Goal: Task Accomplishment & Management: Use online tool/utility

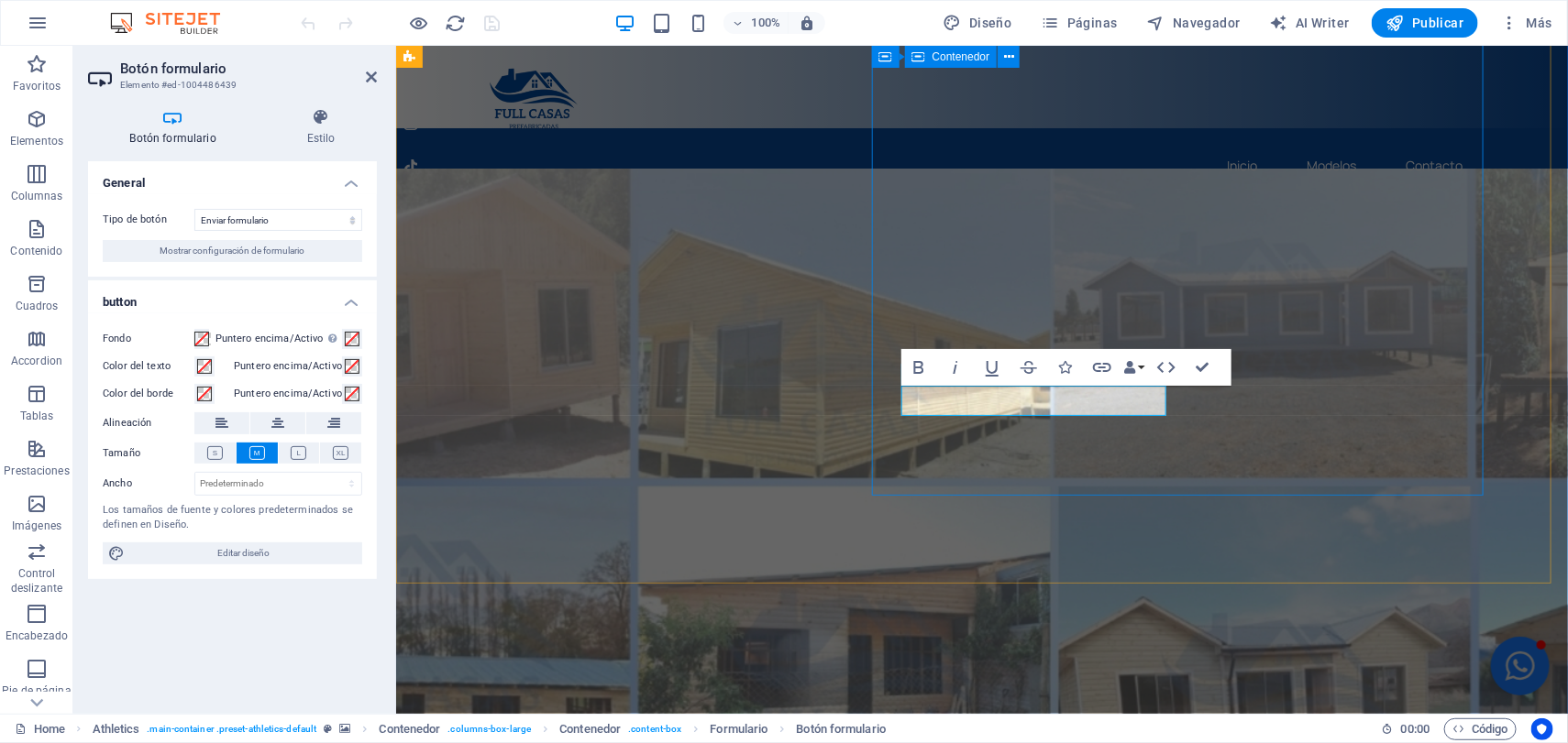
scroll to position [458, 0]
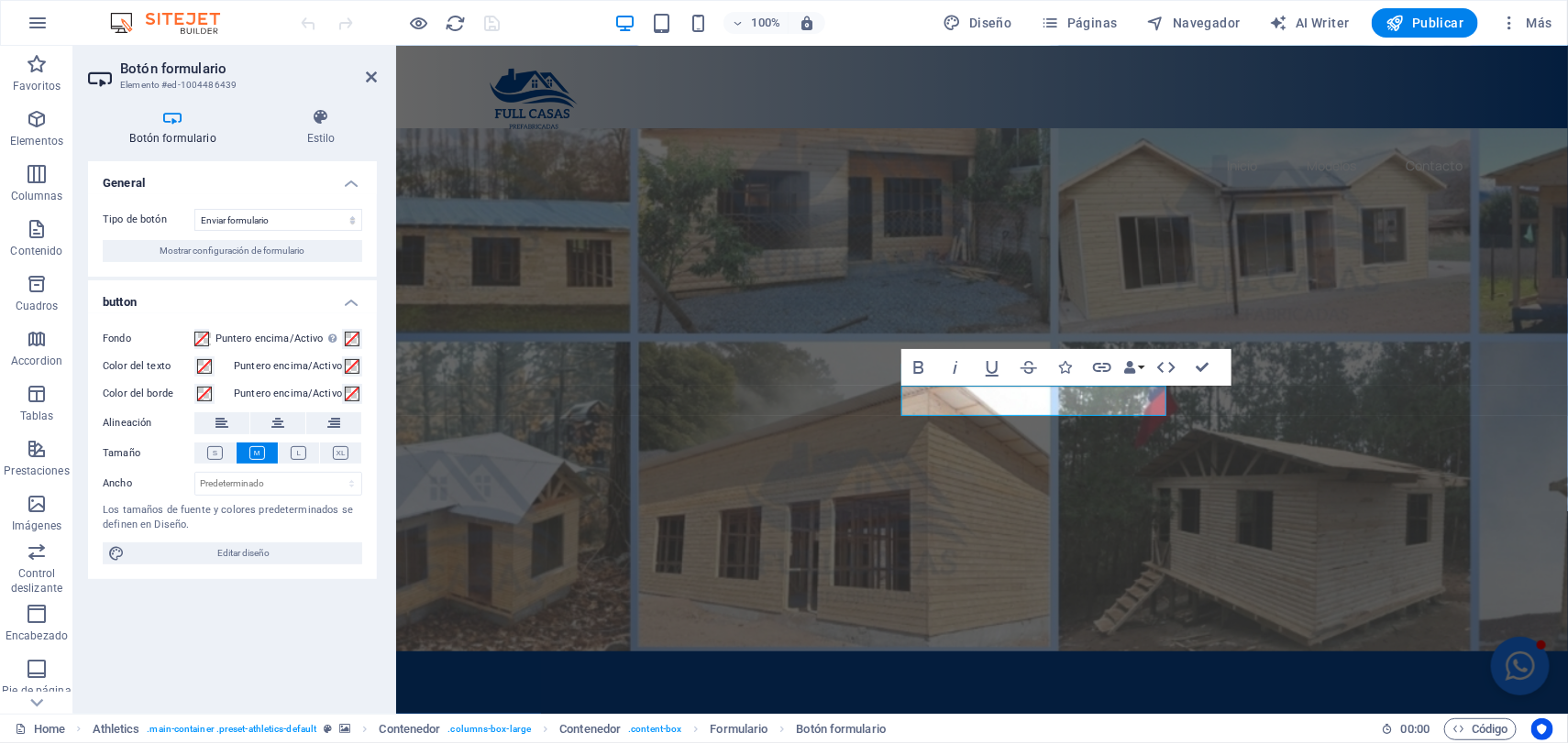
click at [174, 132] on h4 "Botón formulario" at bounding box center [177, 128] width 177 height 38
click at [331, 120] on icon at bounding box center [321, 117] width 111 height 18
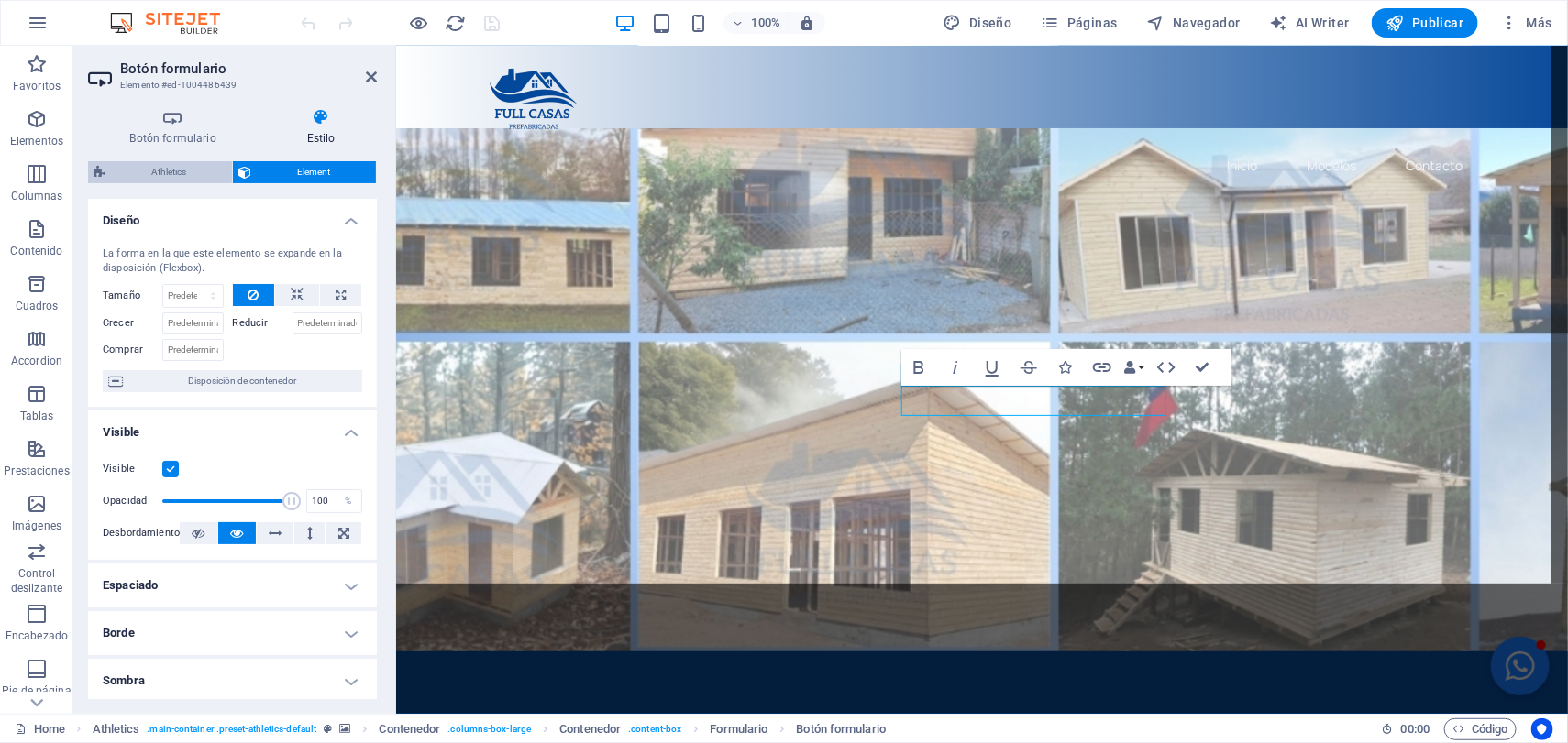
click at [125, 176] on span "Athletics" at bounding box center [169, 172] width 115 height 22
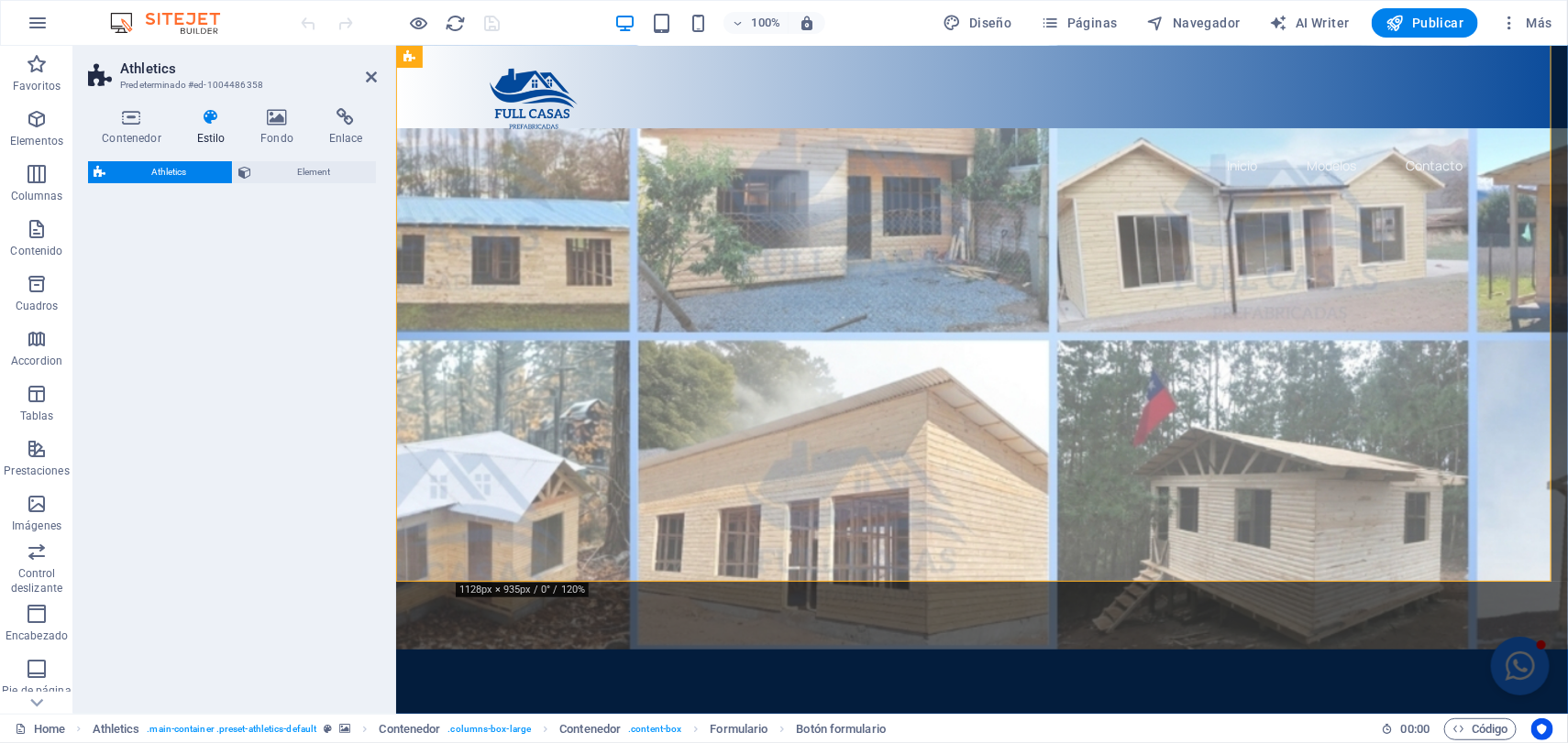
select select "%"
select select "rem"
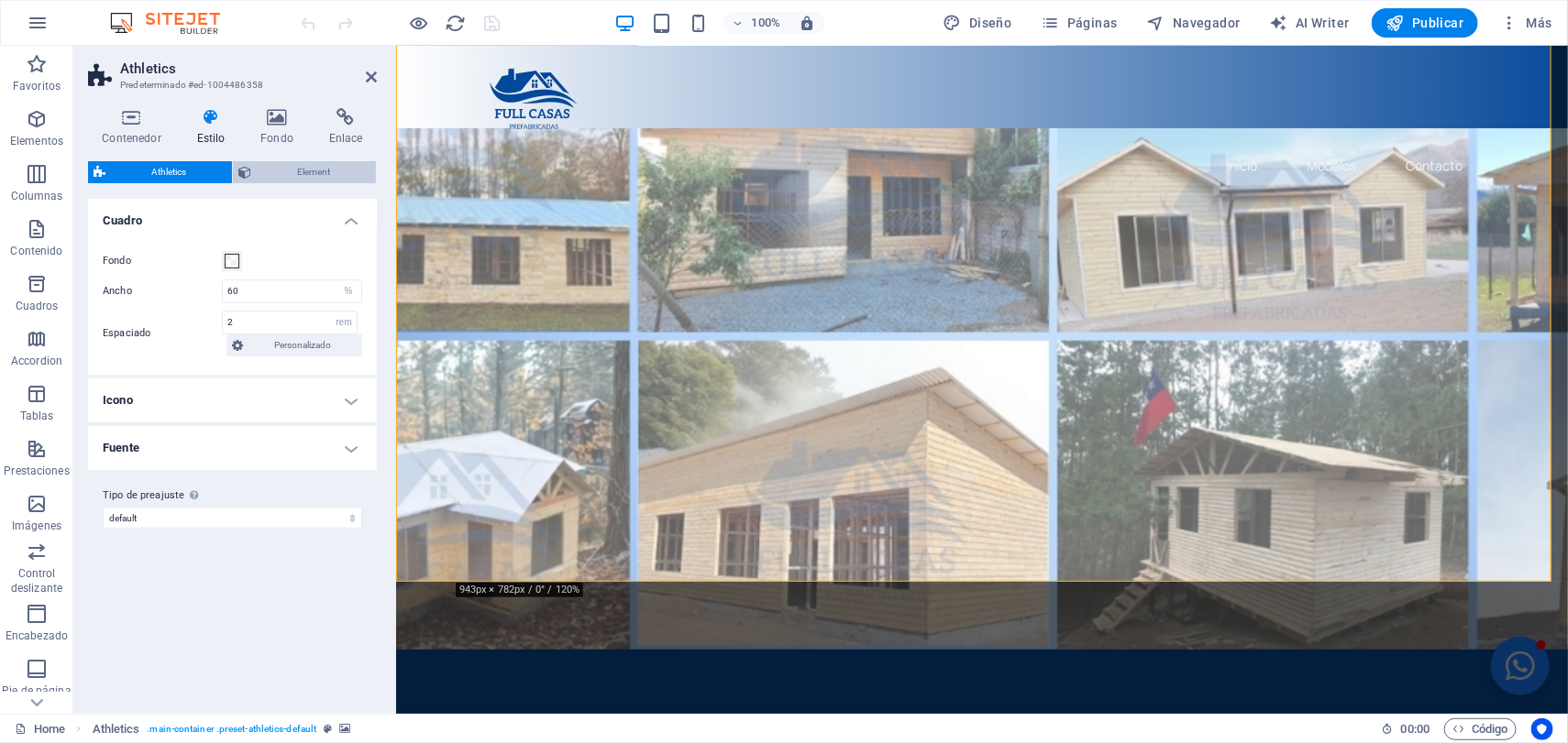
click at [281, 176] on span "Element" at bounding box center [313, 172] width 113 height 22
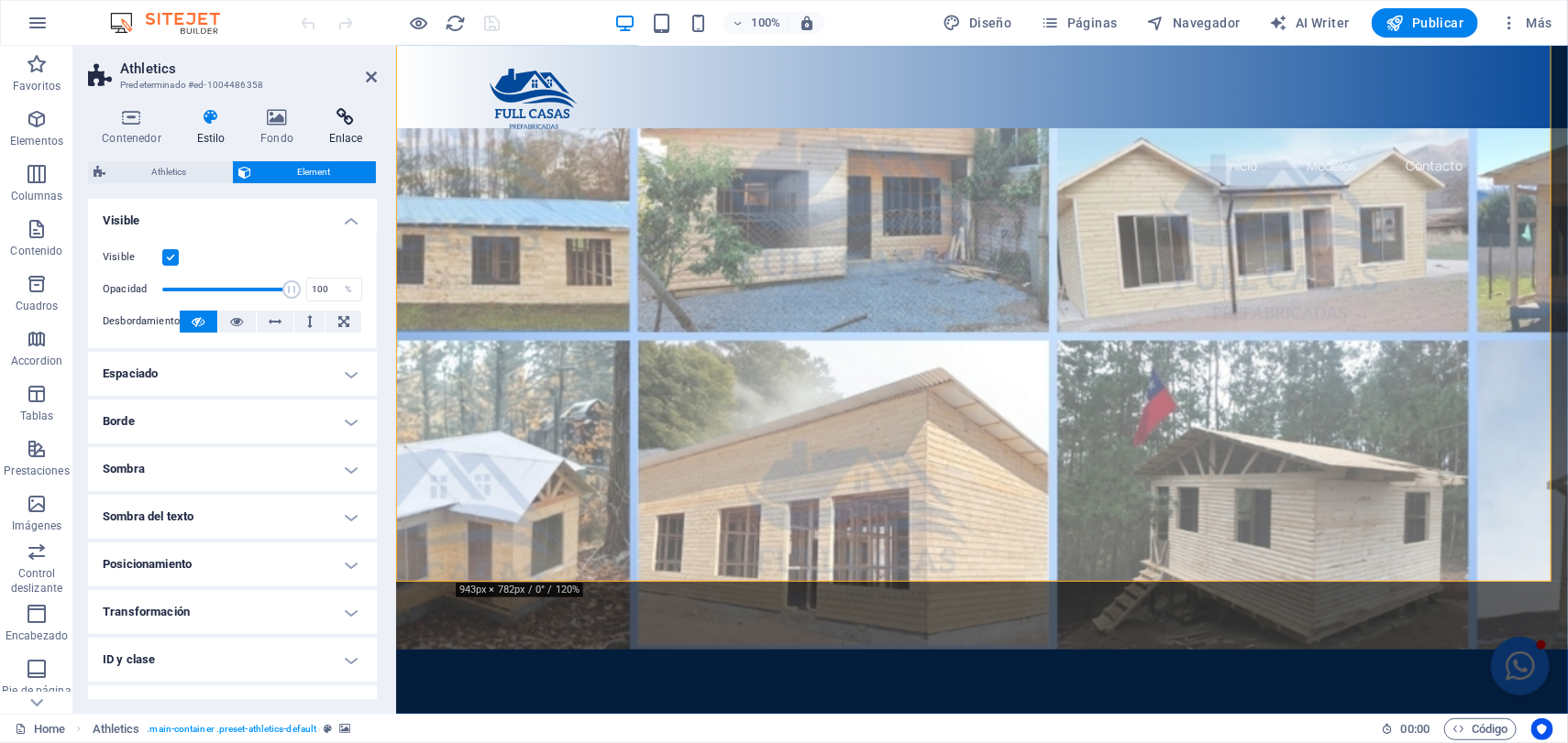
click at [342, 118] on icon at bounding box center [345, 117] width 62 height 18
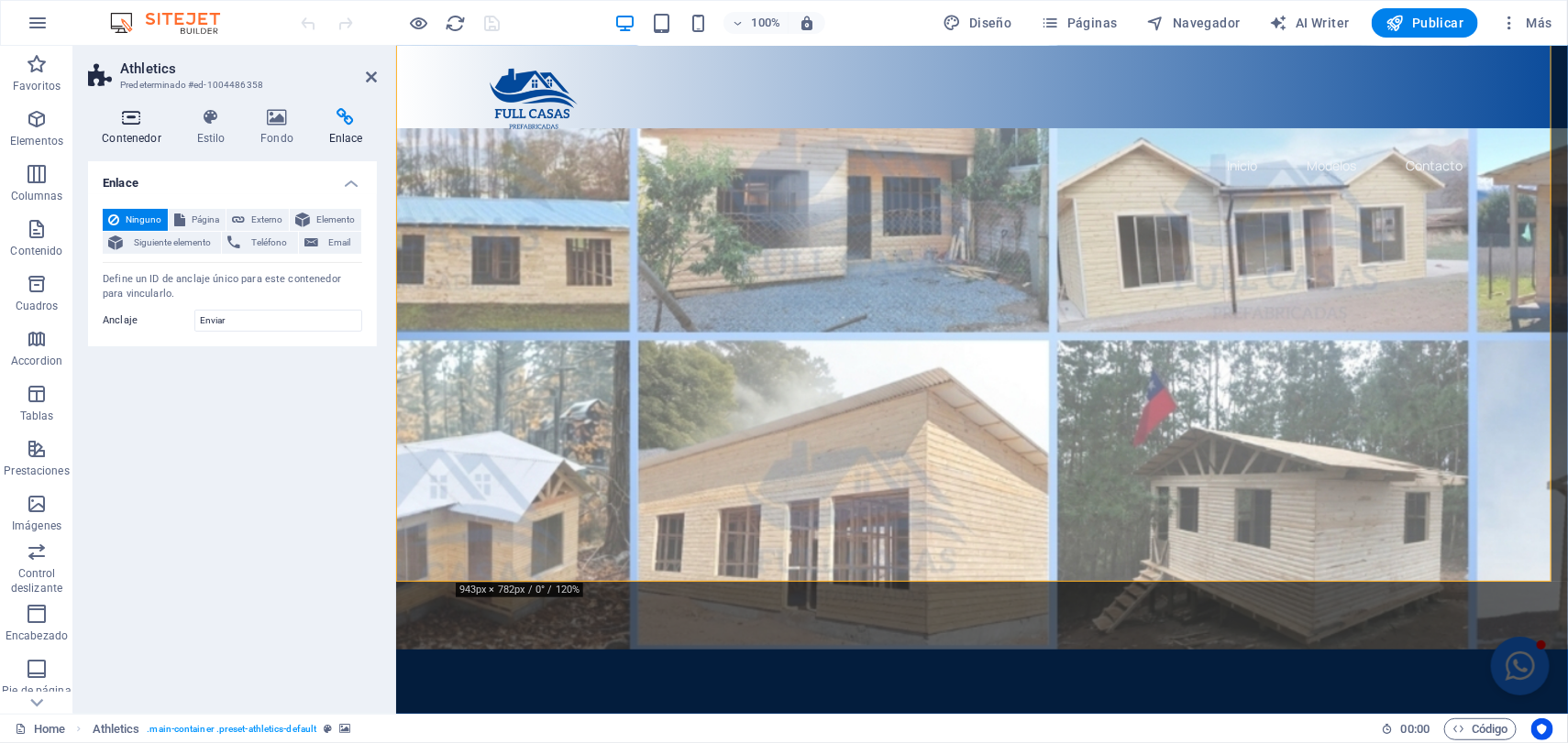
click at [121, 129] on h4 "Contenedor" at bounding box center [135, 128] width 94 height 38
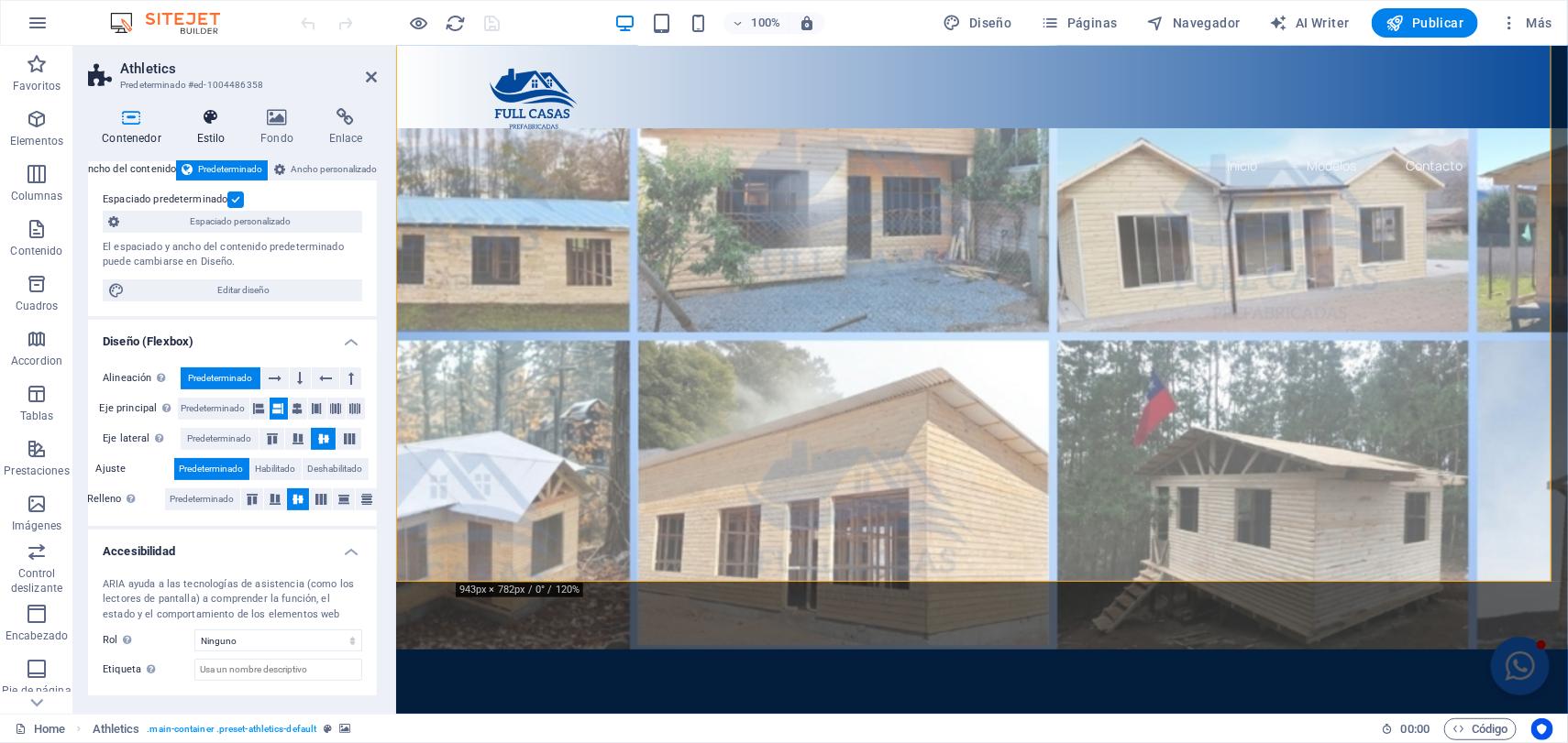
scroll to position [78, 0]
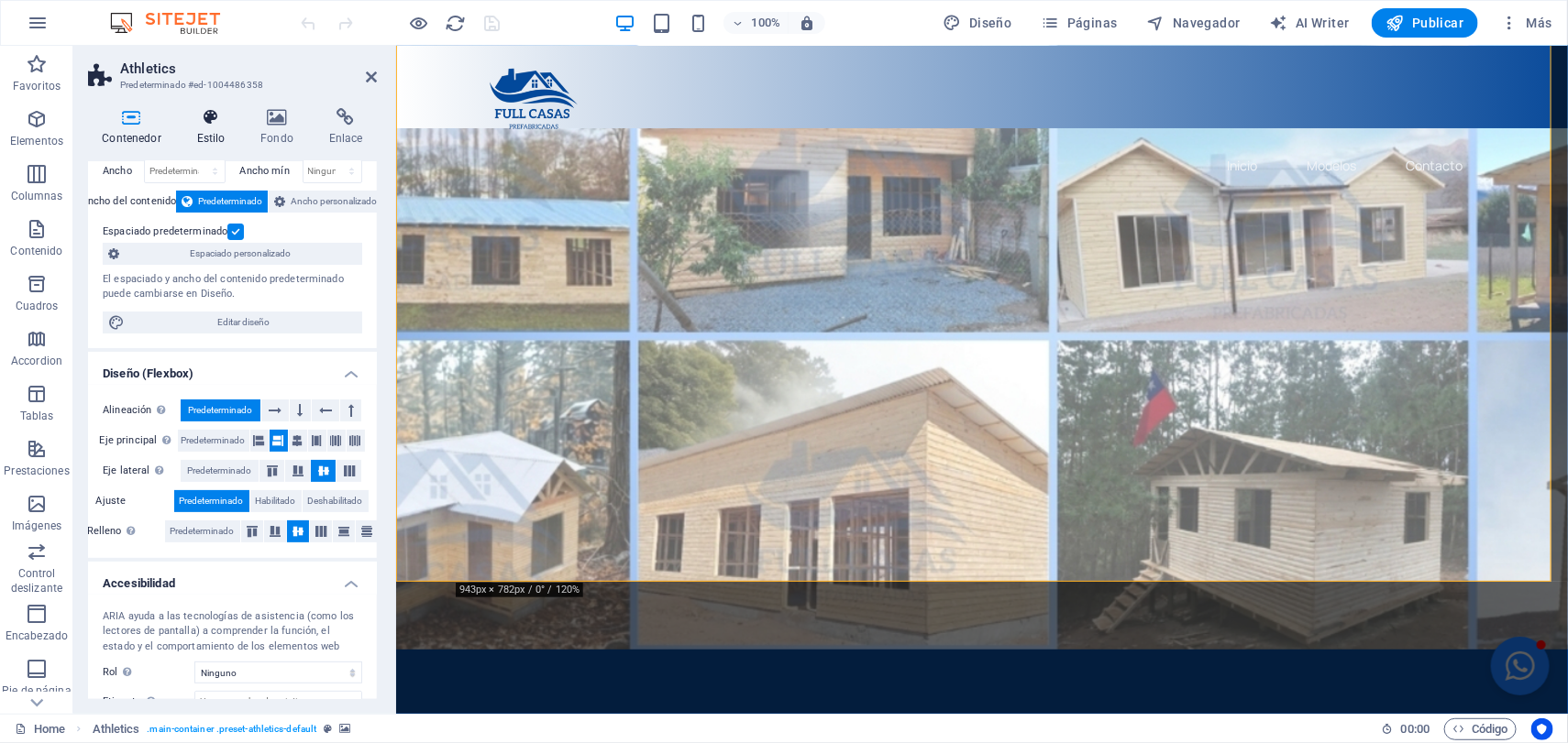
click at [226, 116] on icon at bounding box center [210, 117] width 57 height 18
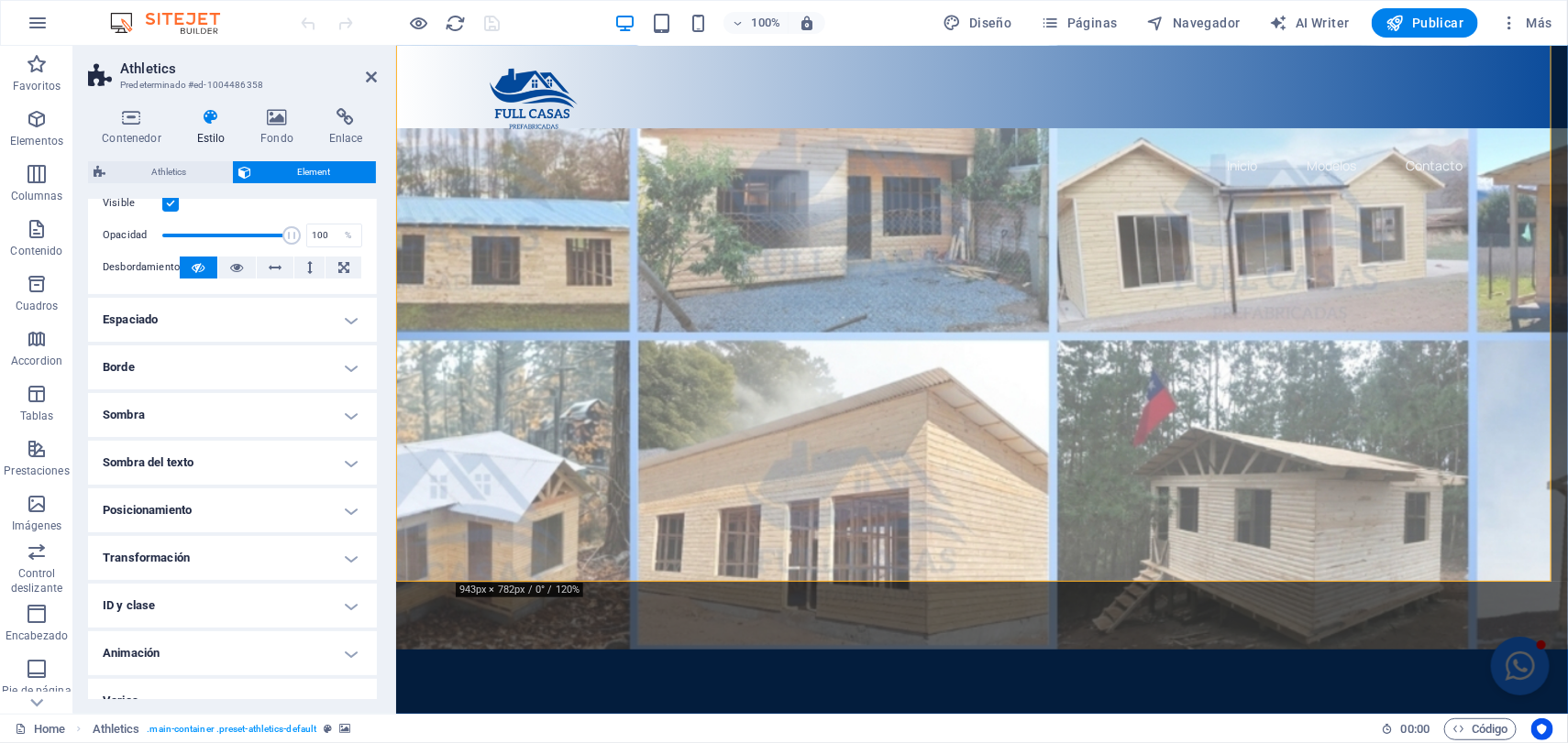
scroll to position [76, 0]
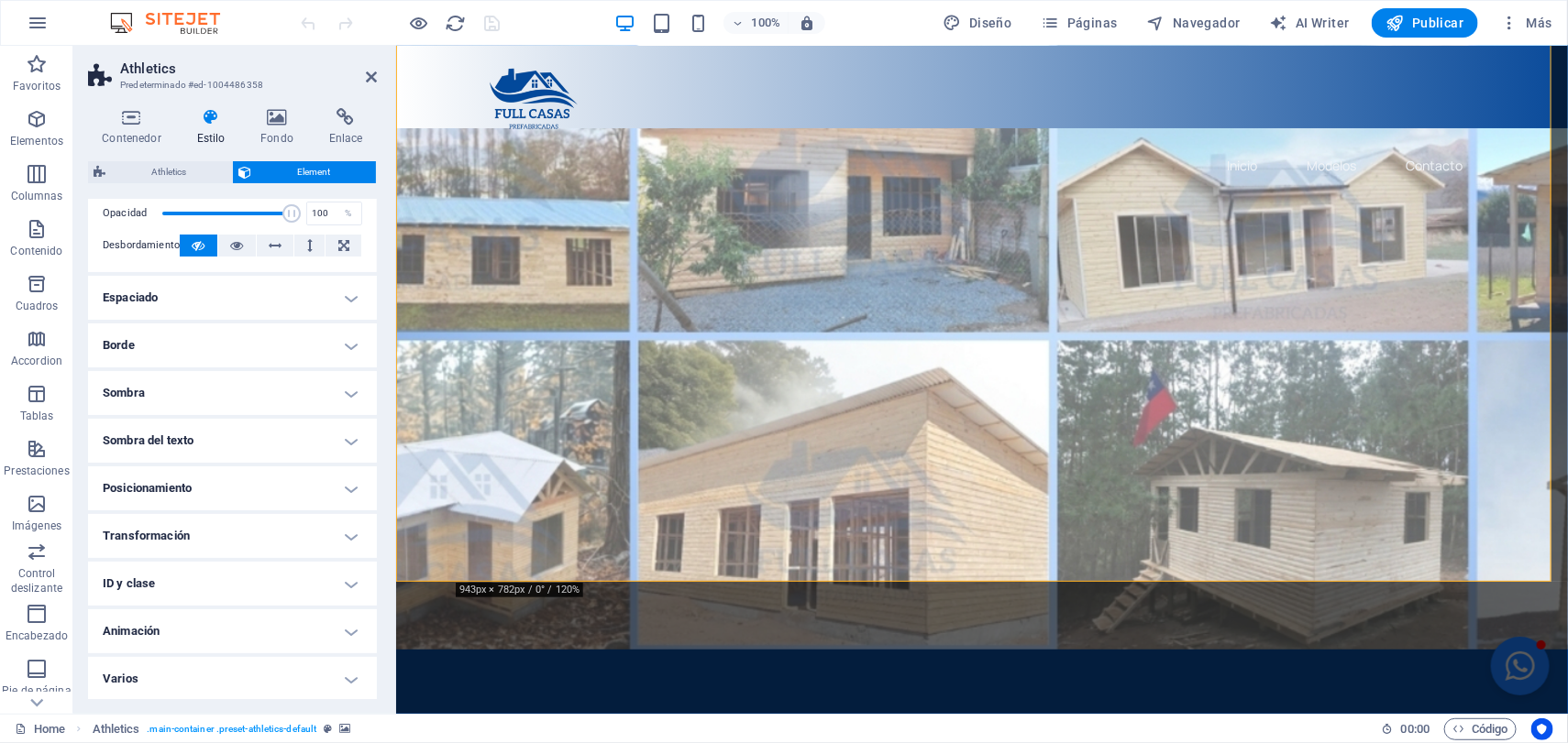
click at [334, 595] on h4 "ID y clase" at bounding box center [232, 584] width 289 height 44
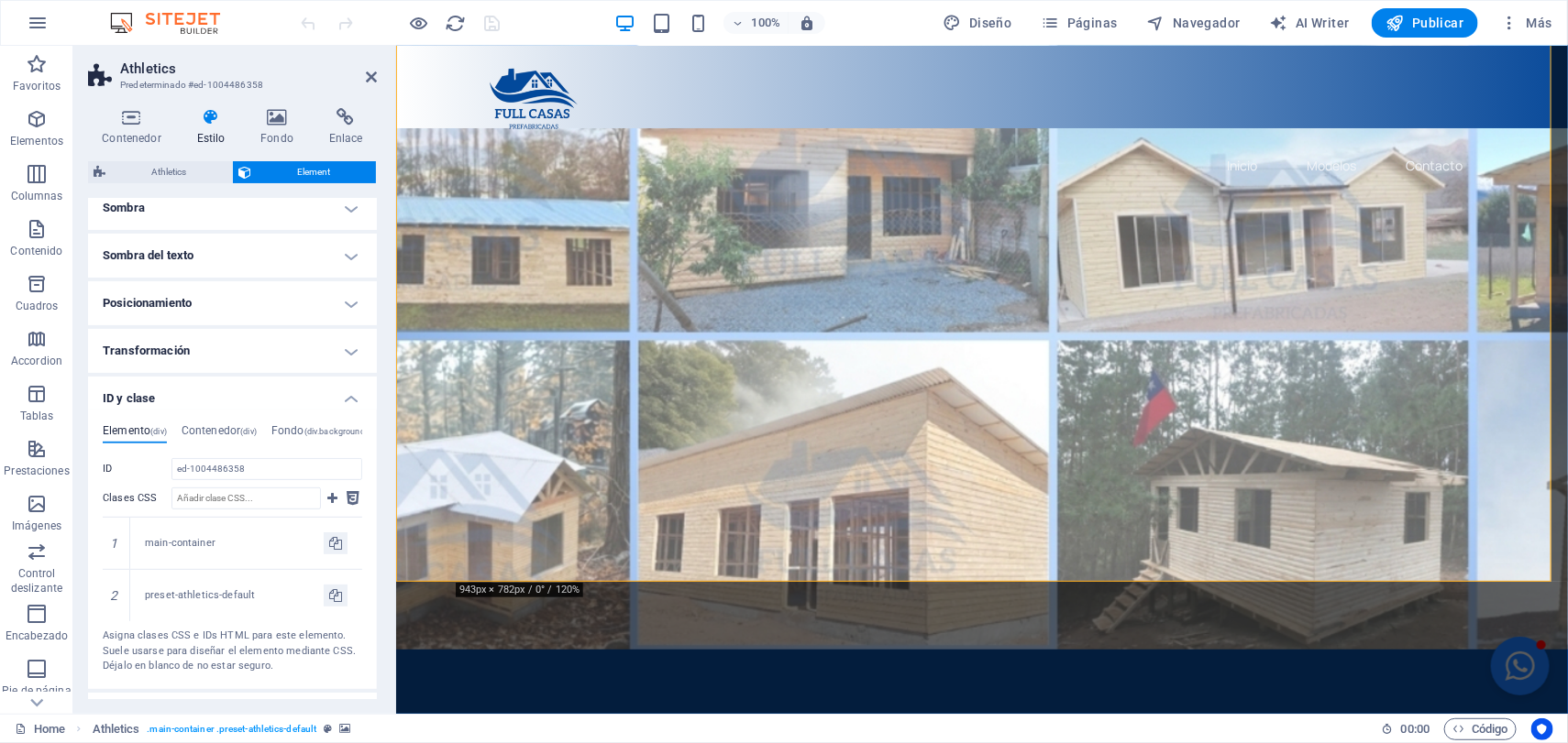
scroll to position [305, 0]
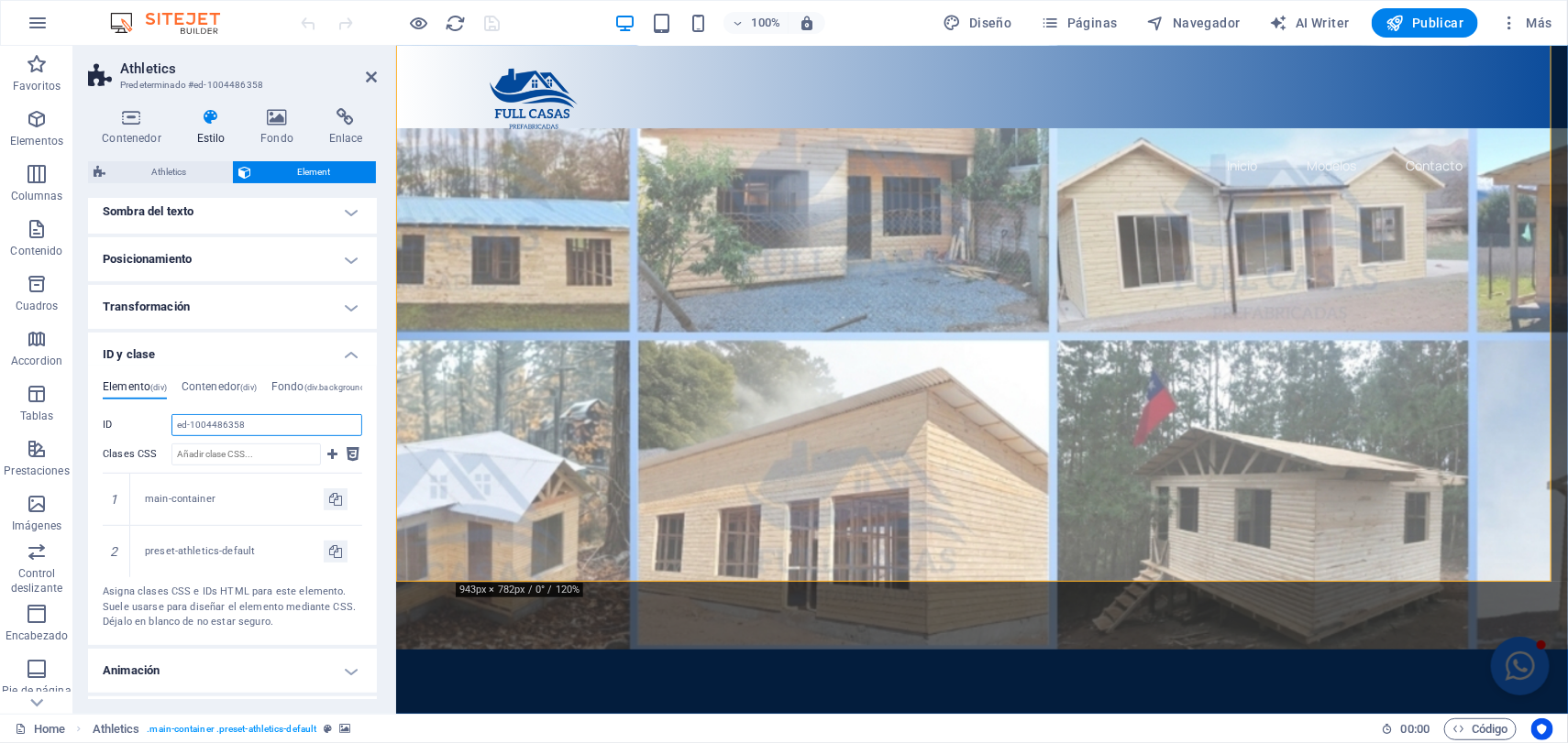
click at [206, 419] on input "ed-1004486358" at bounding box center [267, 425] width 191 height 22
click at [202, 421] on input "ed-1004486358" at bounding box center [267, 425] width 191 height 22
click at [348, 455] on icon at bounding box center [352, 454] width 12 height 22
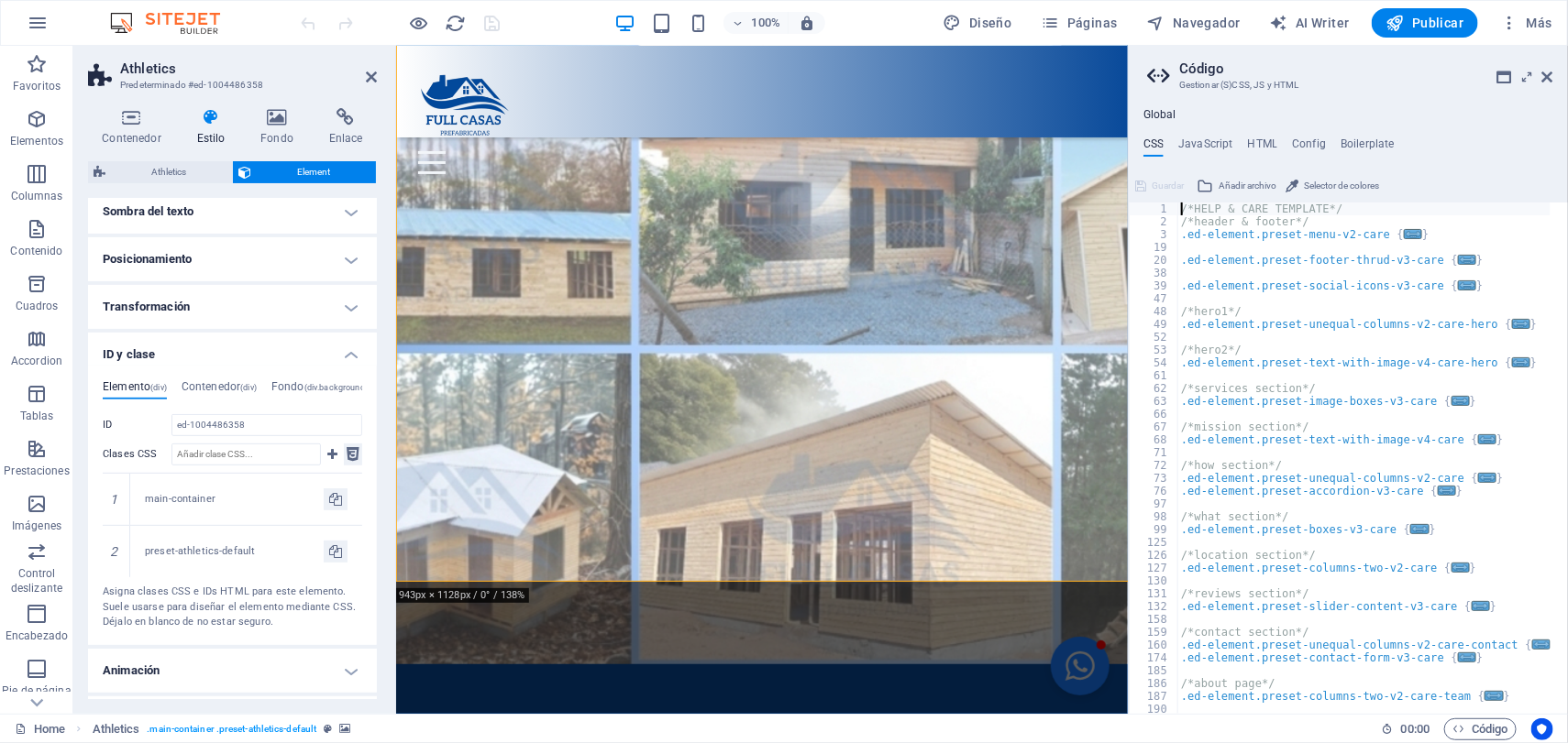
type textarea "@include athletics;"
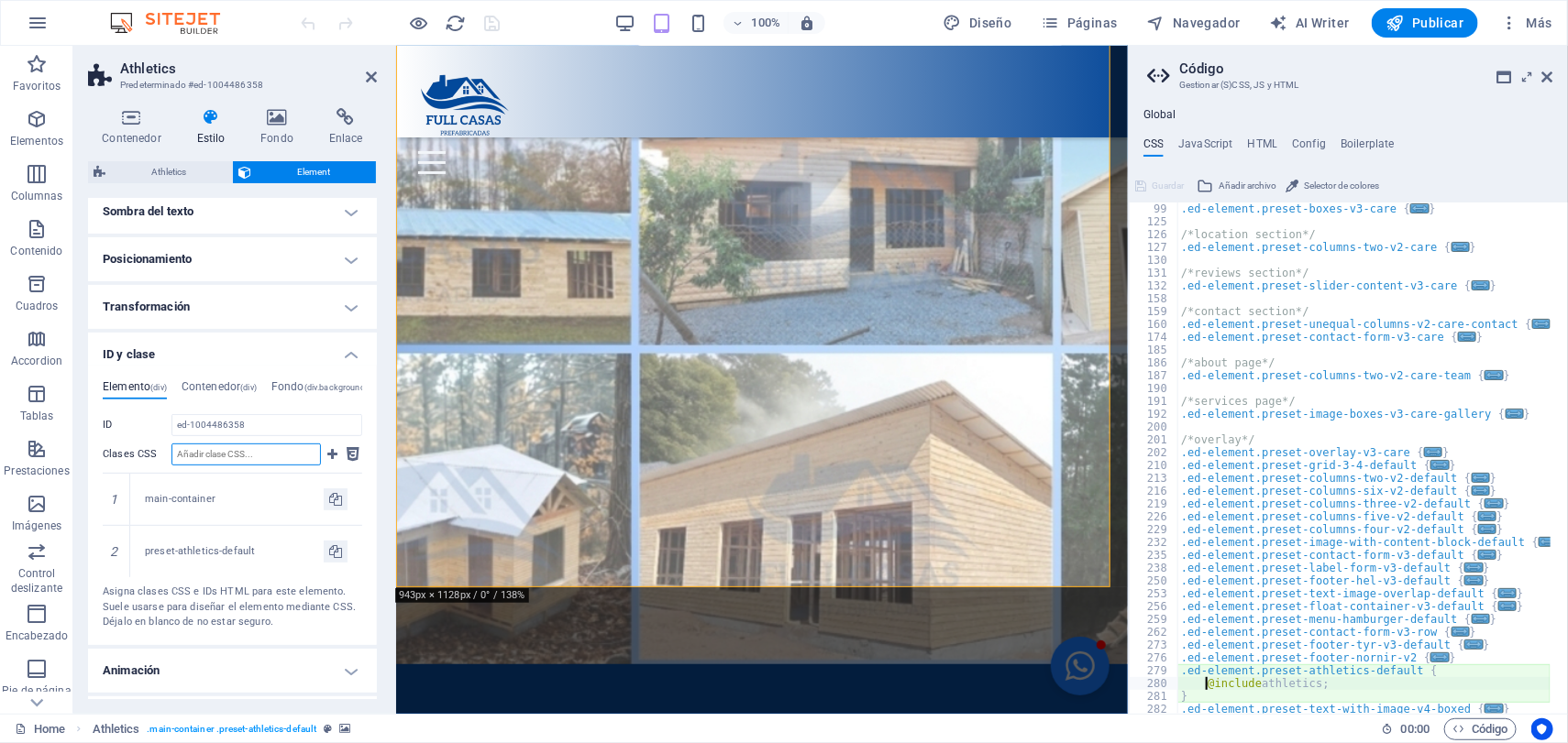
click at [215, 449] on input "Clases CSS" at bounding box center [247, 454] width 150 height 22
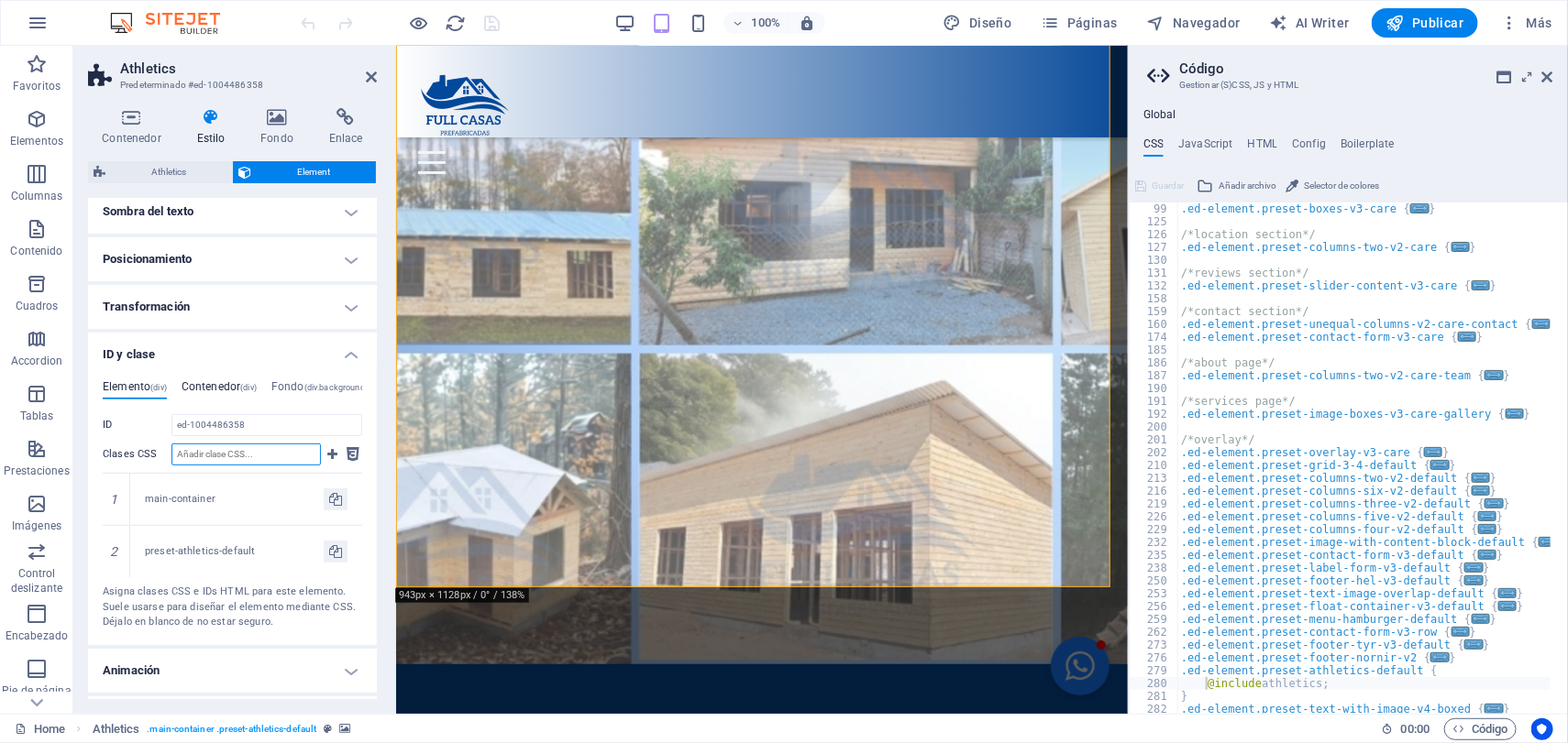
type input "e"
type input "Enviar"
click at [332, 452] on icon at bounding box center [332, 454] width 11 height 22
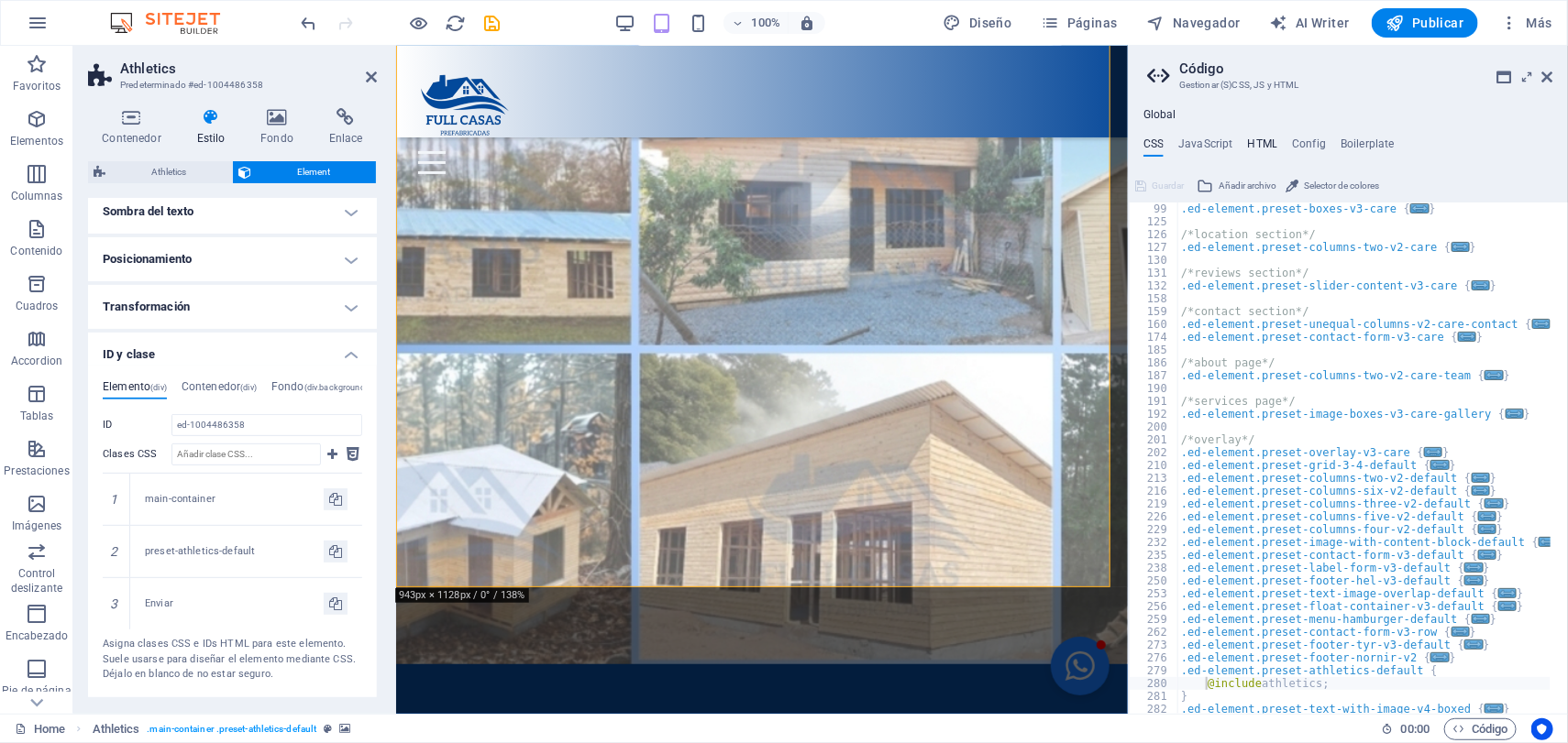
click at [1264, 143] on h4 "HTML" at bounding box center [1263, 147] width 31 height 20
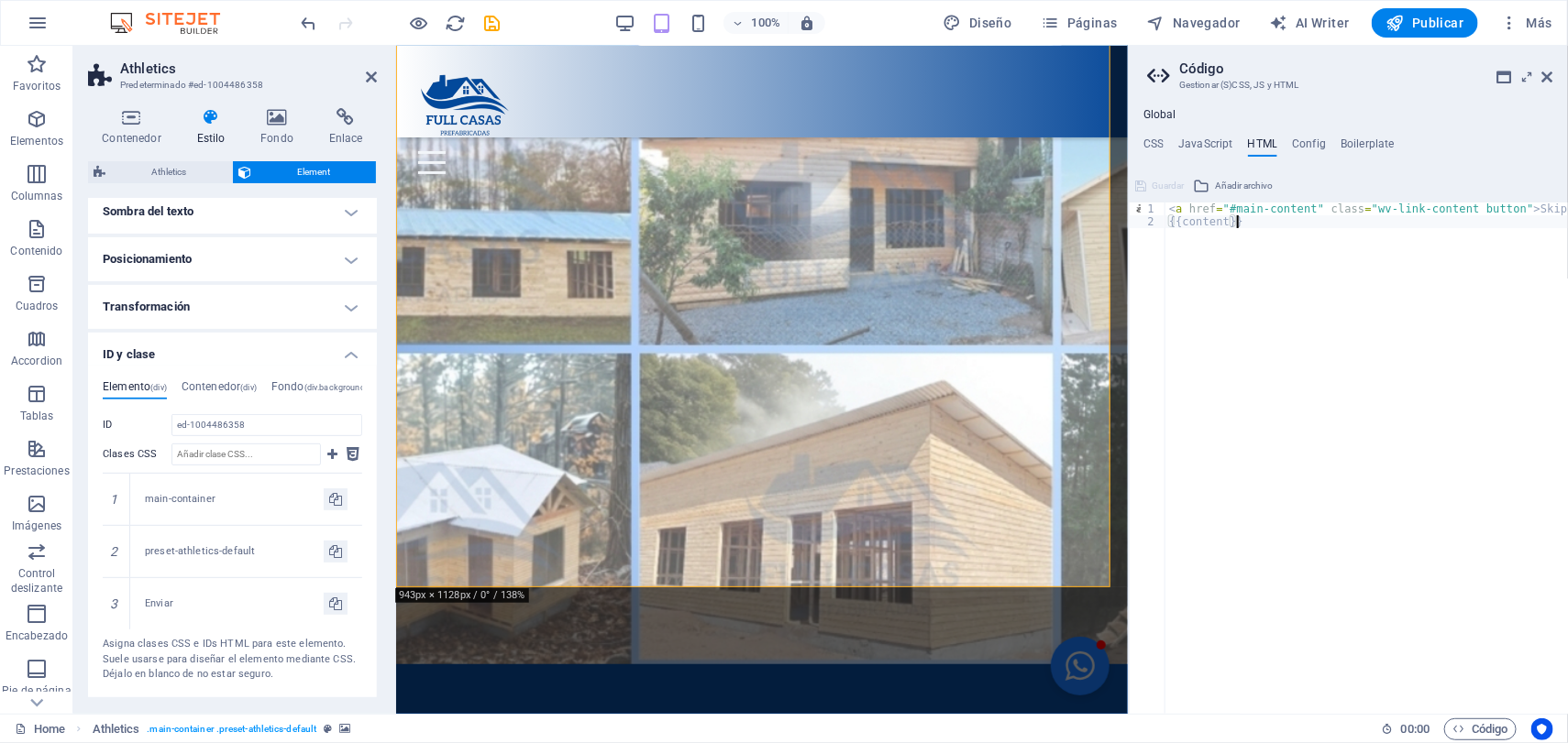
click at [1244, 255] on div "< a href = "#main-content" class = "wv-link-content button" > Skip to main cont…" at bounding box center [1412, 463] width 495 height 521
type textarea "{{content}}"
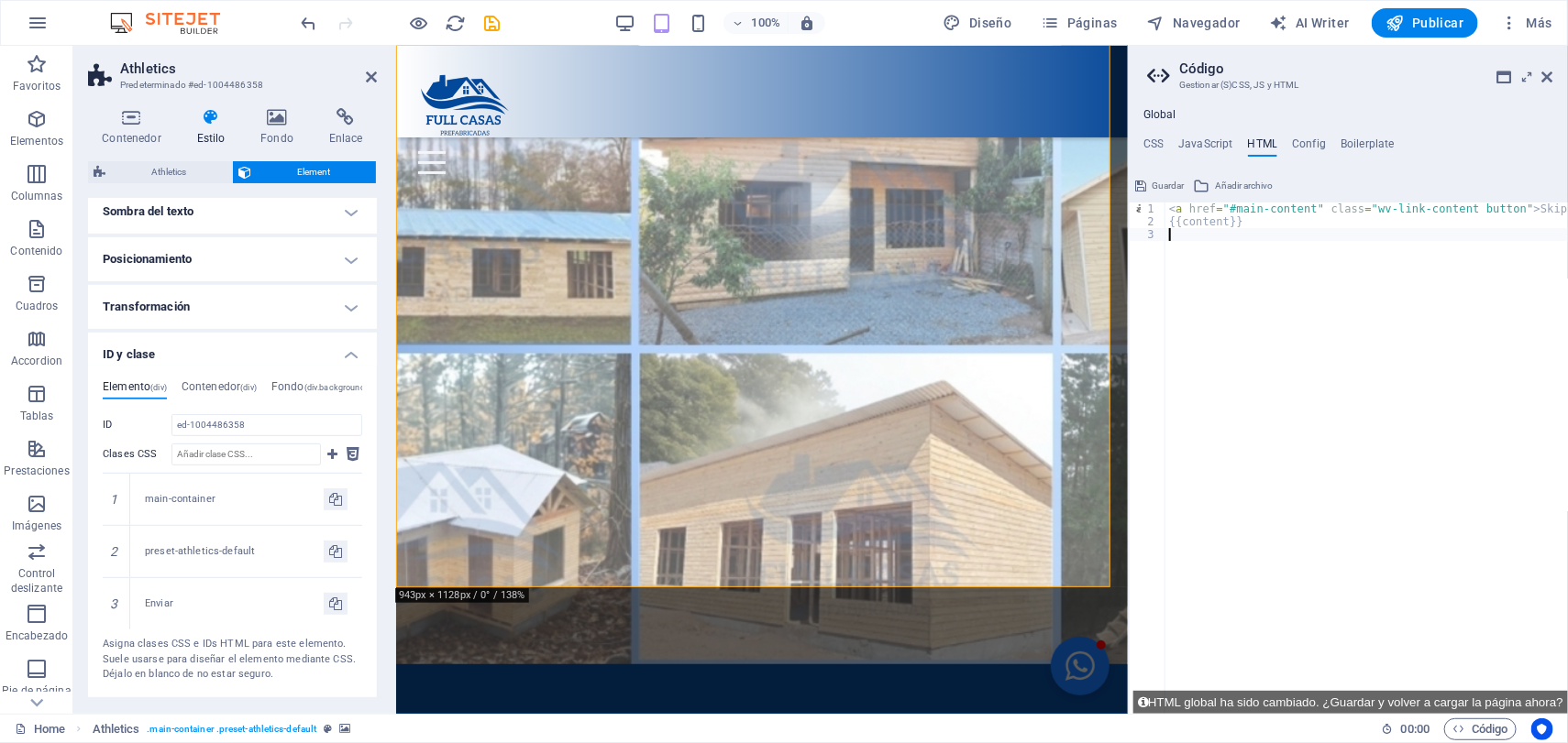
type textarea "{{content}}"
click at [1298, 137] on h4 "Config" at bounding box center [1308, 147] width 34 height 20
type textarea "$color-background: #094a9a;"
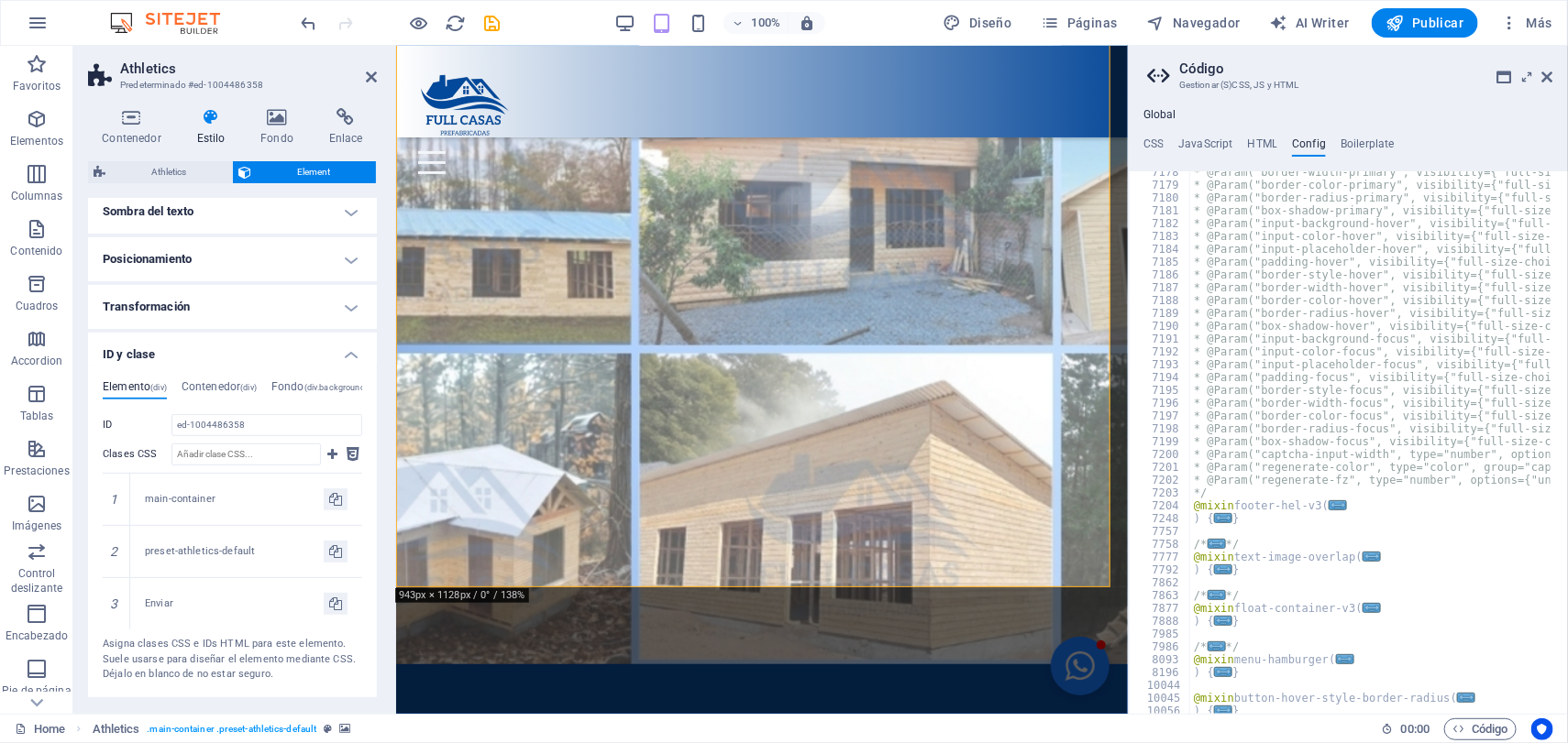
scroll to position [2361, 0]
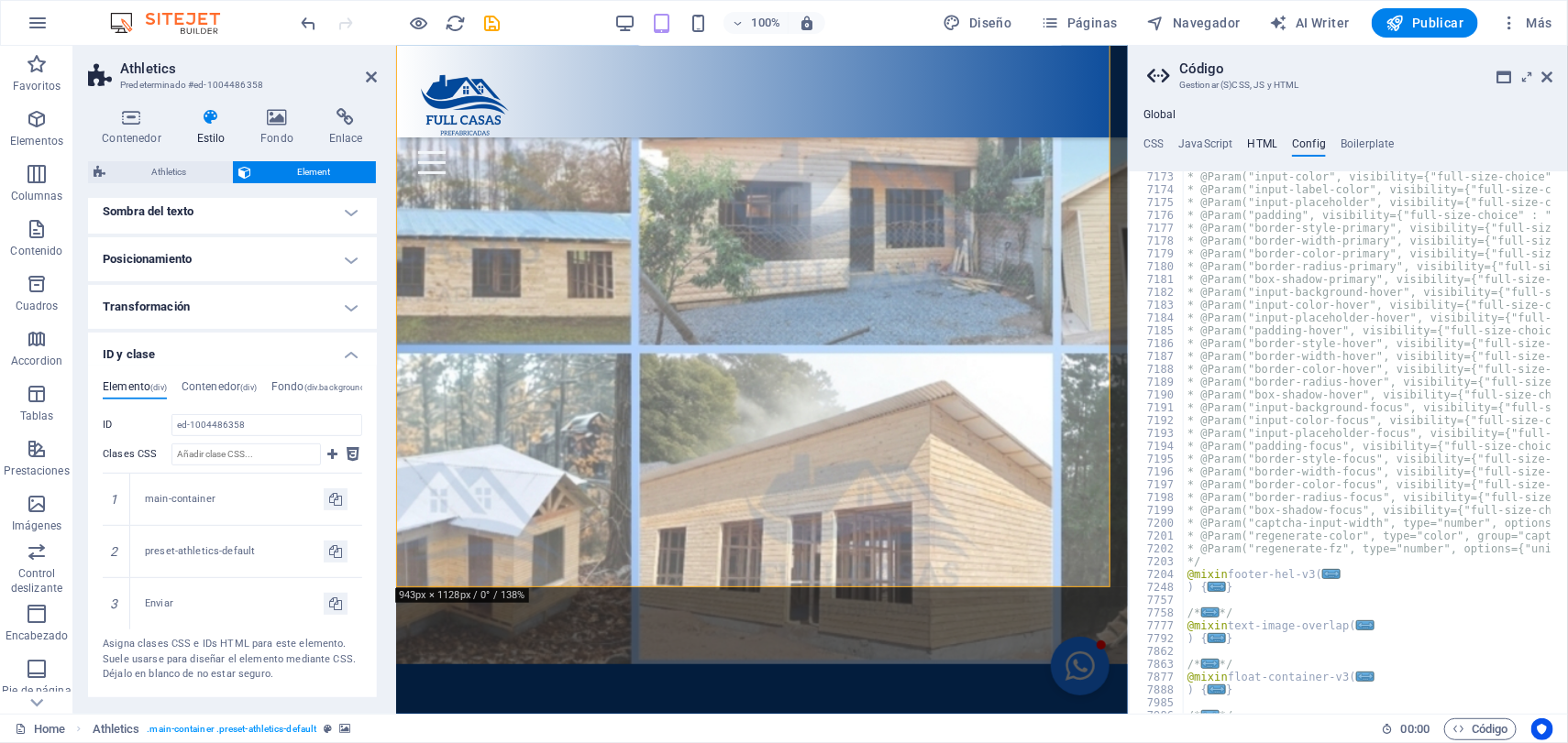
click at [1262, 152] on h4 "HTML" at bounding box center [1263, 147] width 31 height 20
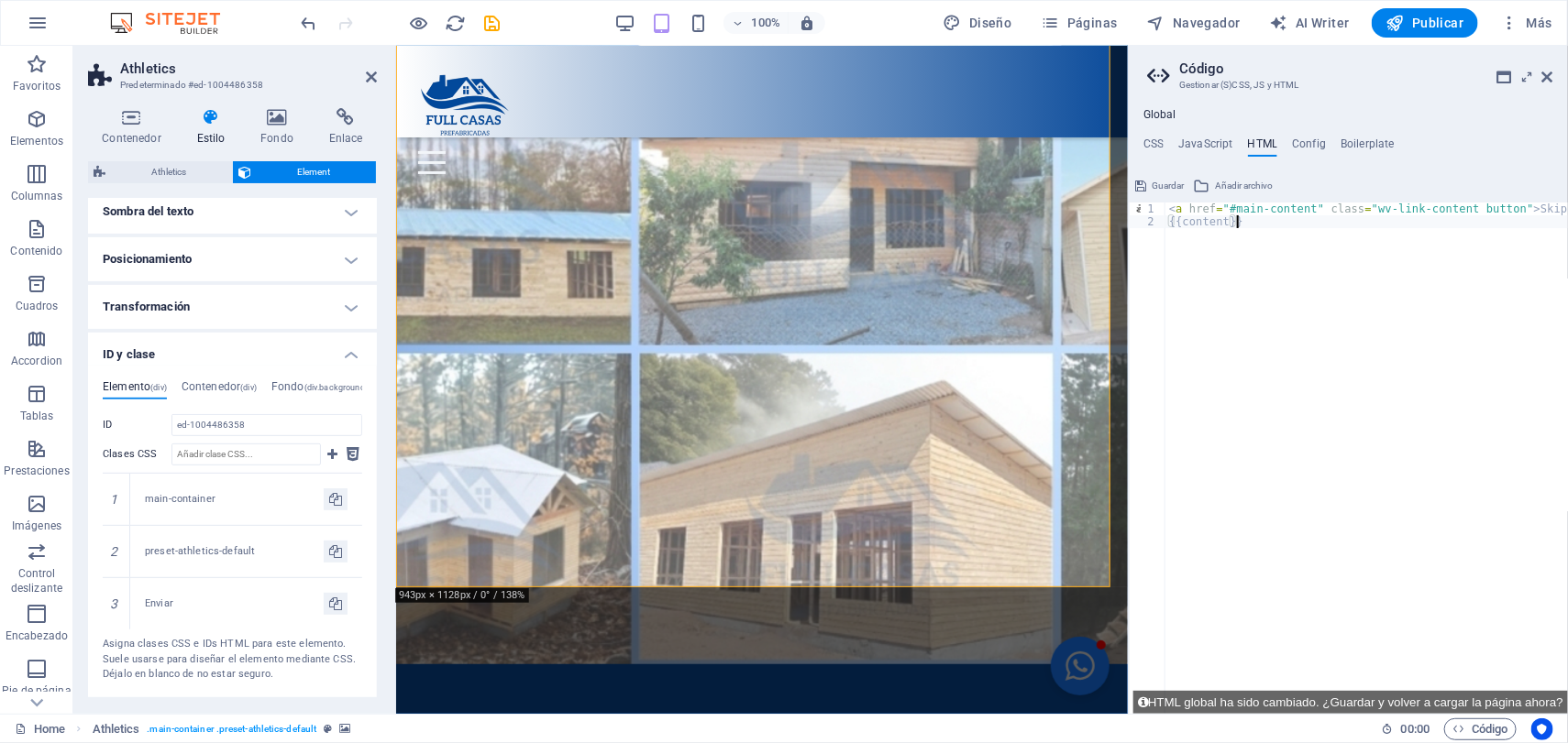
click at [1036, 569] on figure at bounding box center [760, 191] width 732 height 945
click at [1549, 71] on icon at bounding box center [1547, 77] width 11 height 14
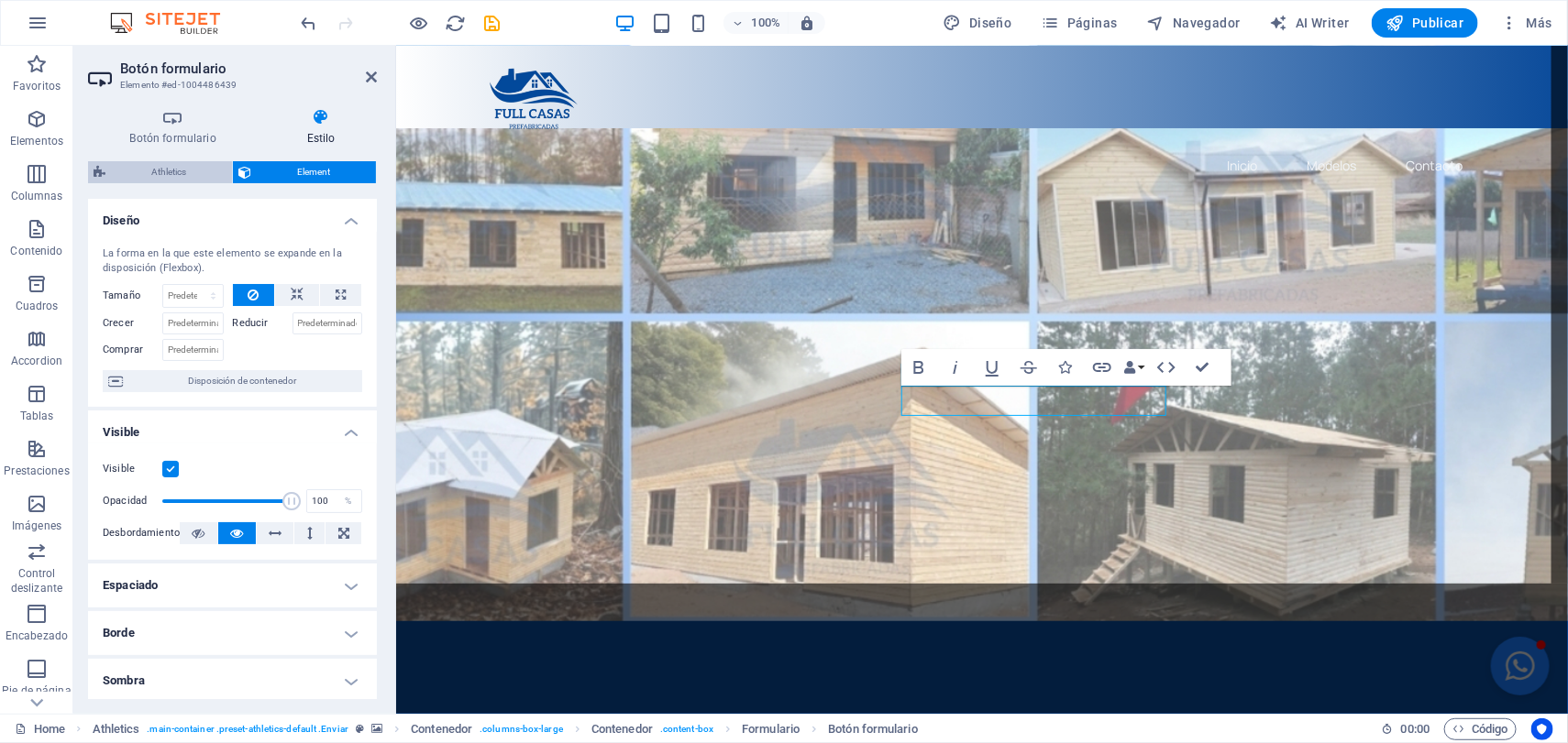
click at [170, 167] on span "Athletics" at bounding box center [169, 172] width 115 height 22
select select "%"
select select "rem"
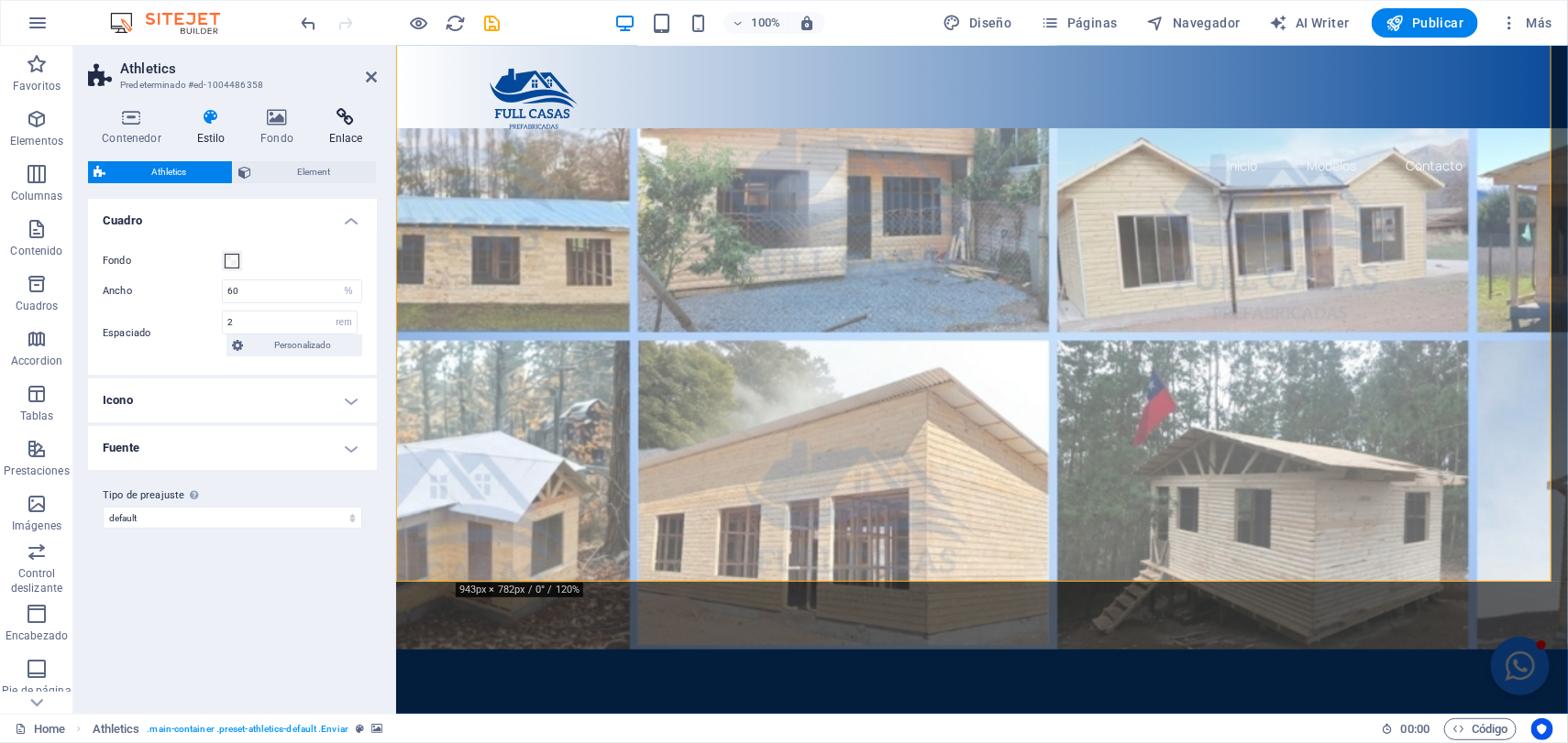
click at [350, 138] on h4 "Enlace" at bounding box center [345, 128] width 62 height 38
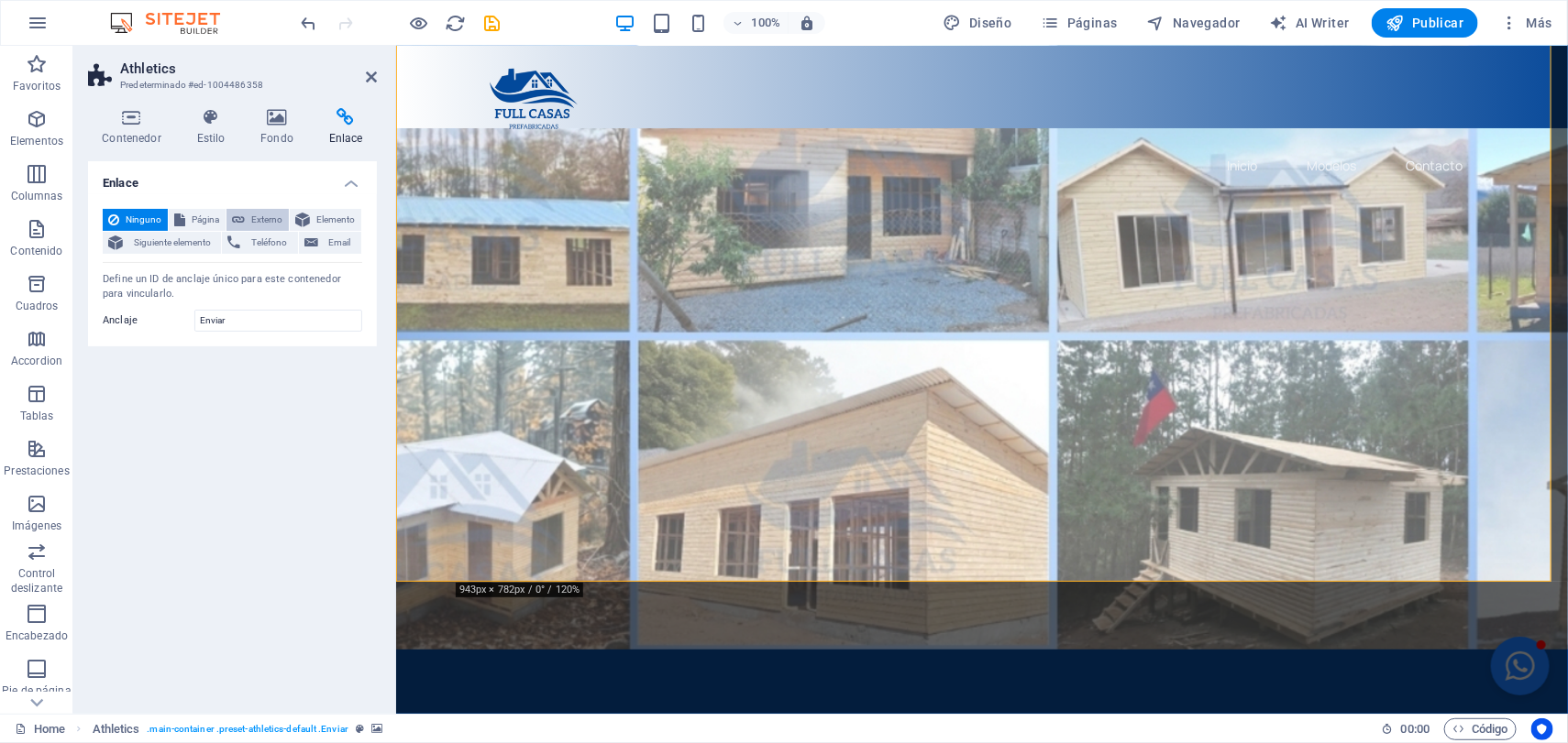
click at [234, 215] on icon at bounding box center [238, 220] width 12 height 22
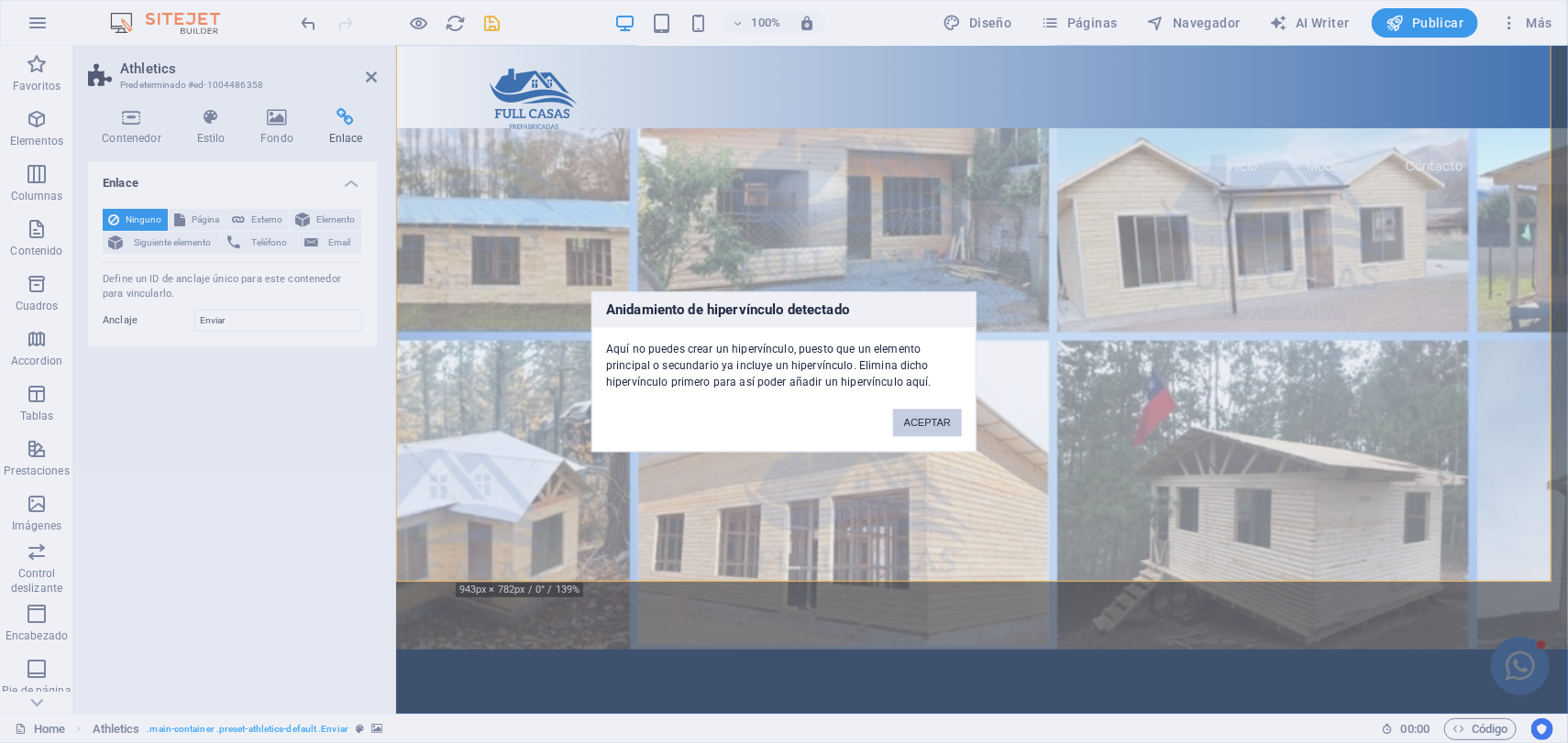
click at [932, 420] on button "ACEPTAR" at bounding box center [928, 422] width 69 height 28
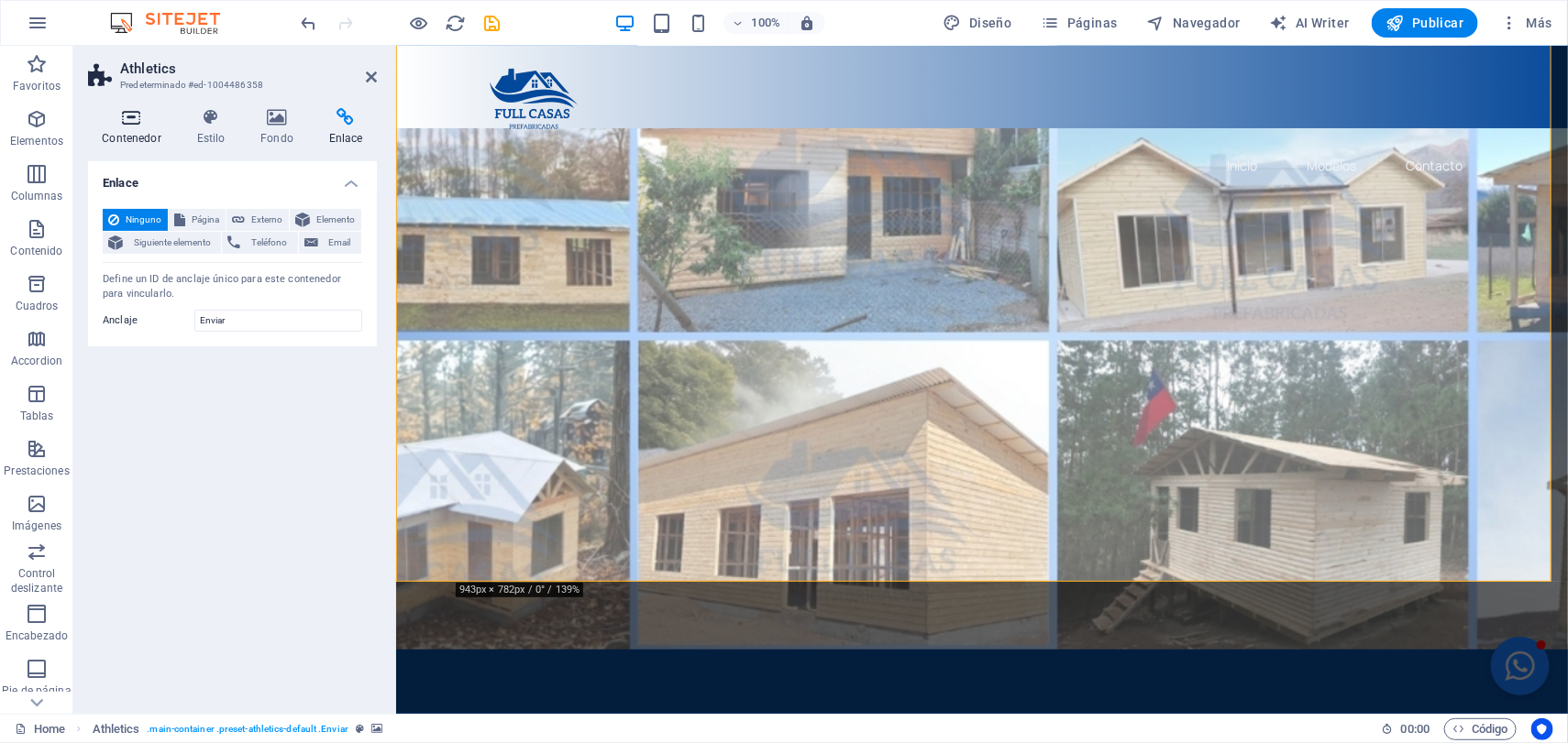
click at [102, 117] on icon at bounding box center [132, 117] width 87 height 18
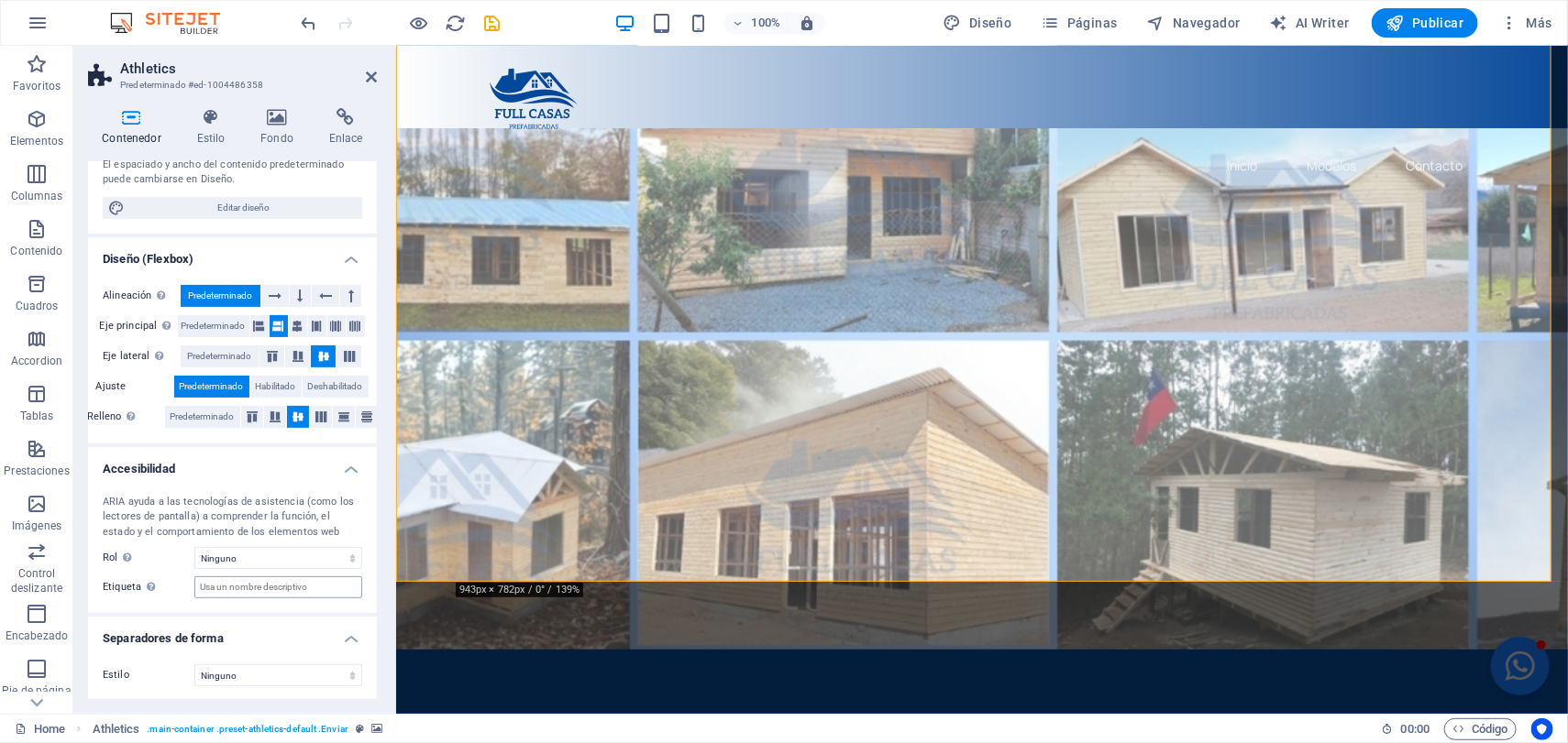
scroll to position [0, 0]
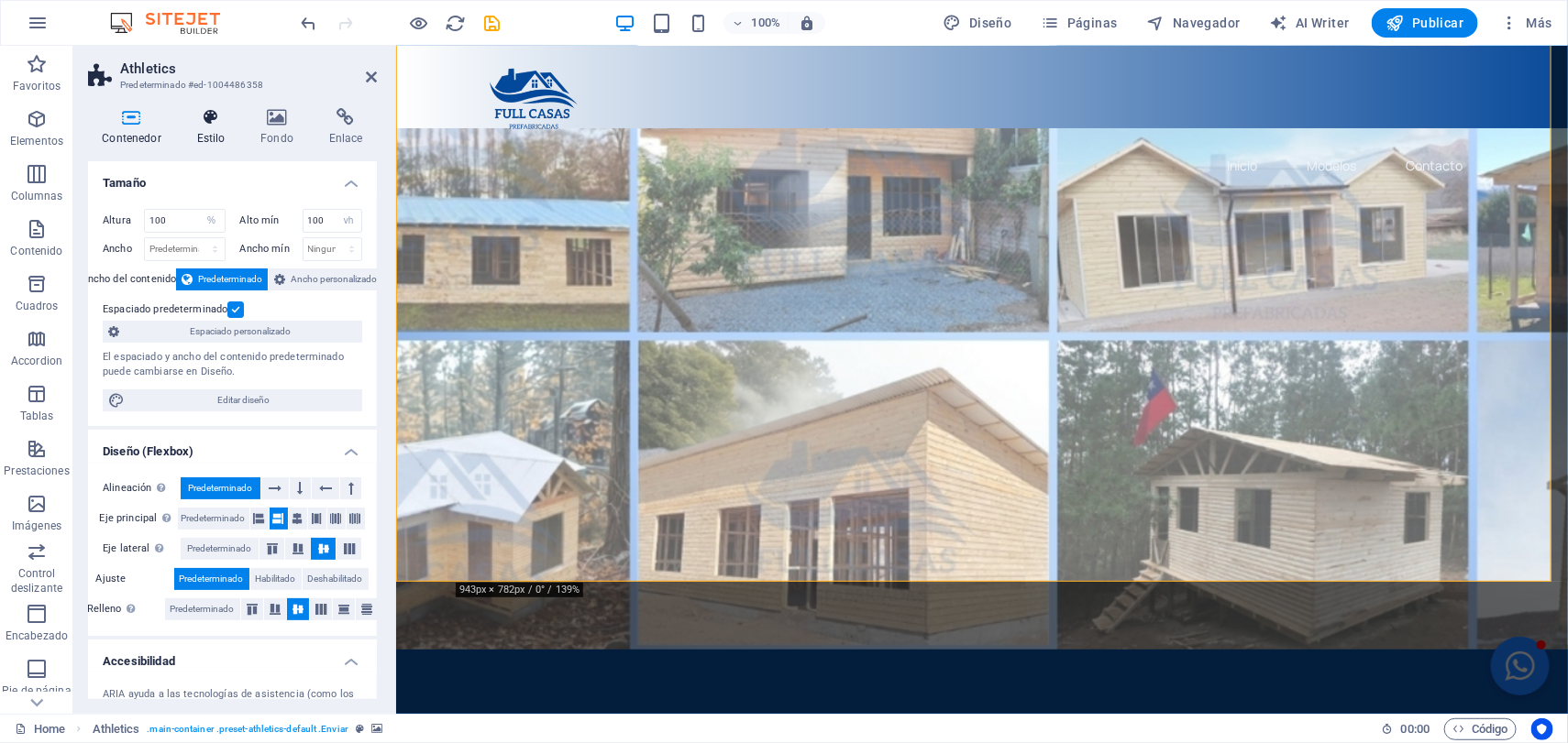
click at [210, 134] on h4 "Estilo" at bounding box center [214, 128] width 64 height 38
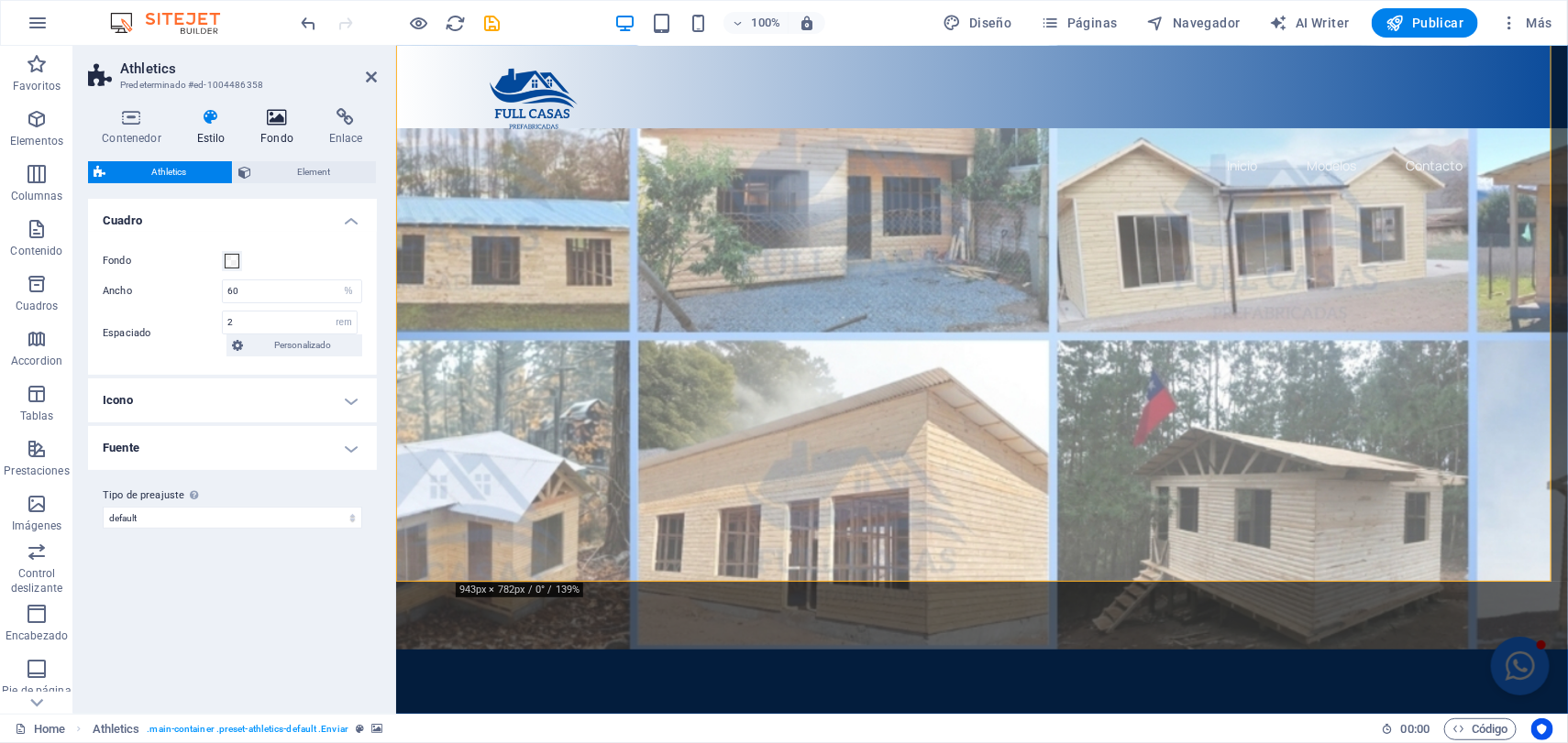
click at [280, 120] on icon at bounding box center [277, 117] width 61 height 18
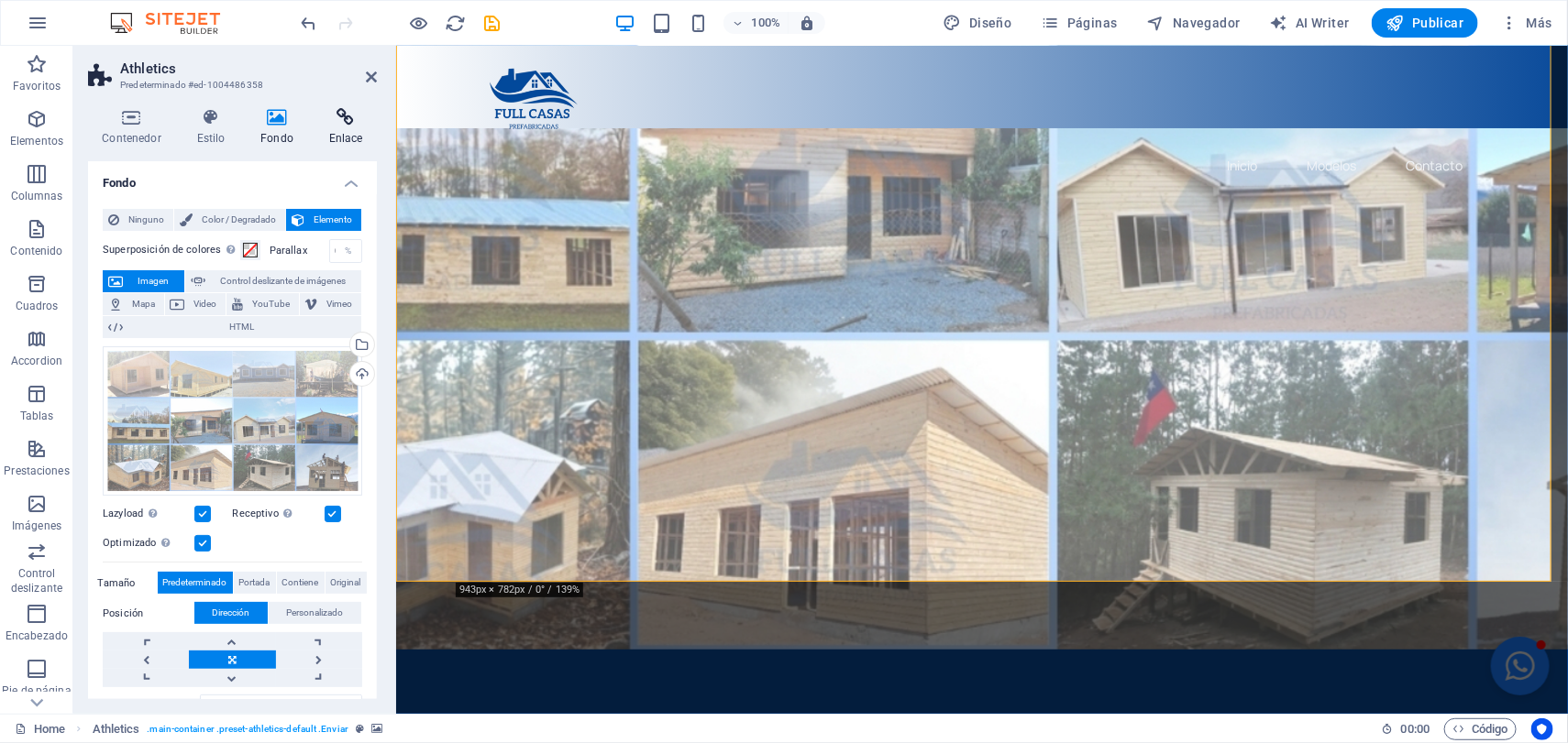
click at [340, 130] on h4 "Enlace" at bounding box center [345, 128] width 62 height 38
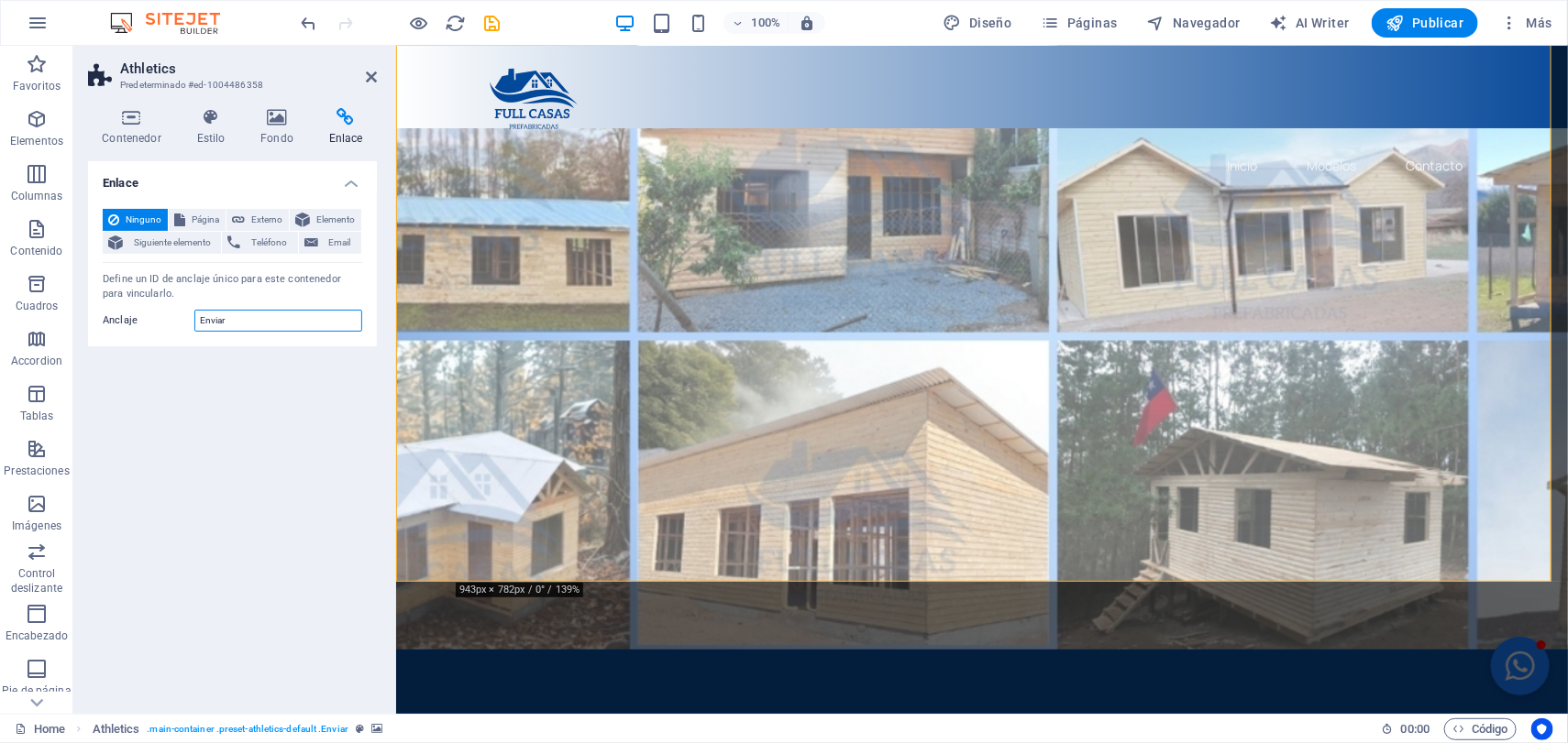
drag, startPoint x: 253, startPoint y: 323, endPoint x: 149, endPoint y: 352, distance: 108.0
click at [149, 352] on div "Enlace Ninguno Página Externo Elemento Siguiente elemento Teléfono Email Página…" at bounding box center [232, 430] width 289 height 538
click at [287, 475] on div "Enlace Ninguno Página Externo Elemento Siguiente elemento Teléfono Email Página…" at bounding box center [232, 430] width 289 height 538
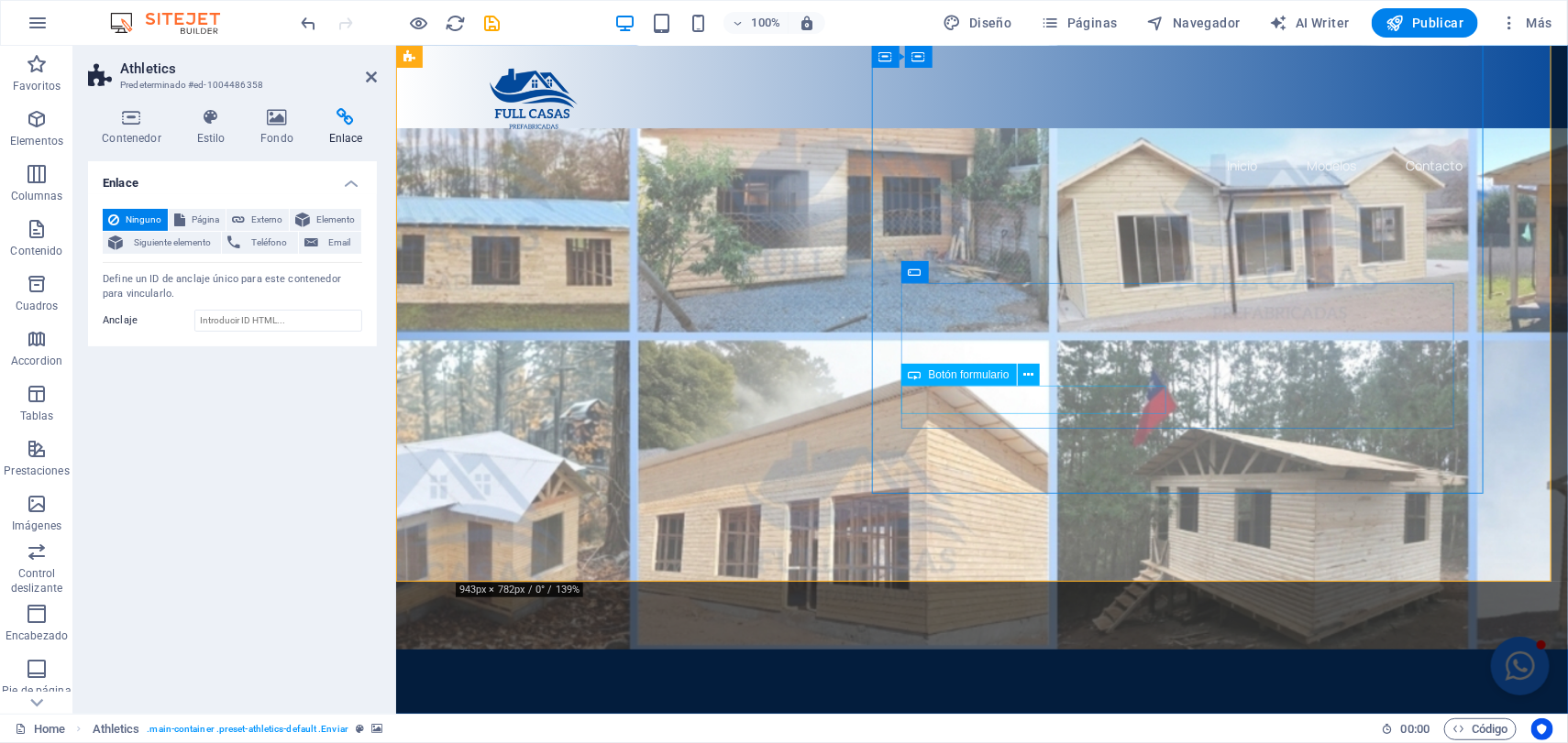
click at [1031, 377] on icon at bounding box center [1027, 375] width 11 height 19
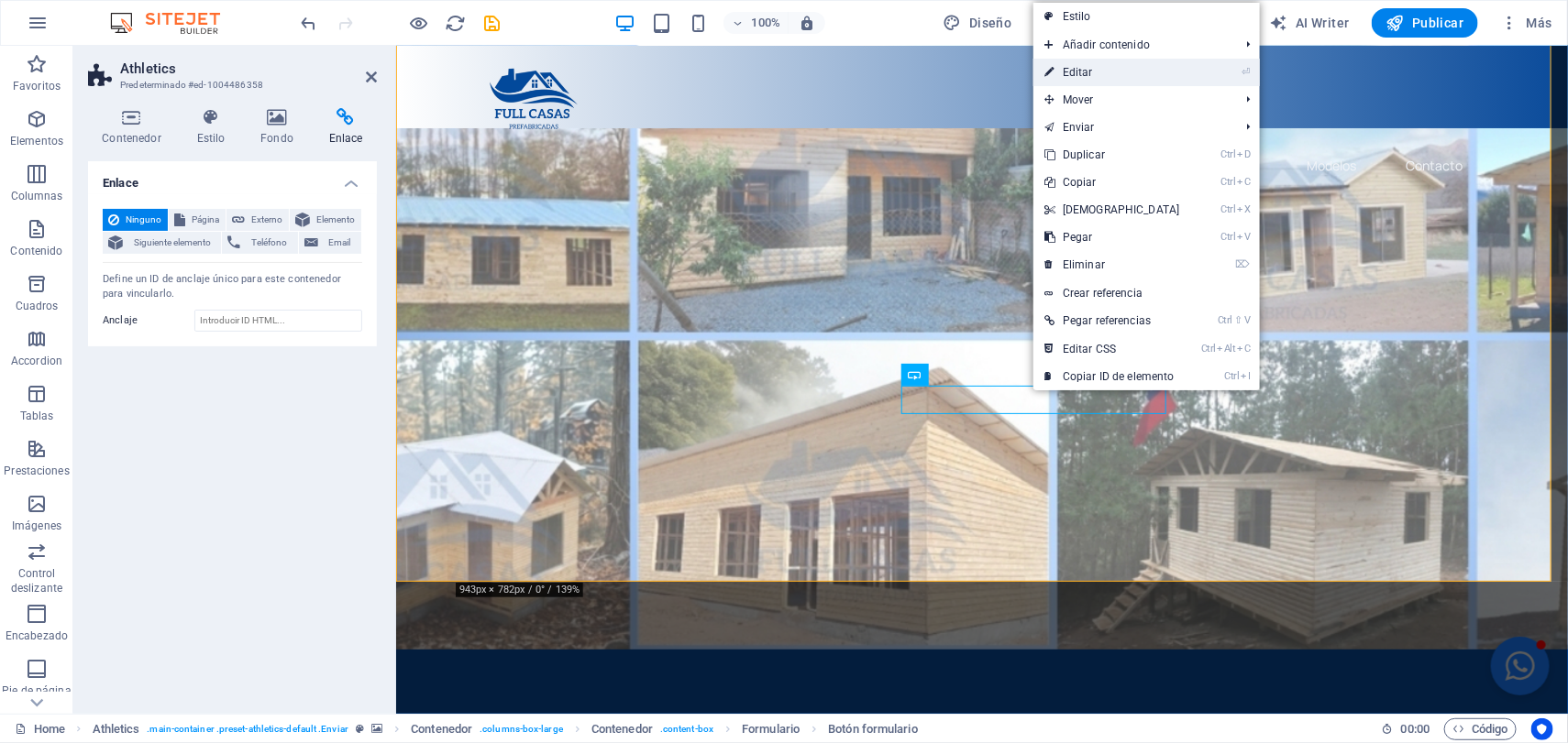
click at [1122, 75] on link "⏎ Editar" at bounding box center [1112, 72] width 157 height 28
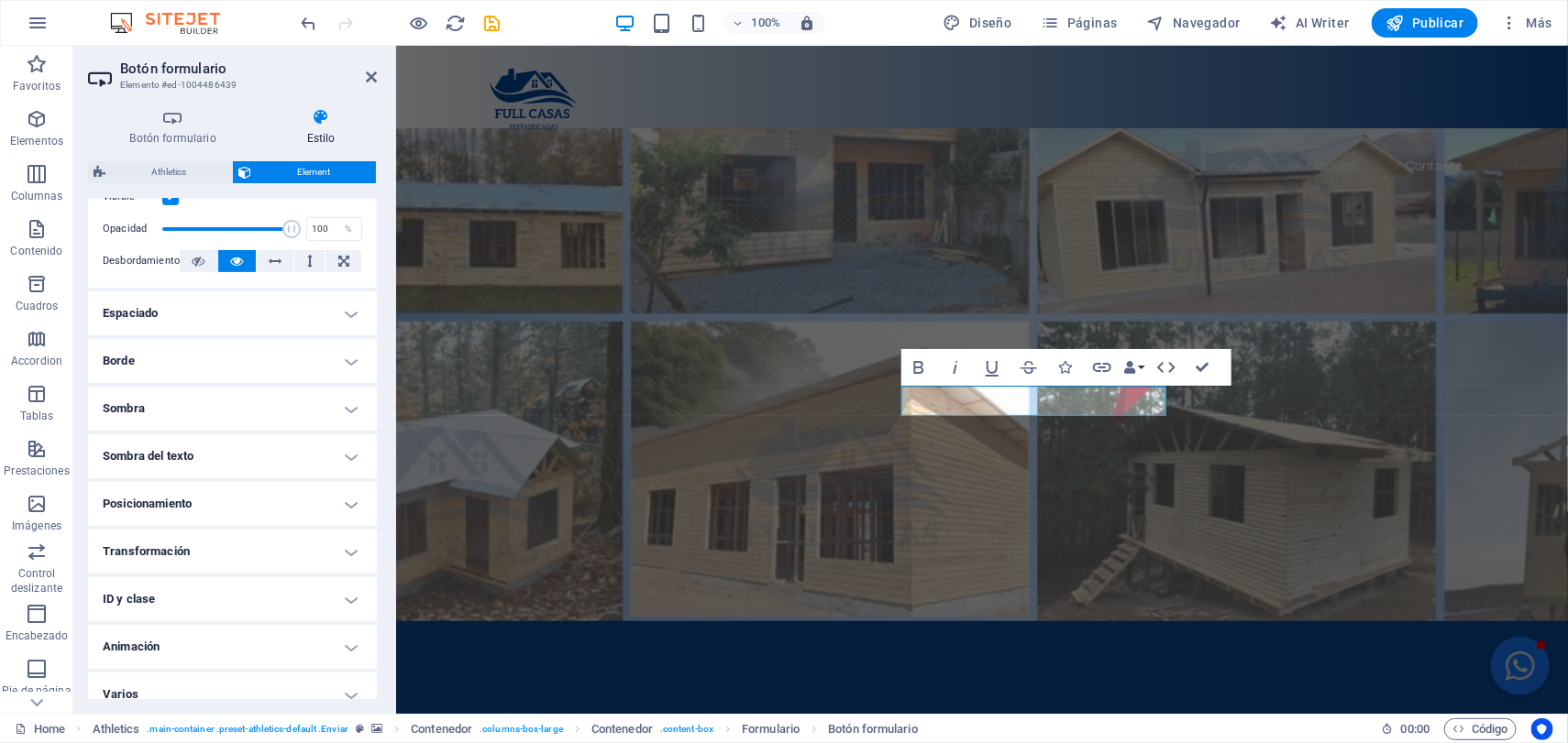
scroll to position [288, 0]
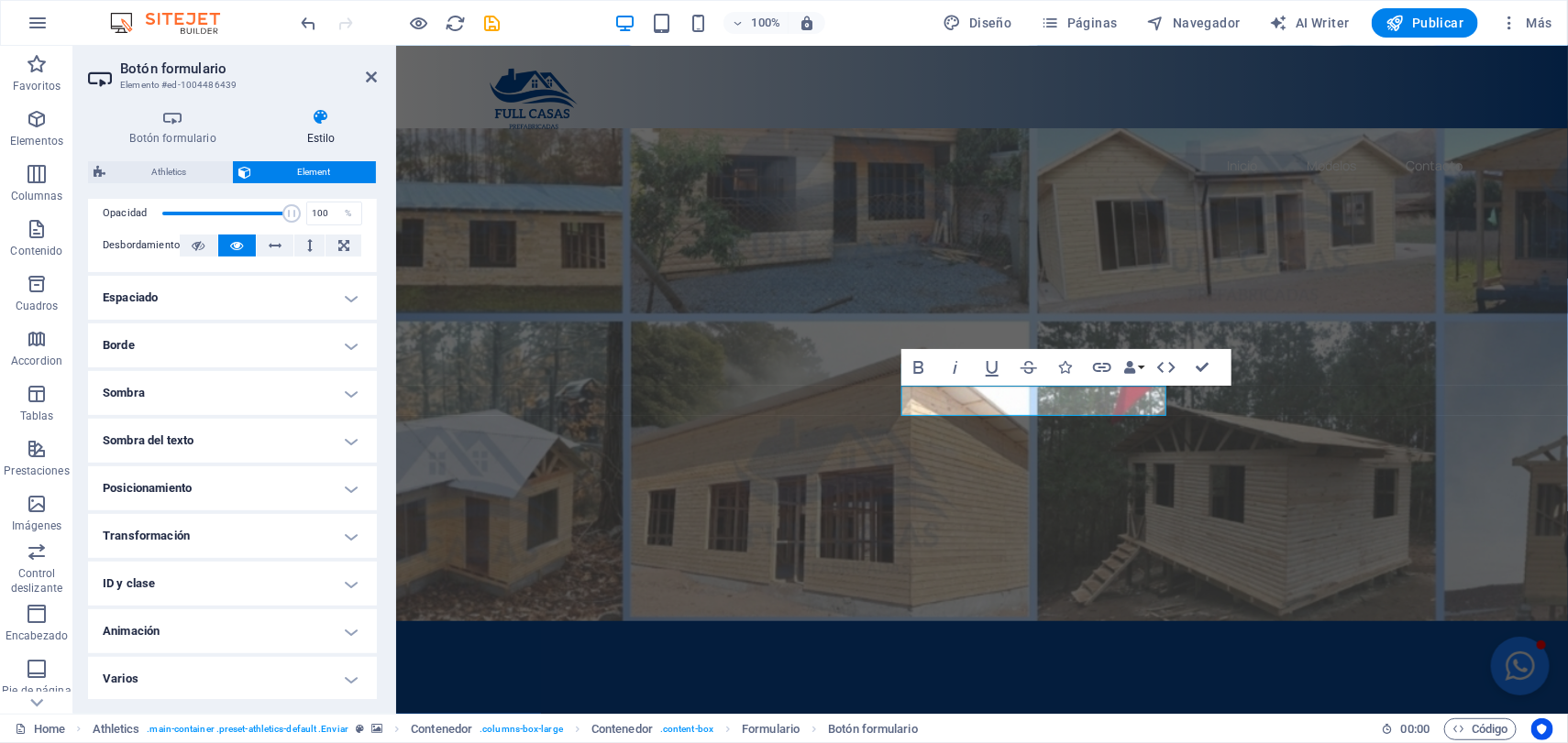
click at [265, 568] on h4 "ID y clase" at bounding box center [232, 584] width 289 height 44
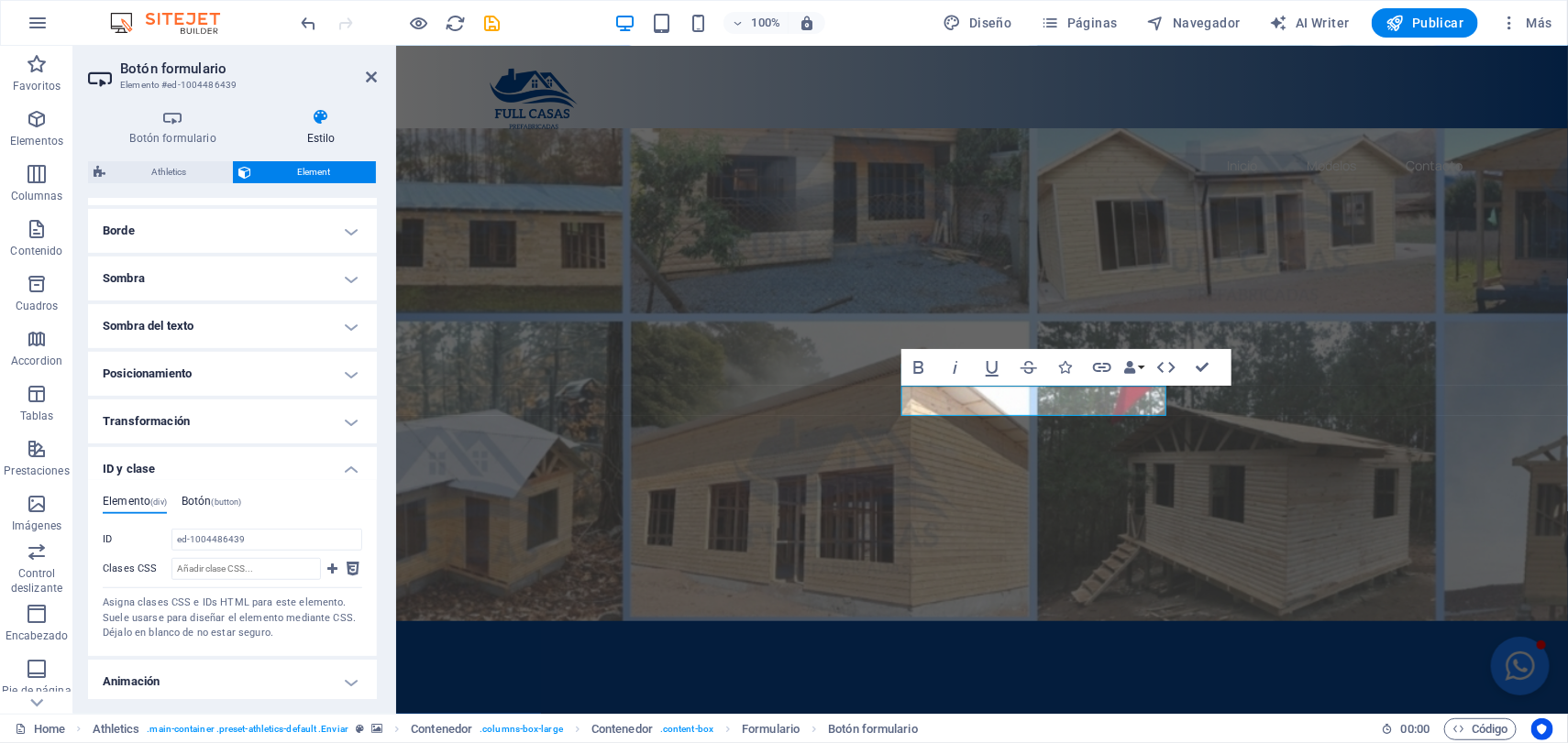
click at [208, 500] on h4 "Botón (button)" at bounding box center [211, 505] width 60 height 20
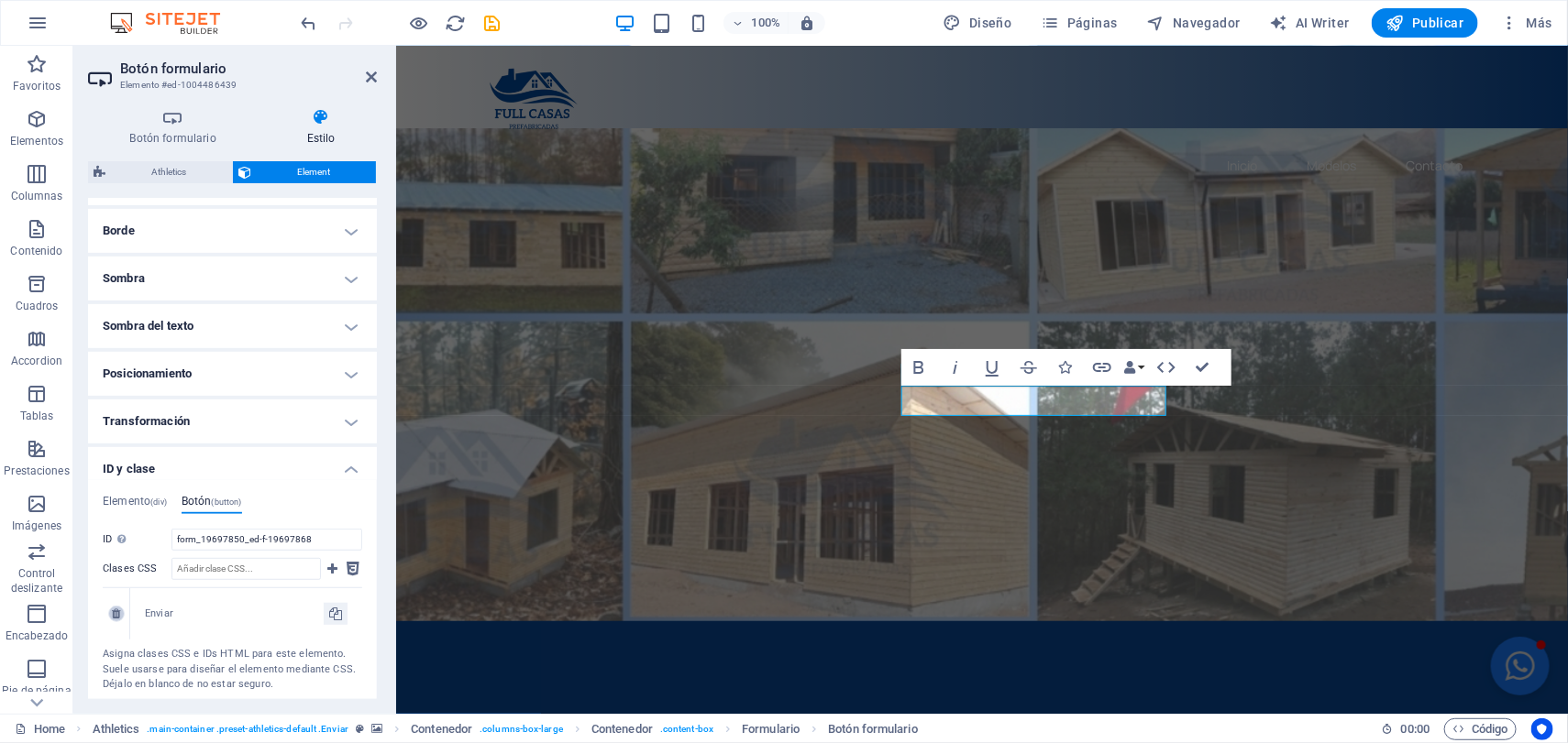
click at [118, 611] on icon at bounding box center [115, 613] width 9 height 11
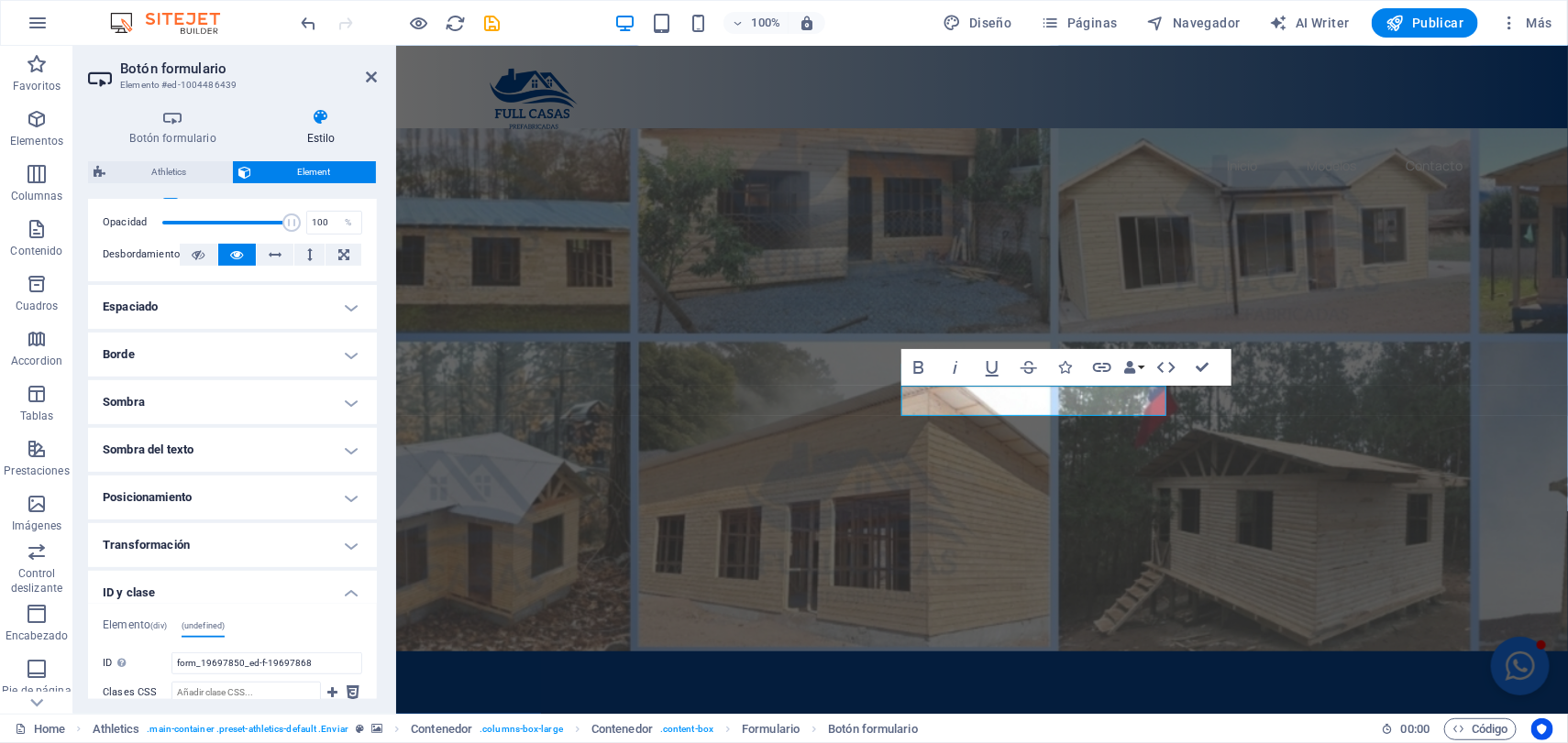
scroll to position [274, 0]
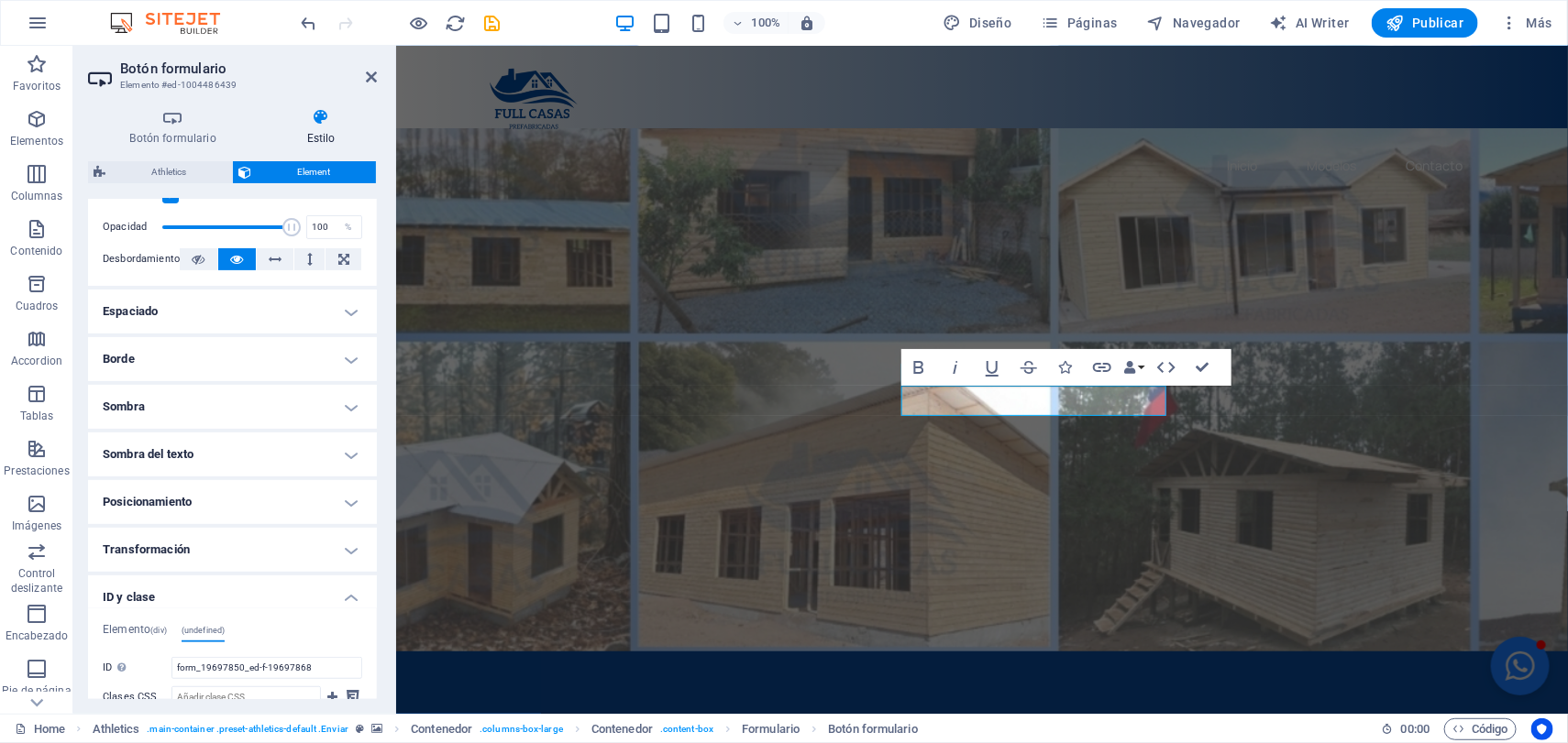
click at [339, 543] on h4 "Transformación" at bounding box center [232, 550] width 289 height 44
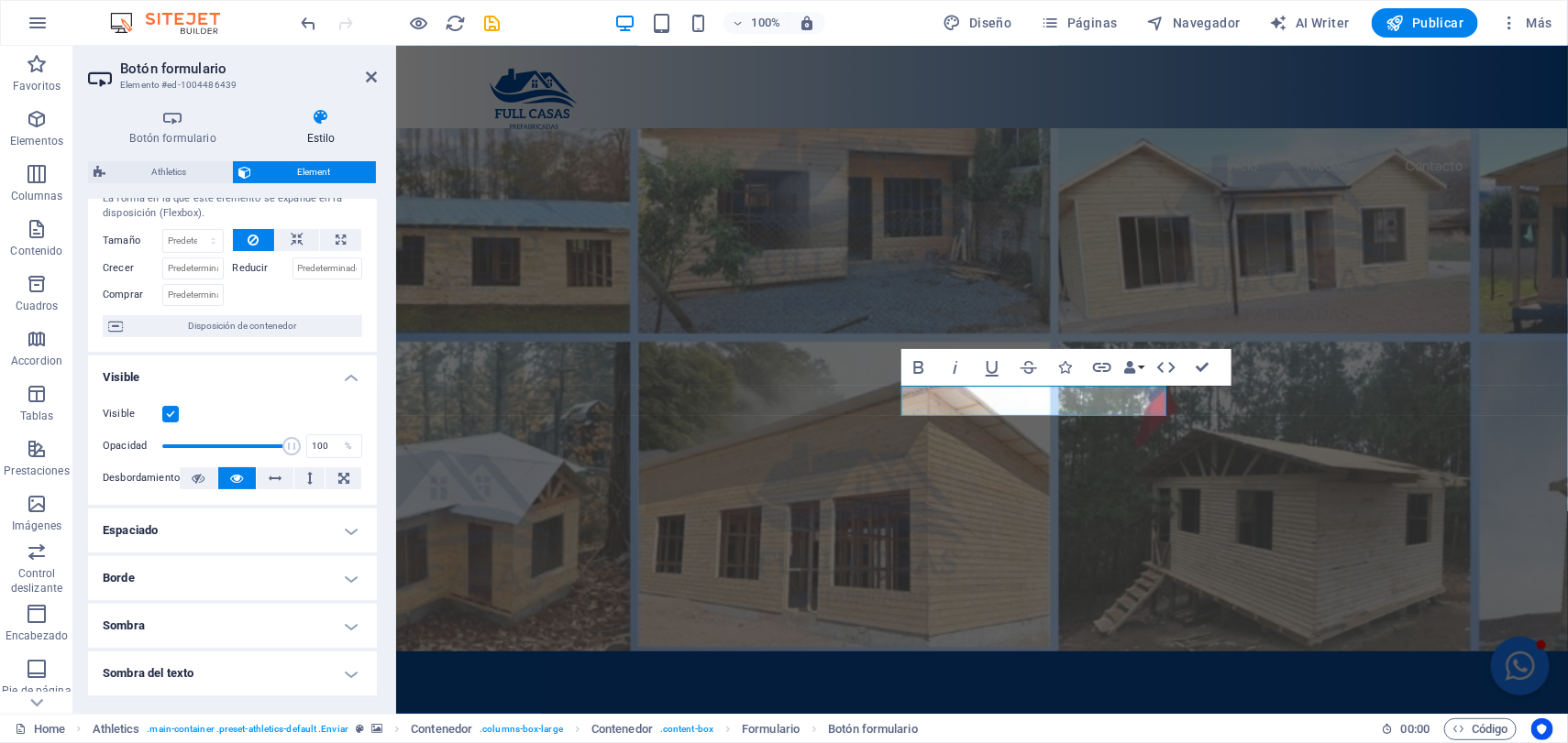
scroll to position [45, 0]
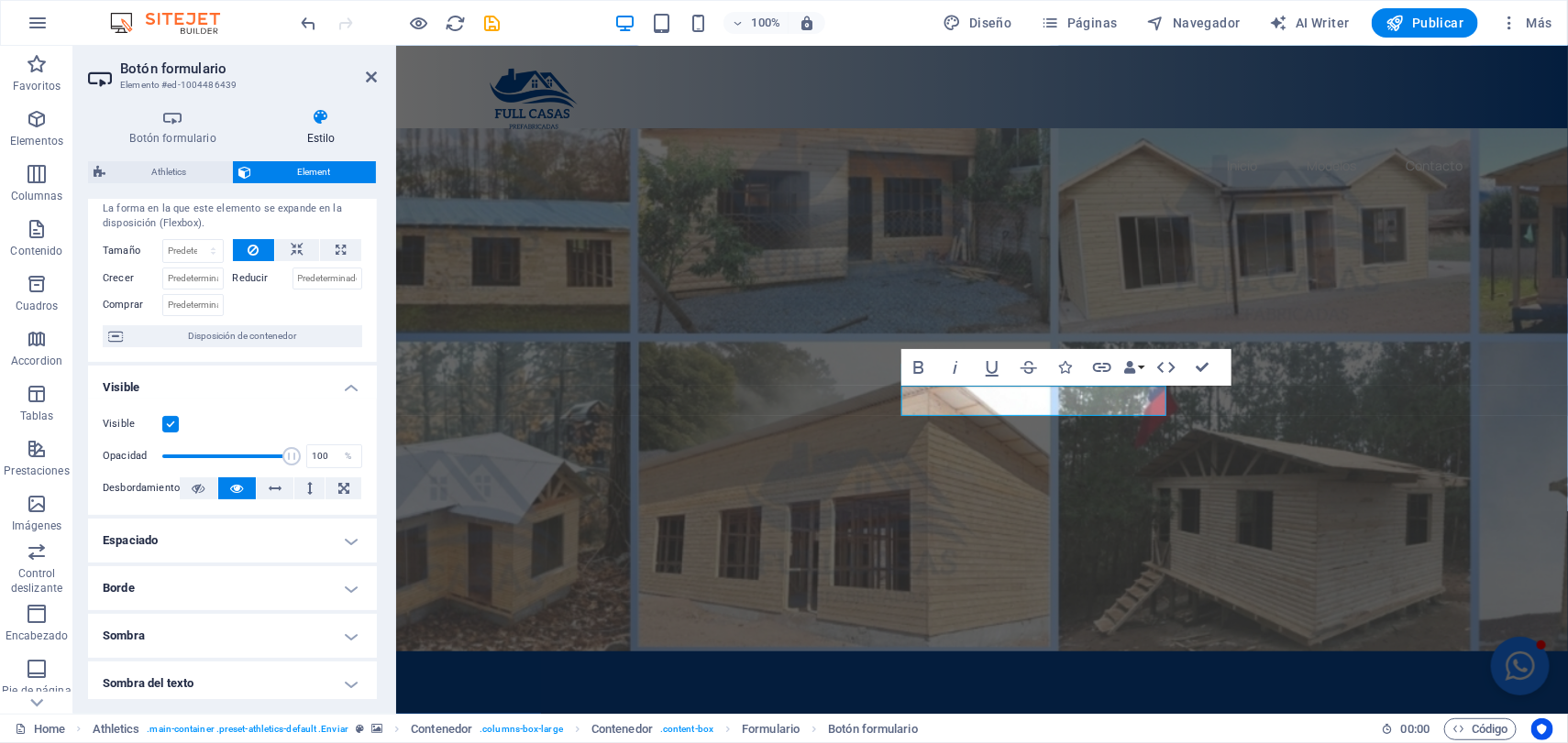
click at [324, 537] on h4 "Espaciado" at bounding box center [232, 540] width 289 height 44
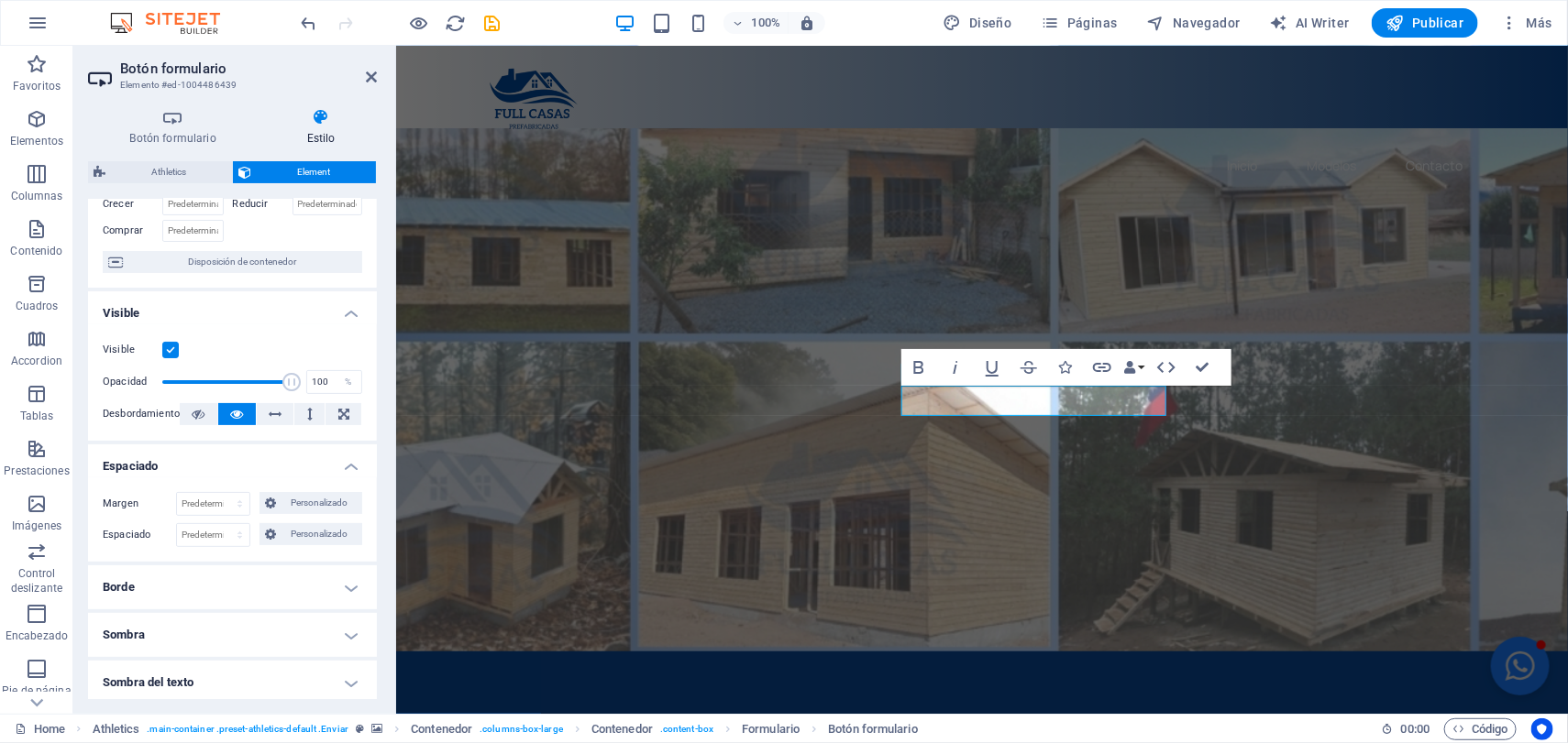
scroll to position [159, 0]
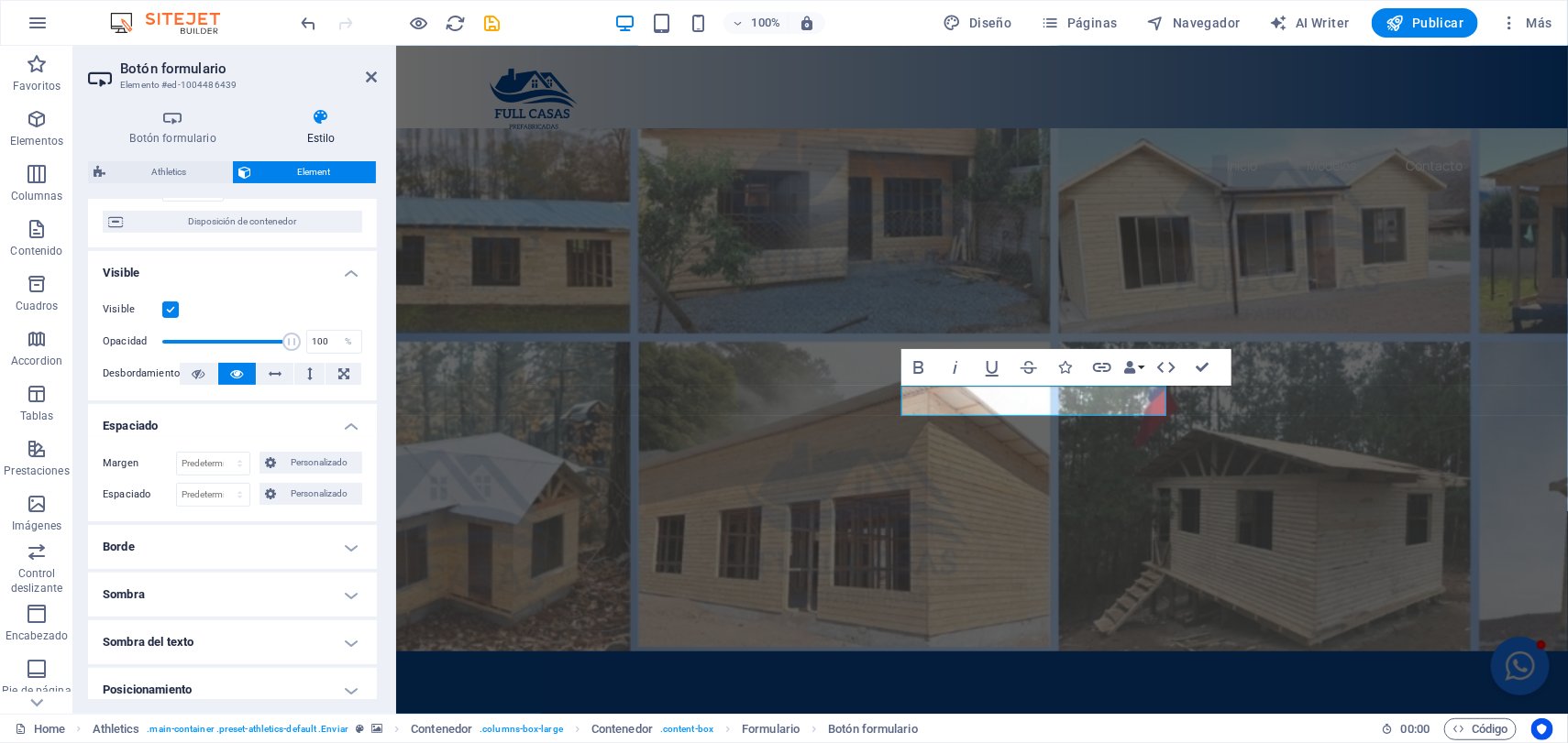
click at [337, 553] on h4 "Borde" at bounding box center [232, 547] width 289 height 44
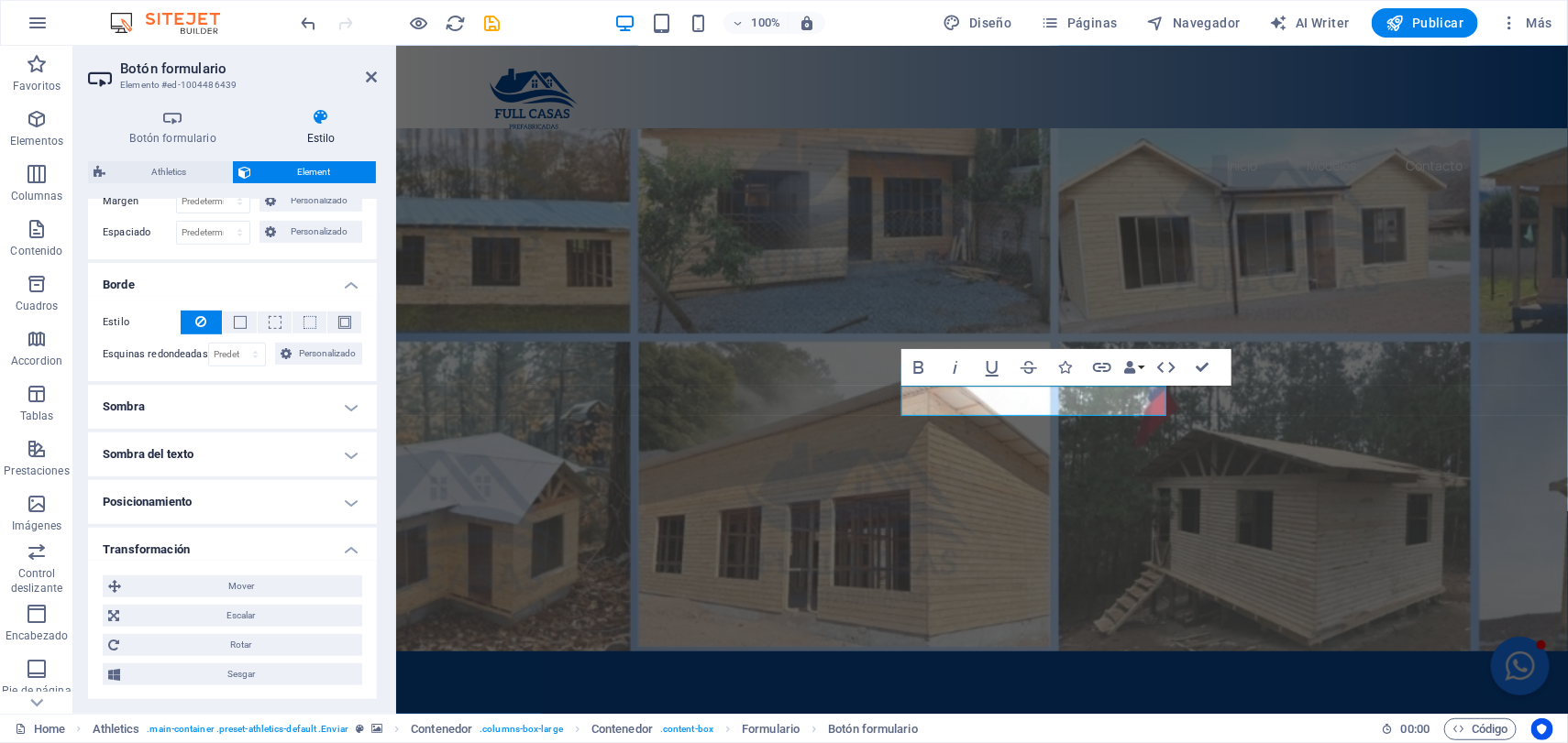
scroll to position [389, 0]
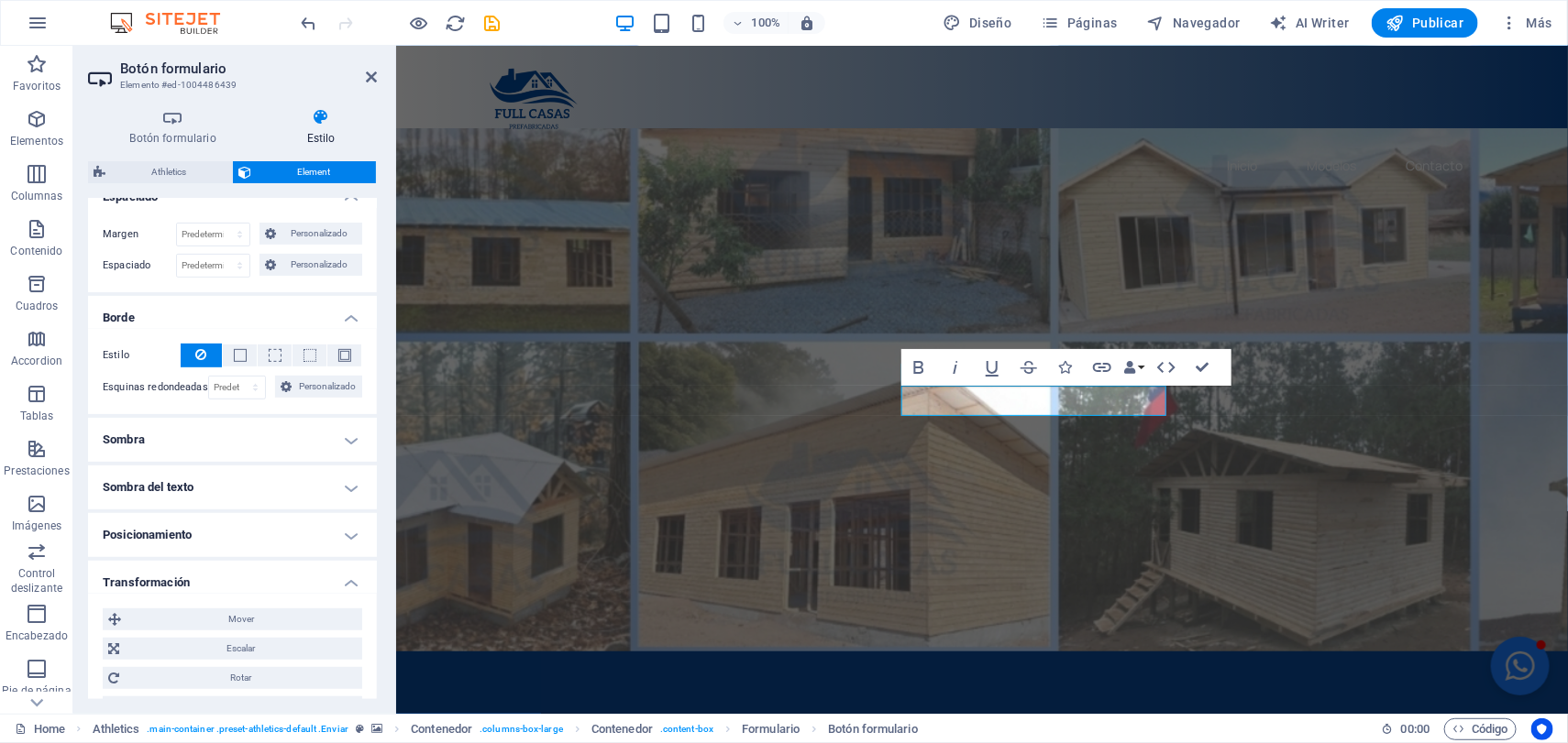
click at [333, 457] on h4 "Sombra" at bounding box center [232, 440] width 289 height 44
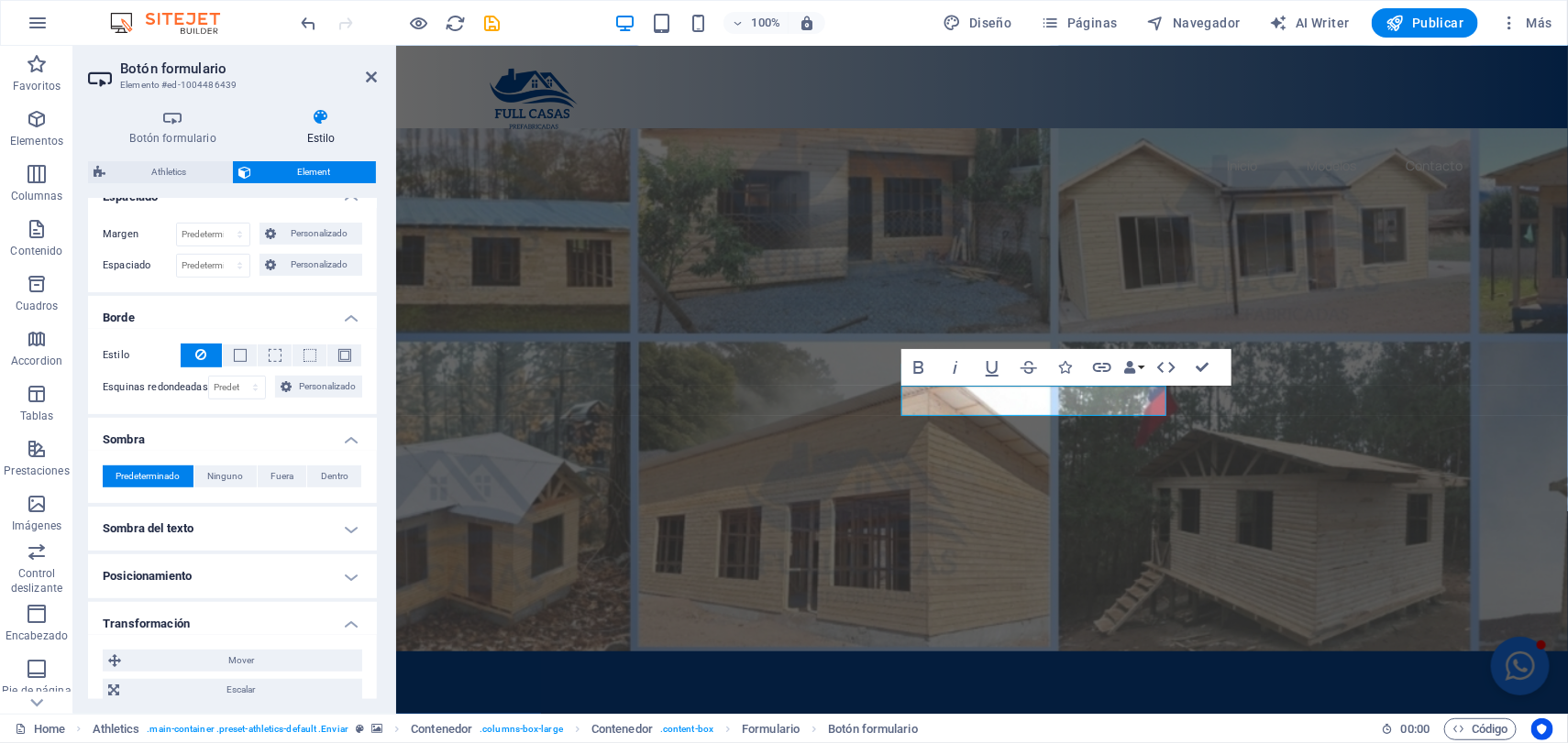
click at [337, 522] on h4 "Sombra del texto" at bounding box center [232, 529] width 289 height 44
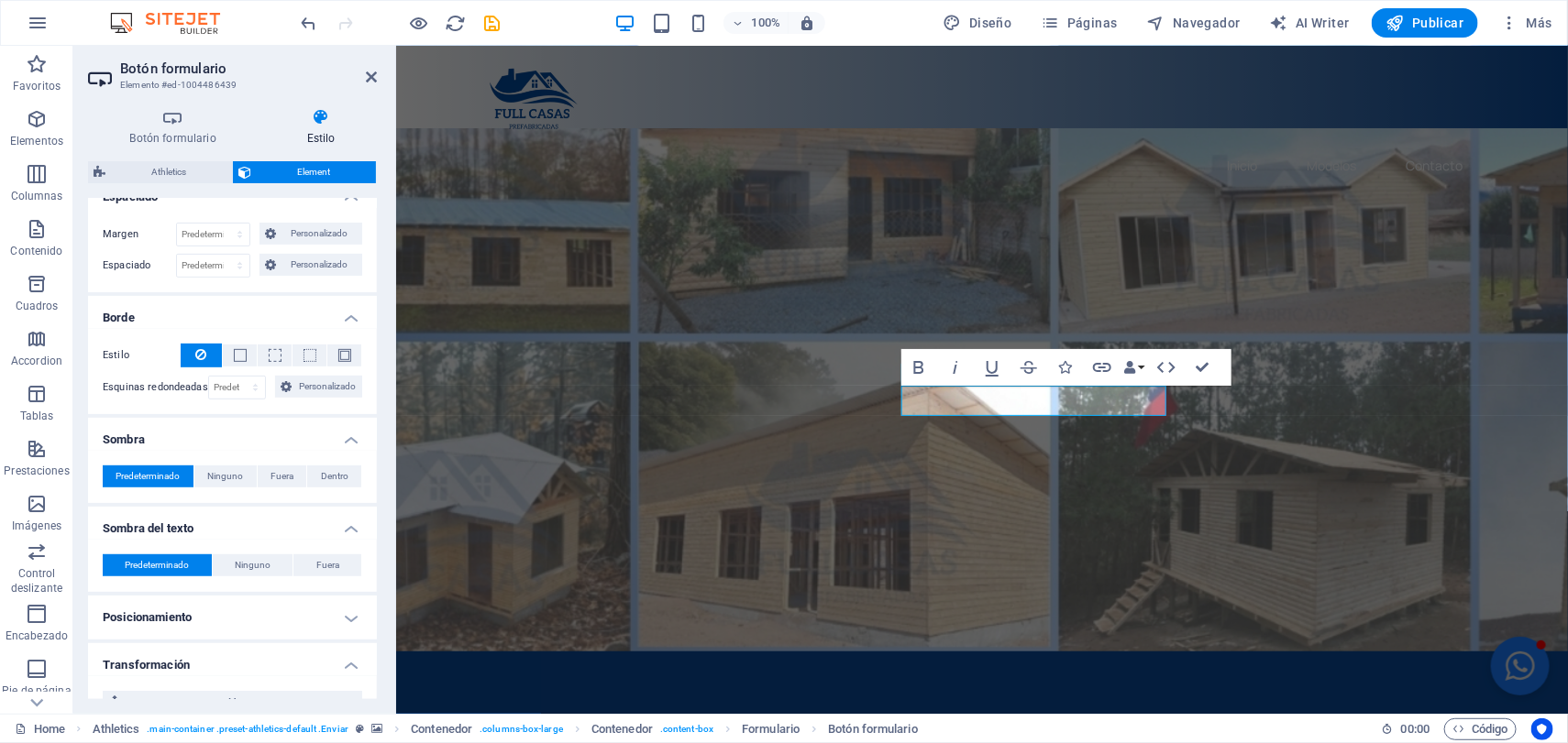
scroll to position [617, 0]
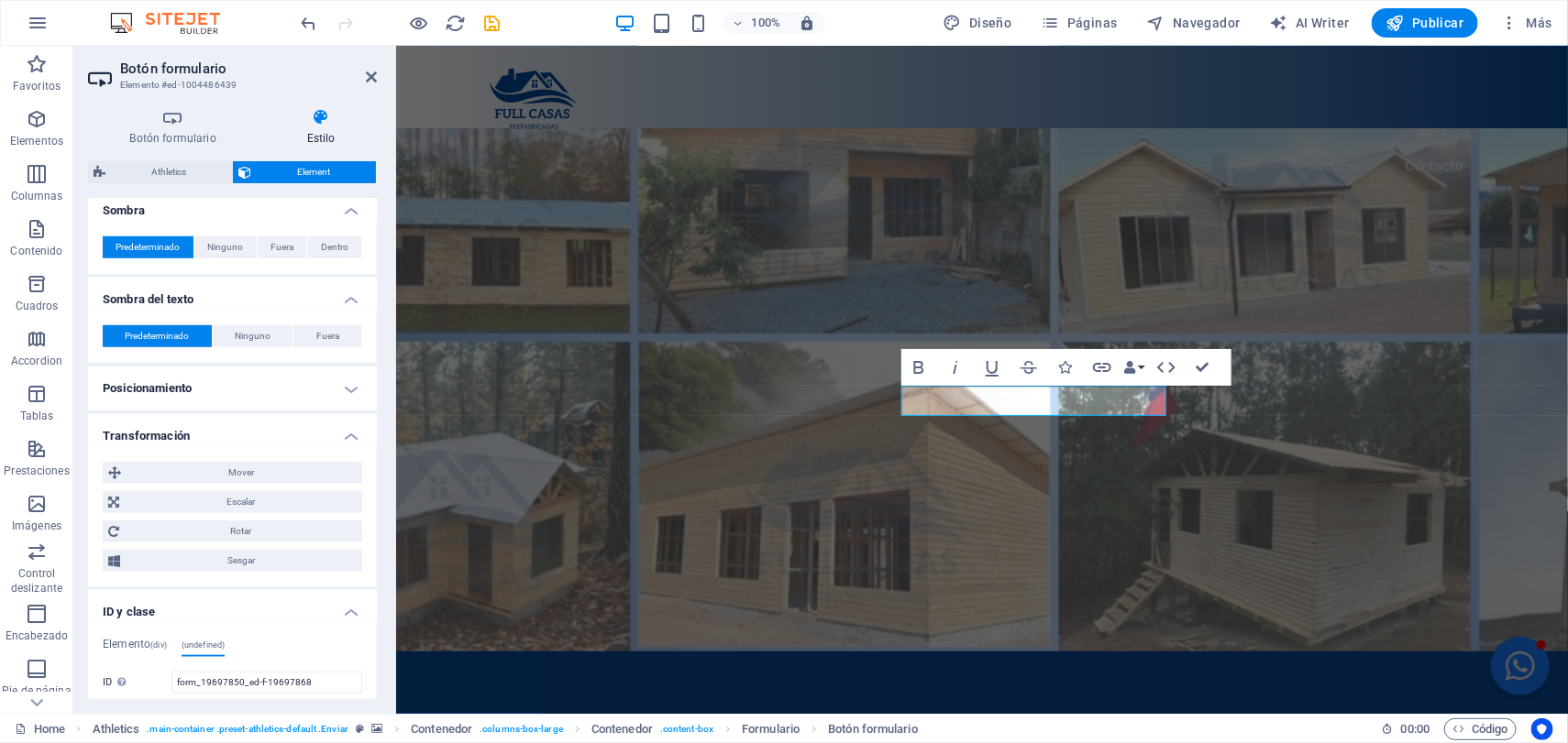
click at [308, 398] on h4 "Posicionamiento" at bounding box center [232, 389] width 289 height 44
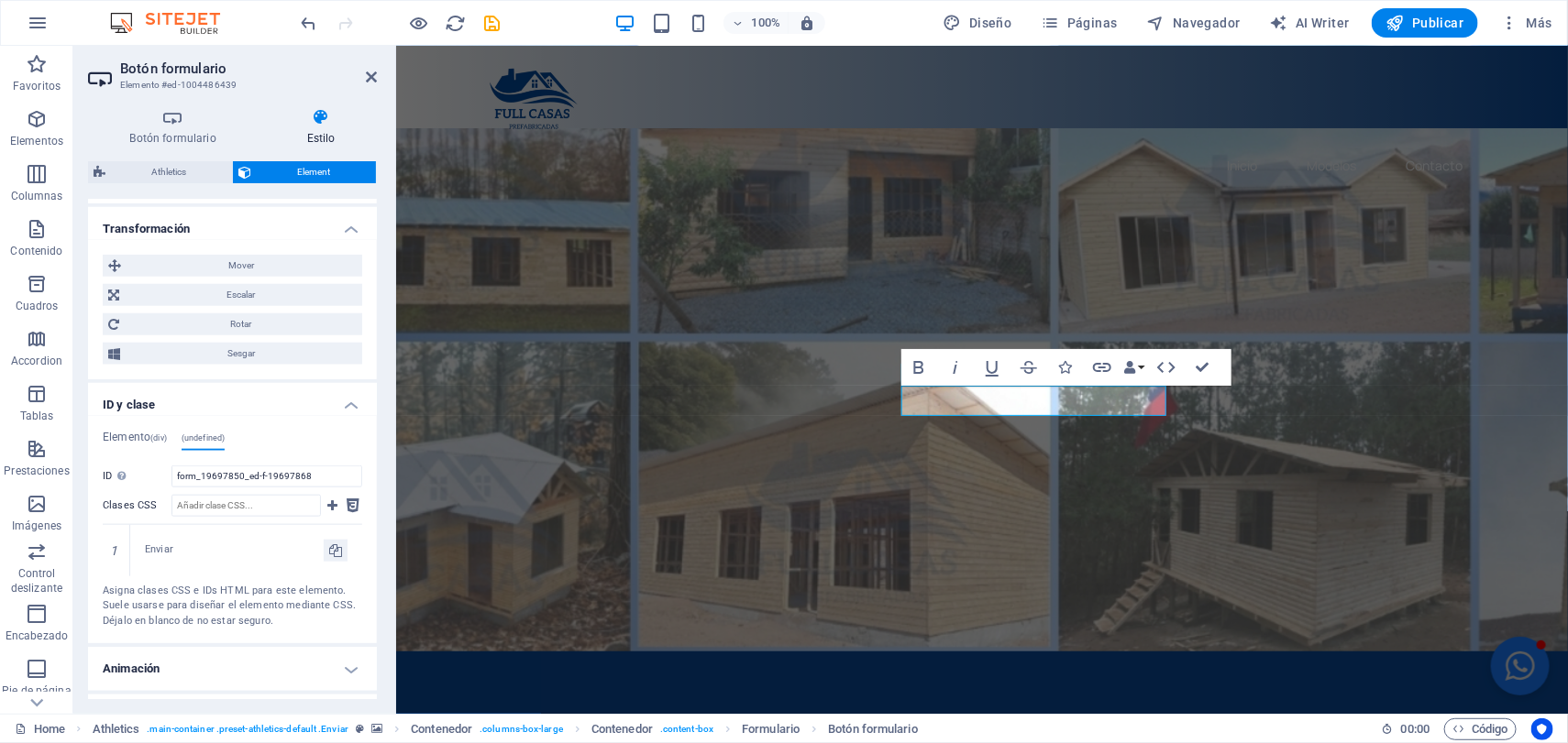
scroll to position [947, 0]
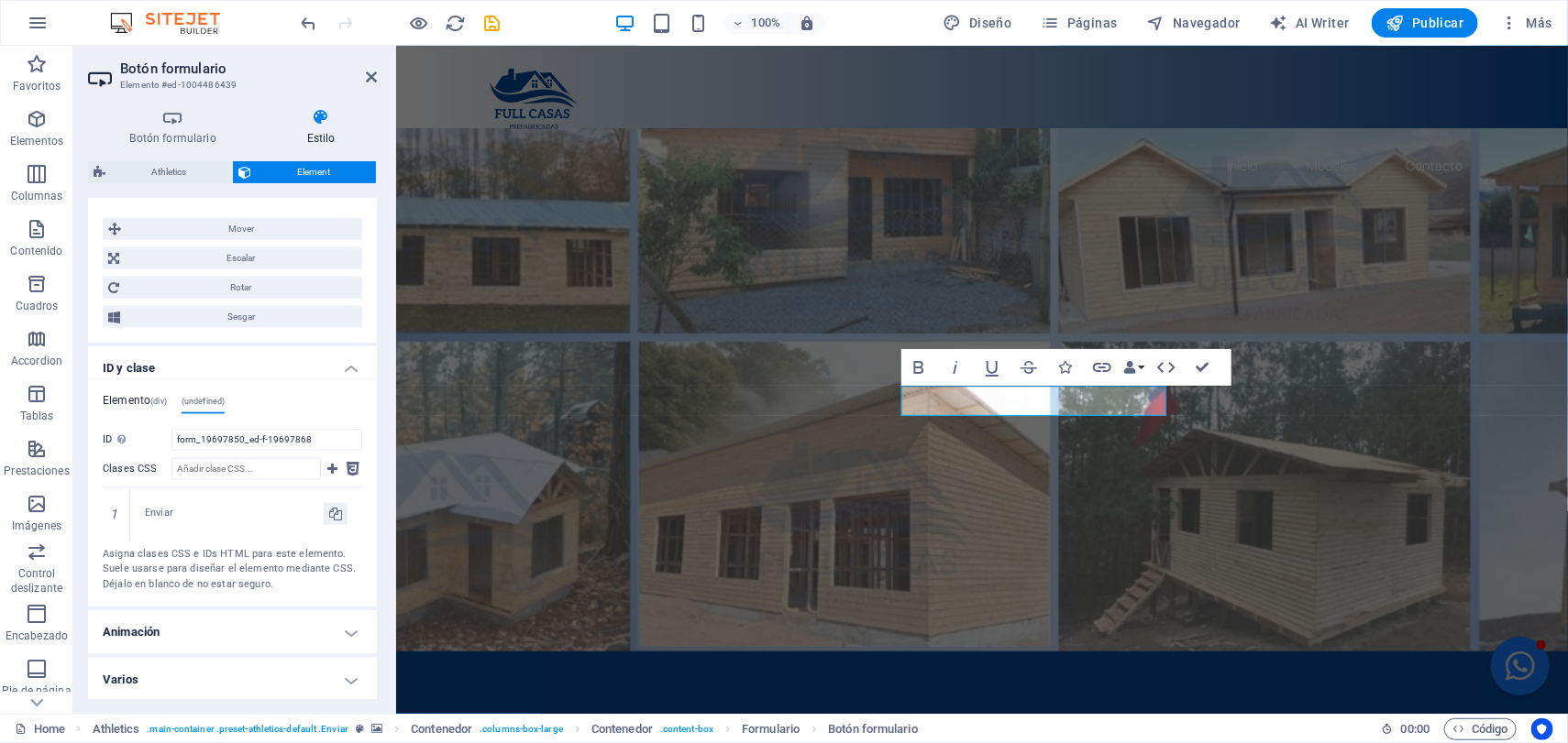
click at [134, 407] on h4 "Elemento (div)" at bounding box center [134, 404] width 64 height 20
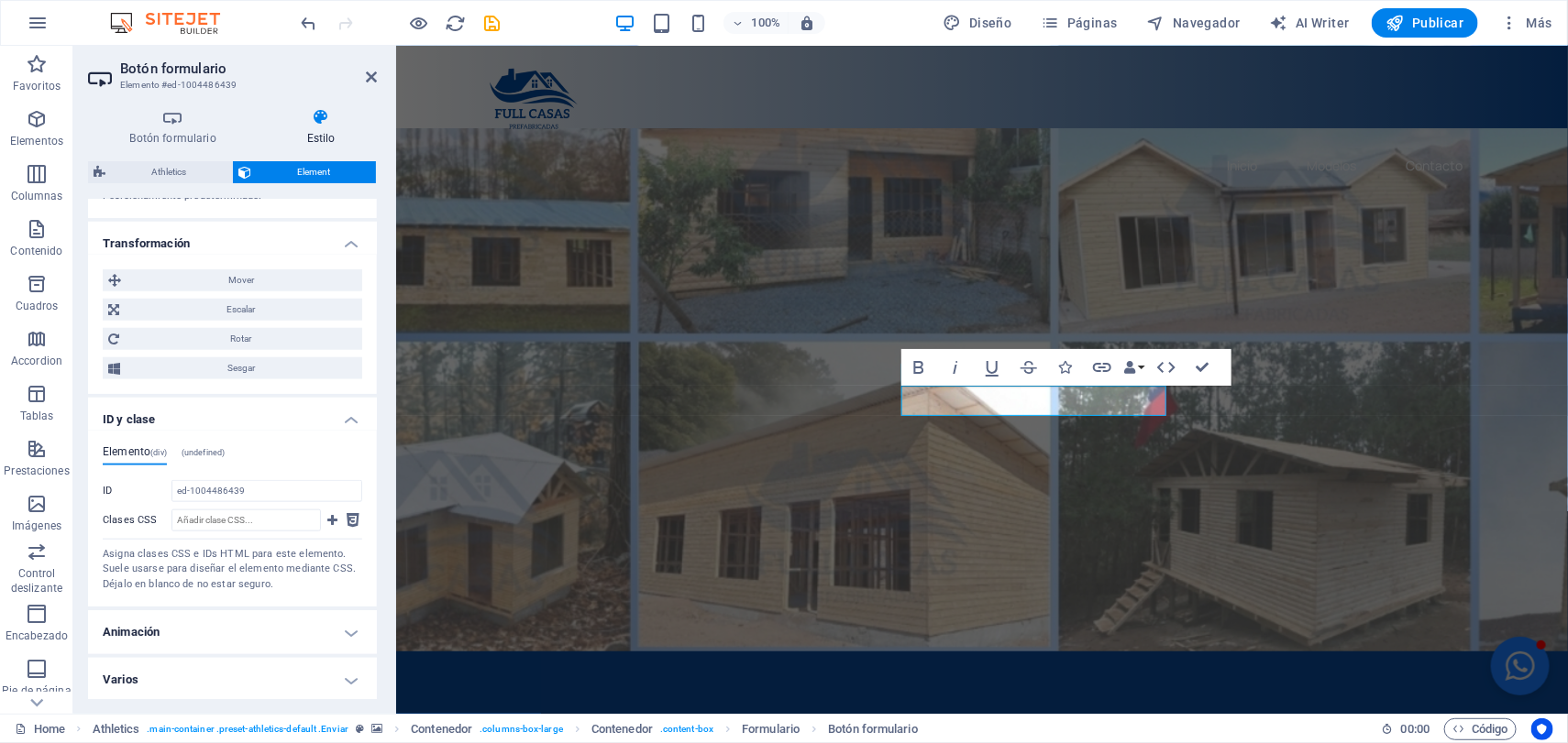
click at [241, 448] on ul "Elemento (div) (undefined)" at bounding box center [232, 455] width 259 height 20
click at [204, 454] on span "(undefined)" at bounding box center [204, 453] width 44 height 10
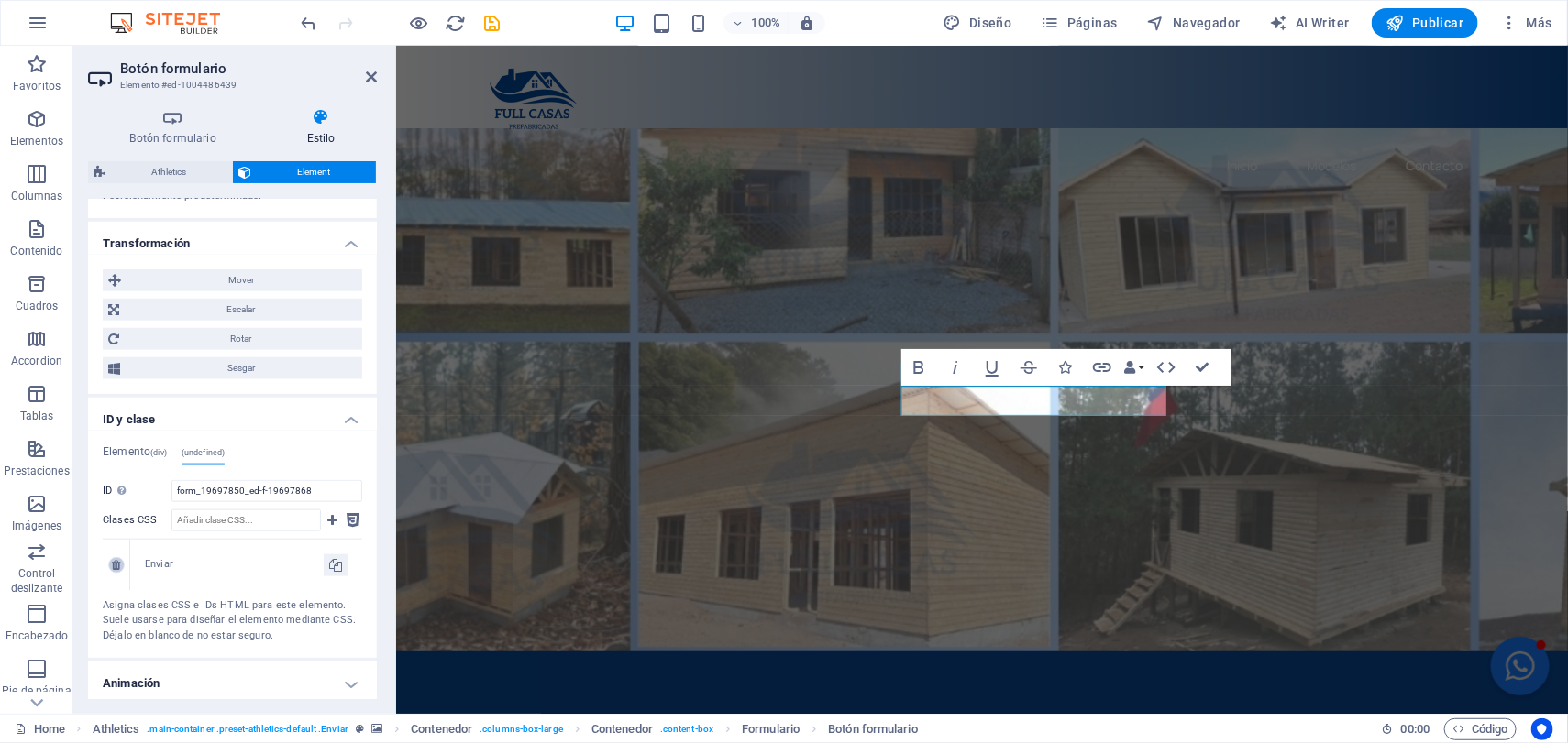
click at [109, 563] on link at bounding box center [116, 564] width 16 height 16
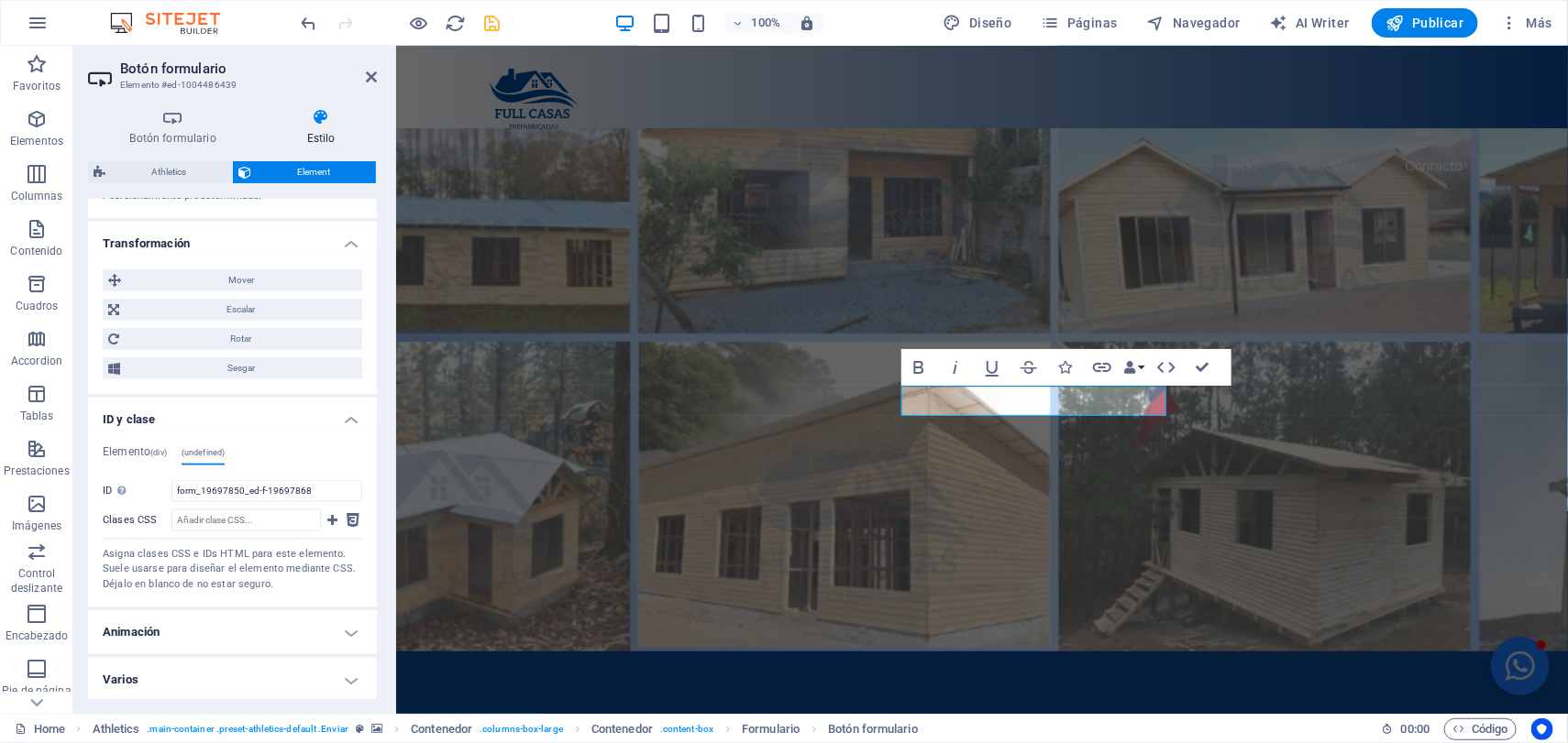
click at [488, 32] on icon "save" at bounding box center [493, 23] width 21 height 21
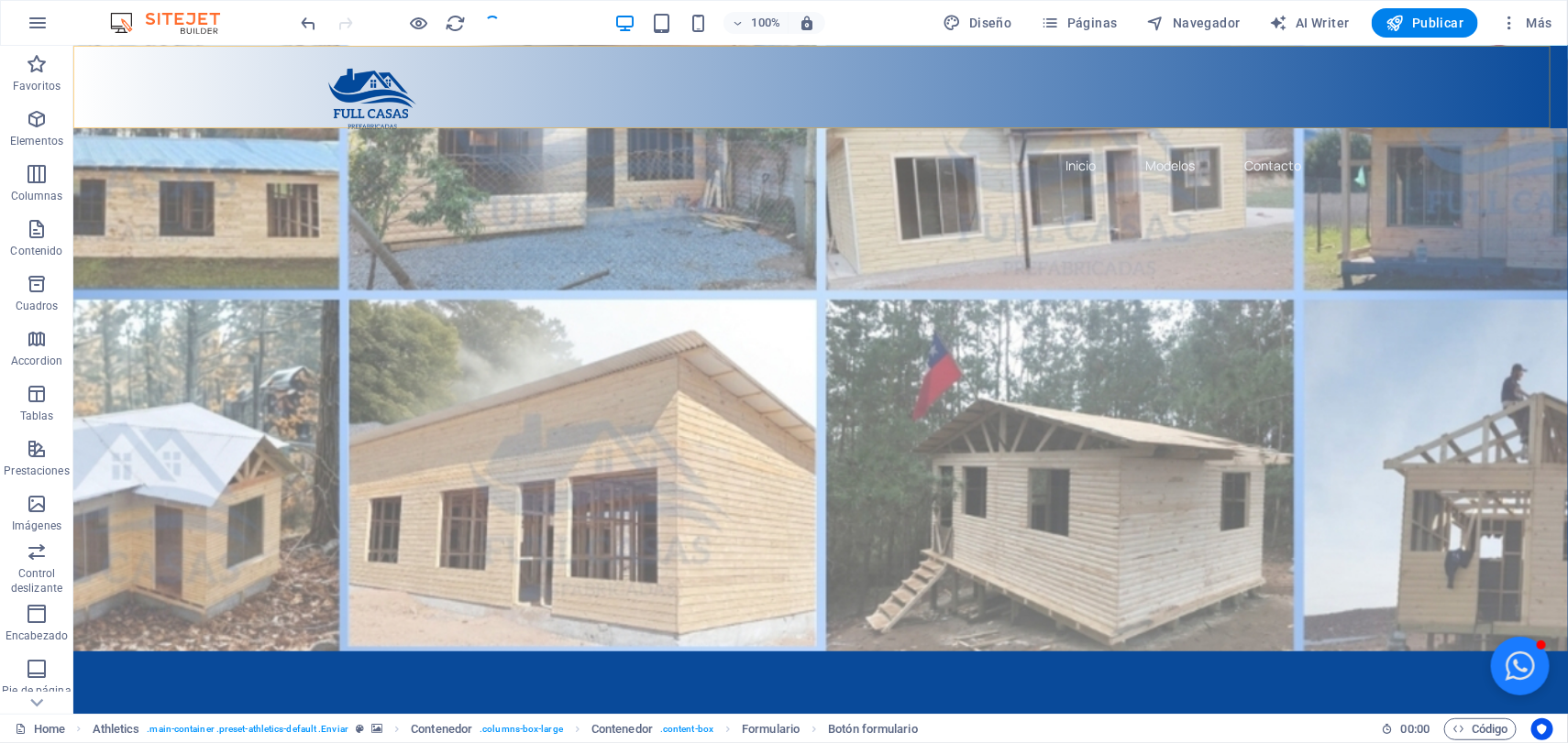
checkbox input "false"
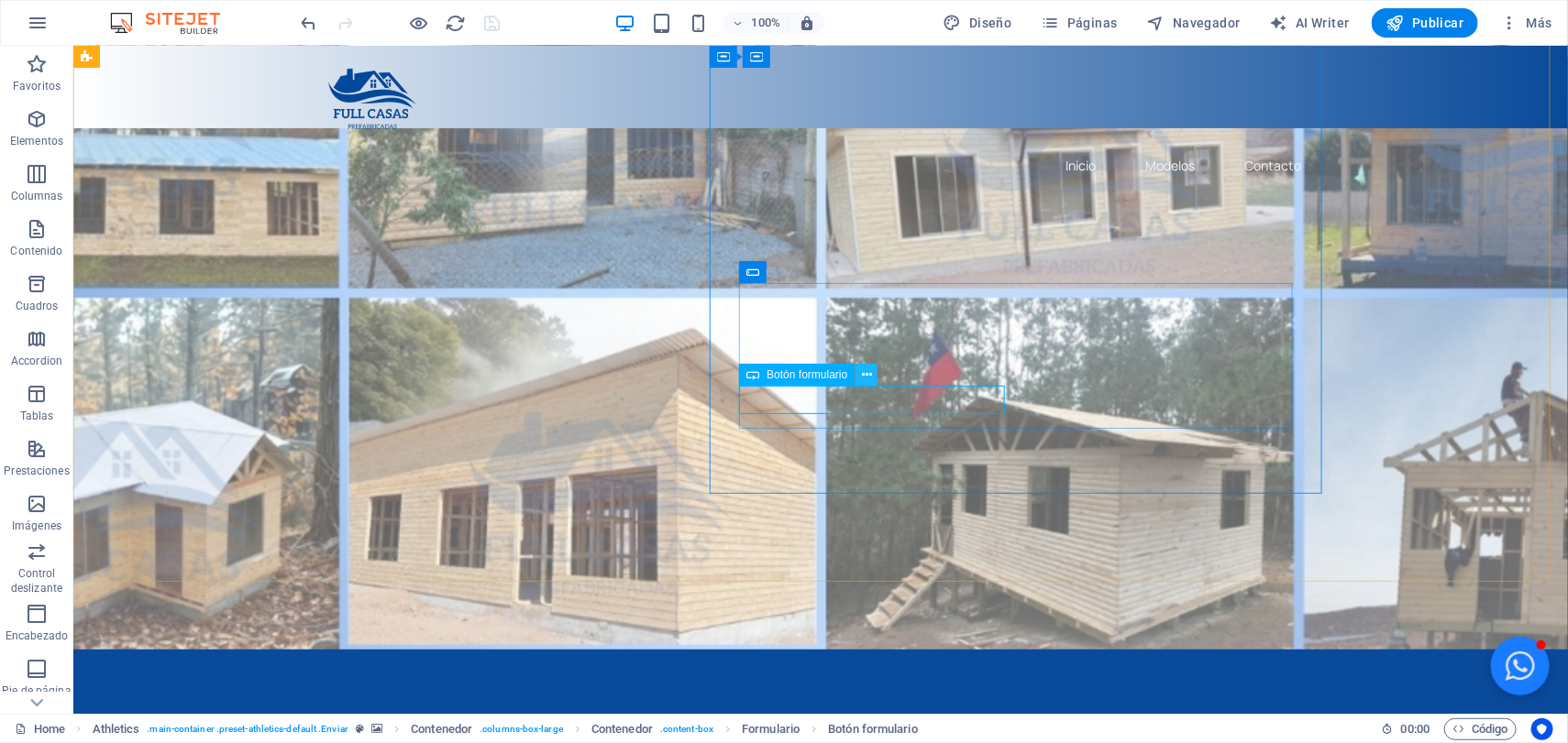
click at [865, 374] on icon at bounding box center [866, 375] width 11 height 19
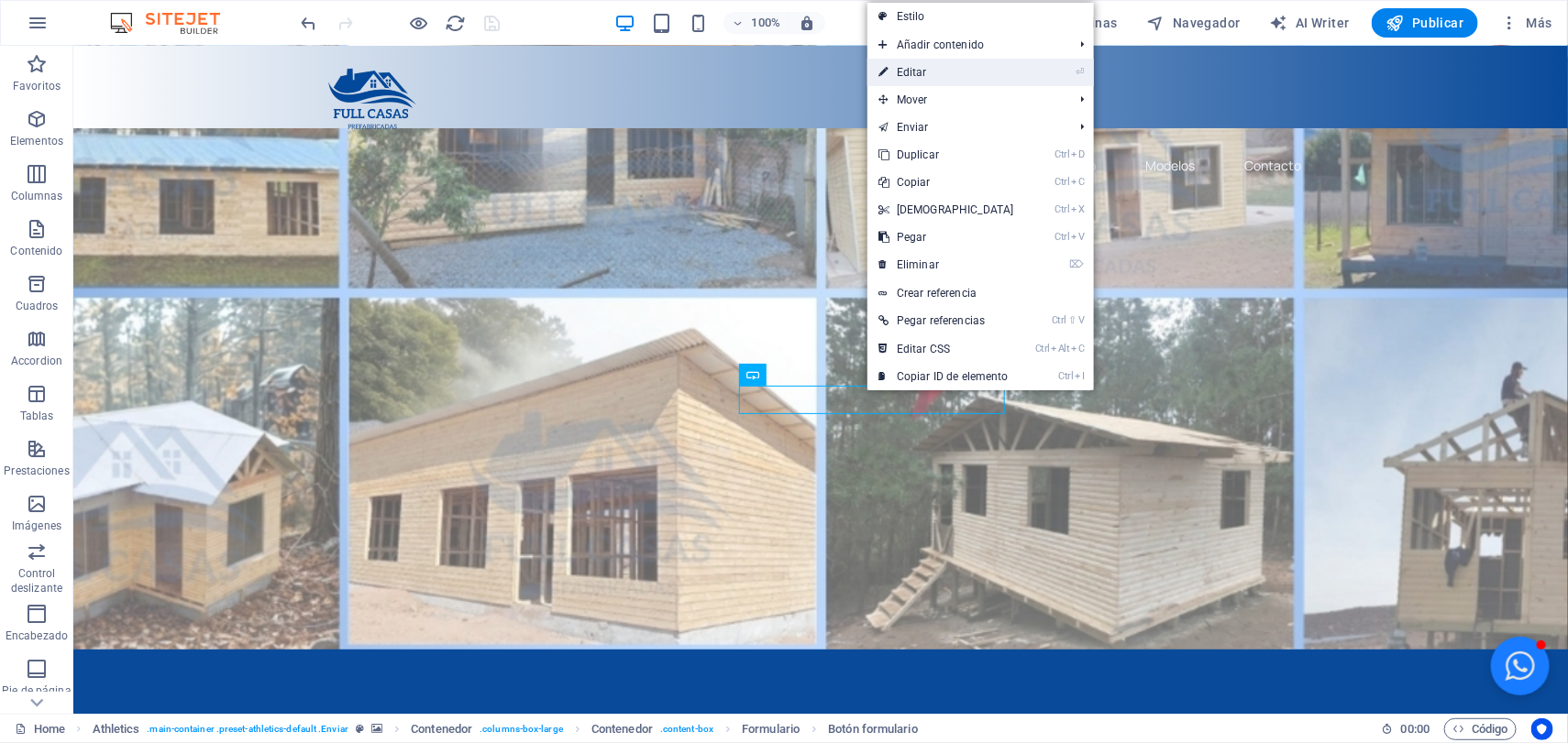
click at [944, 63] on link "⏎ Editar" at bounding box center [946, 72] width 157 height 28
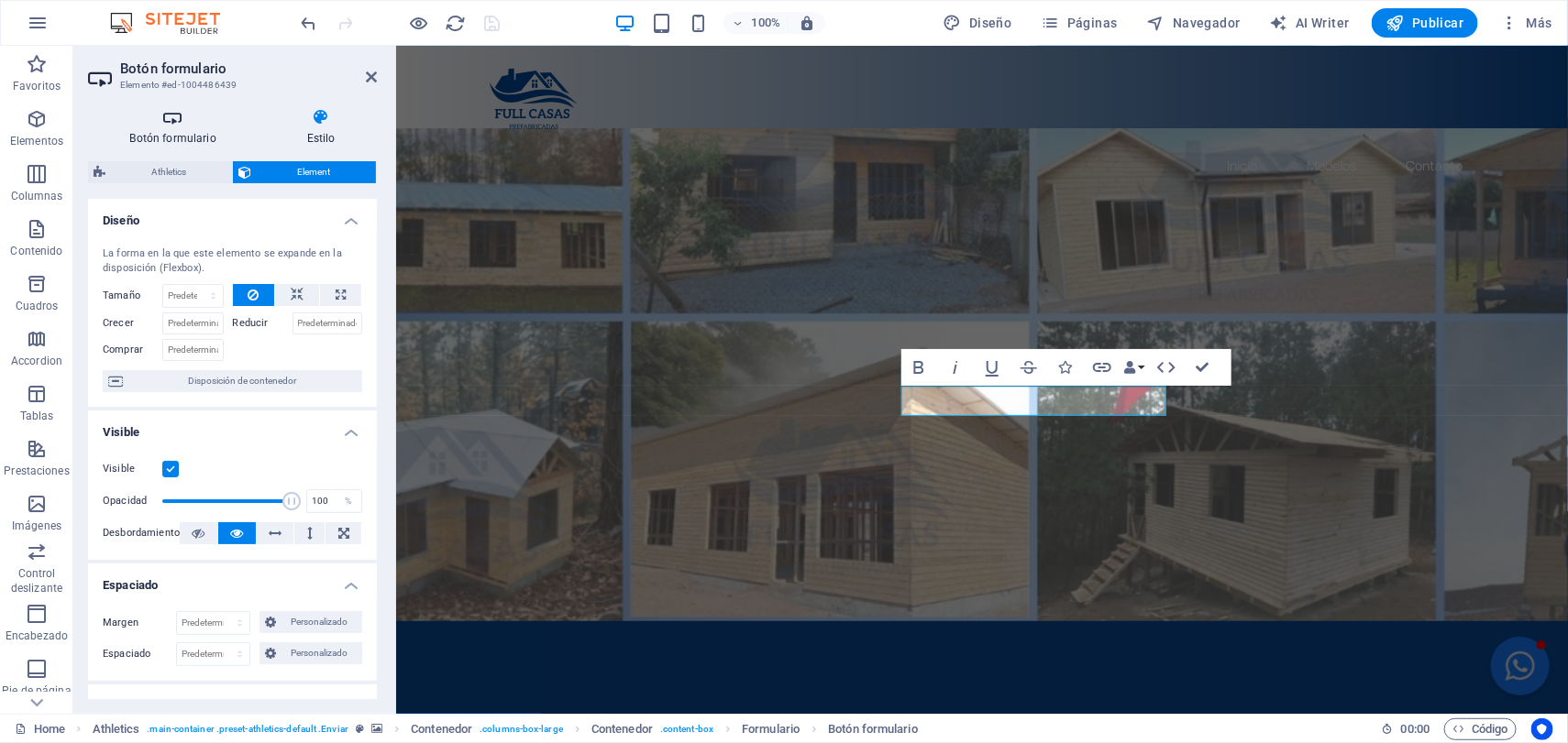
click at [191, 122] on icon at bounding box center [173, 117] width 170 height 18
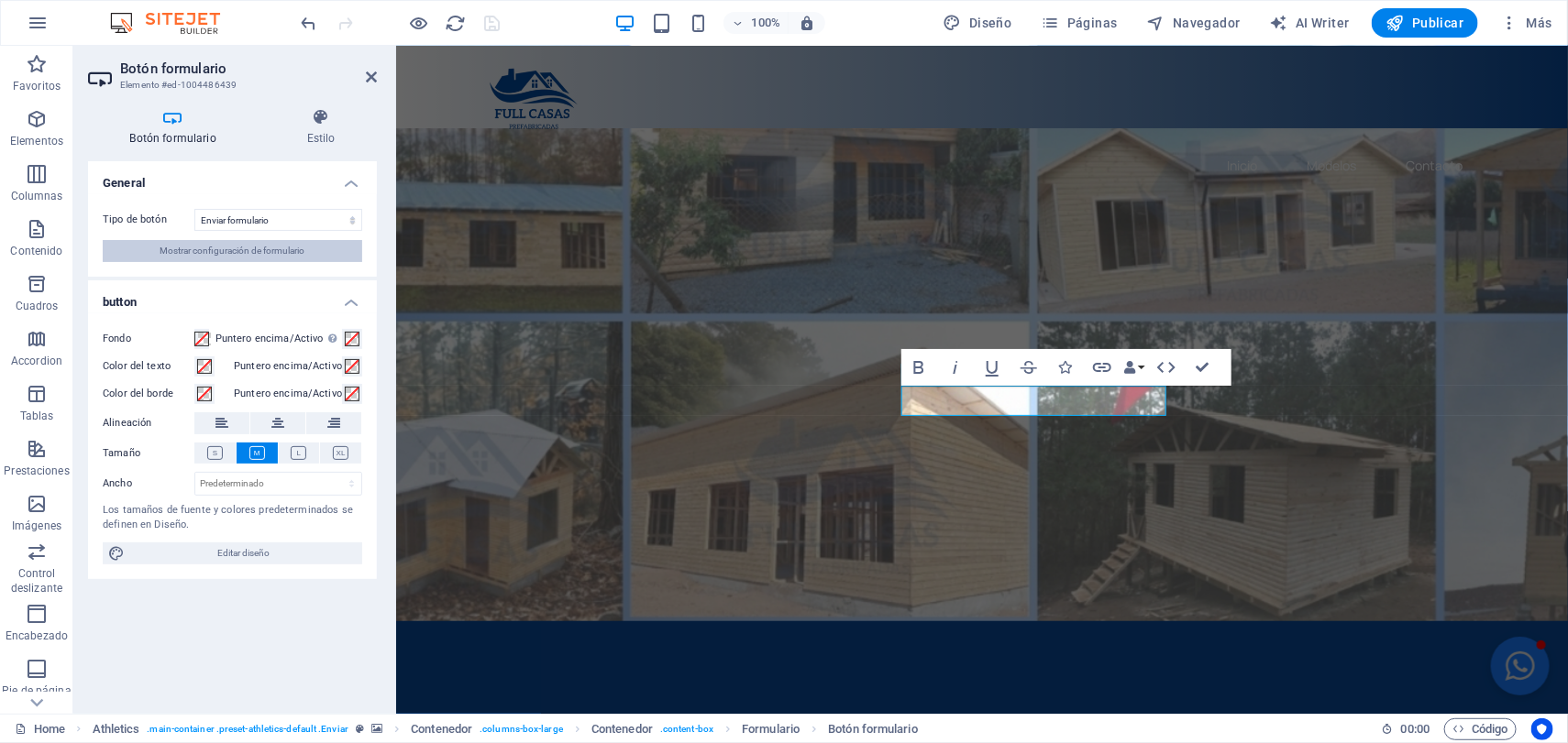
click at [228, 258] on span "Mostrar configuración de formulario" at bounding box center [232, 251] width 145 height 22
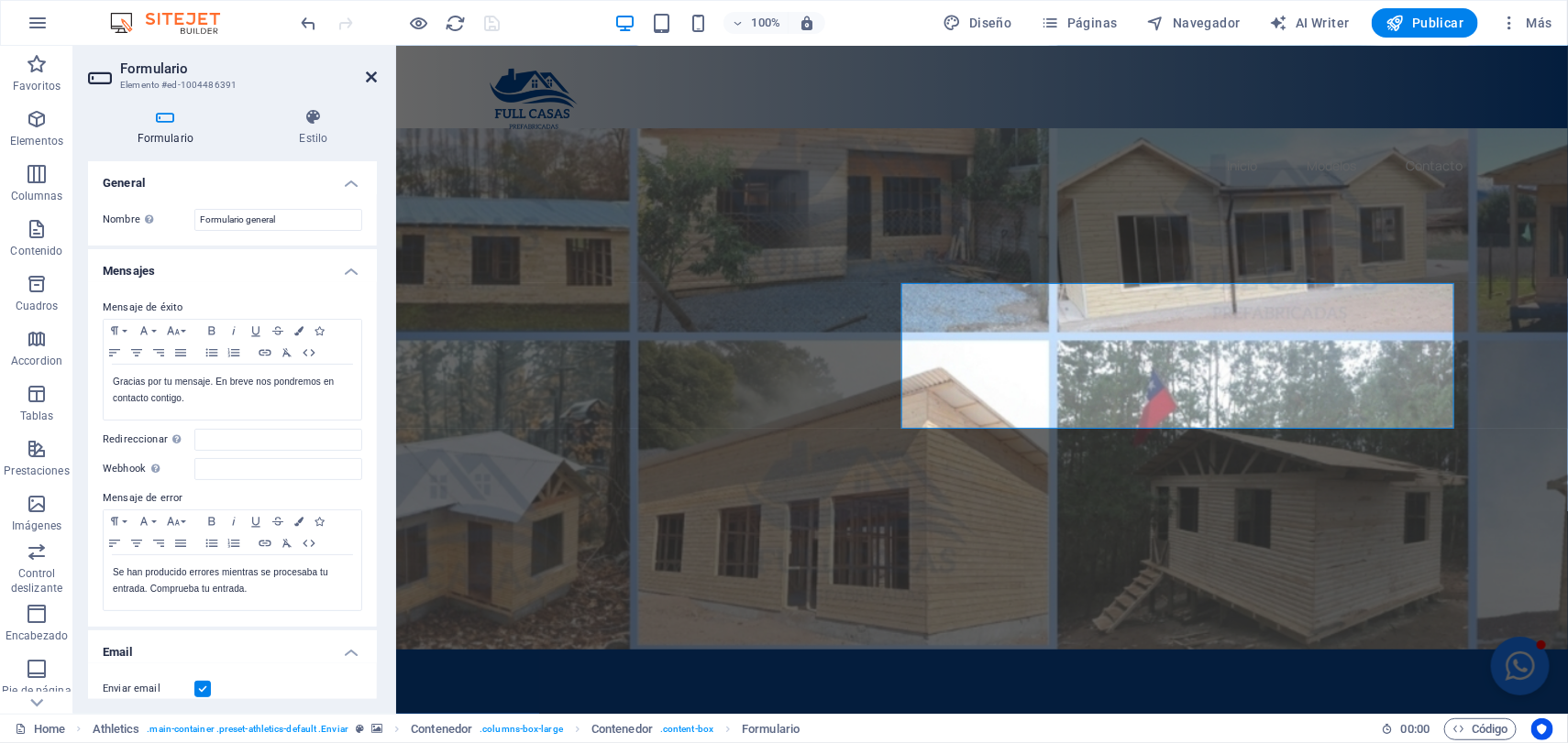
click at [368, 72] on icon at bounding box center [371, 77] width 11 height 14
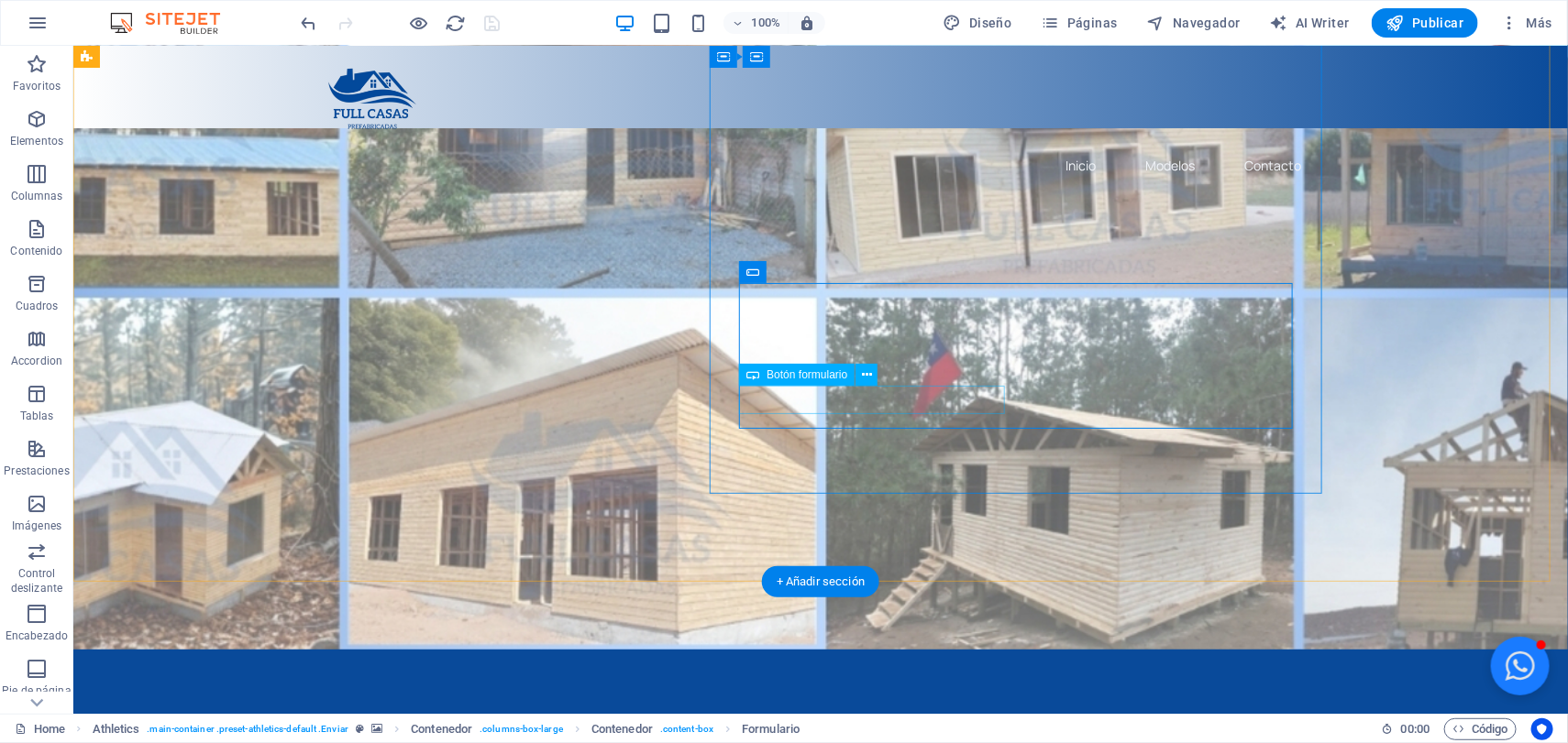
click at [865, 377] on icon at bounding box center [866, 375] width 11 height 19
click at [866, 376] on icon at bounding box center [866, 375] width 11 height 19
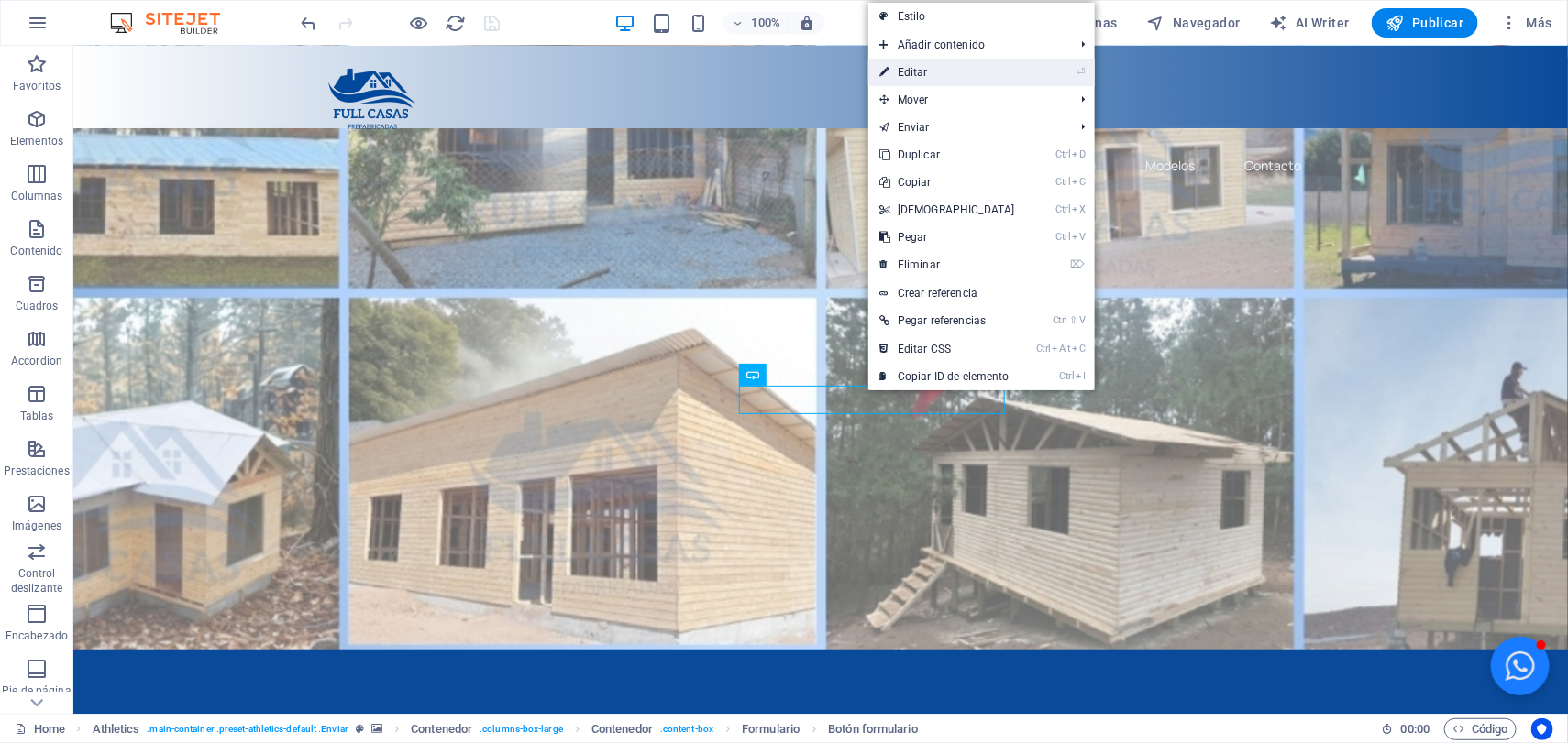
click at [984, 75] on link "⏎ Editar" at bounding box center [947, 72] width 157 height 28
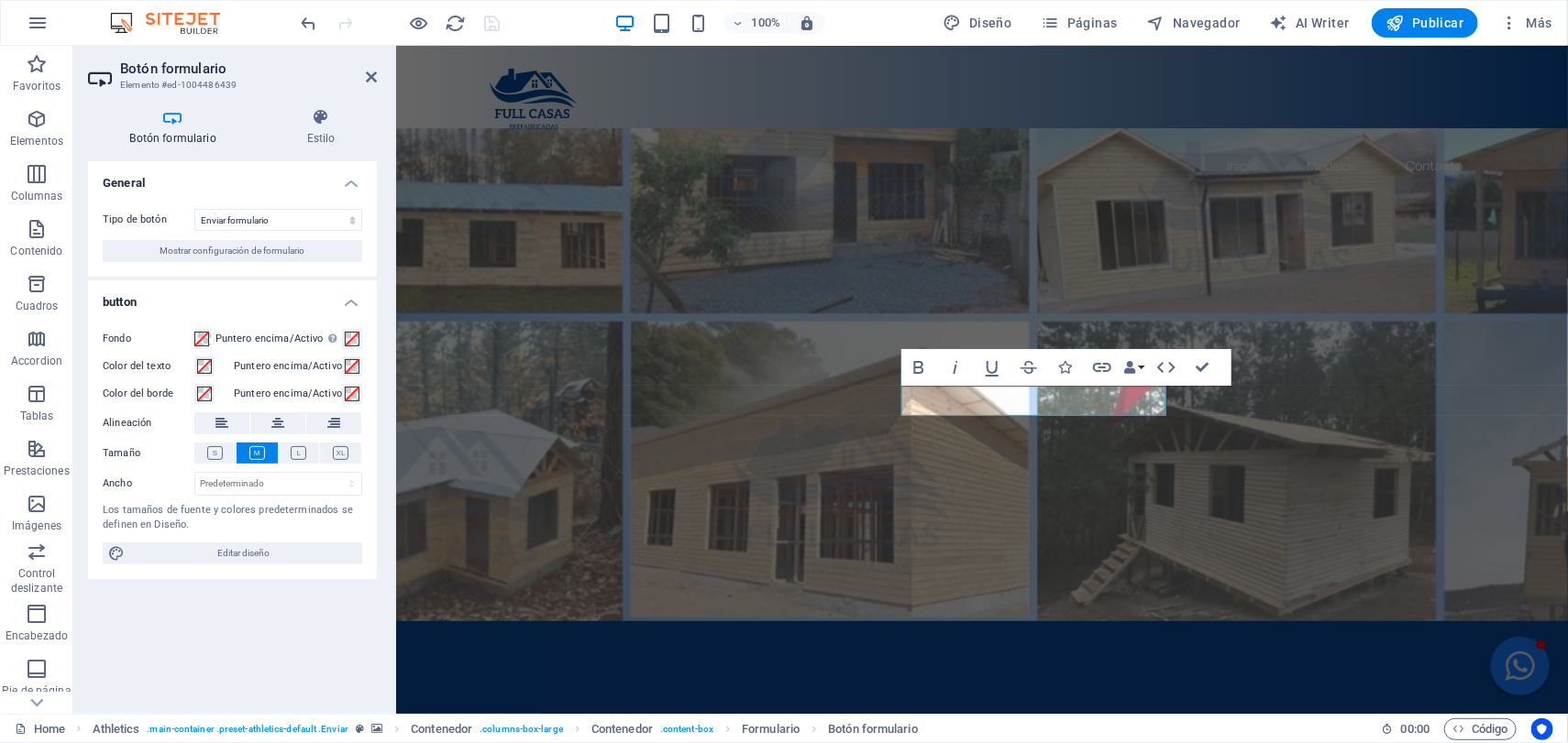
click at [133, 132] on h4 "Botón formulario" at bounding box center [177, 128] width 177 height 38
click at [170, 135] on h4 "Botón formulario" at bounding box center [177, 128] width 177 height 38
click at [322, 143] on h4 "Estilo" at bounding box center [321, 128] width 111 height 38
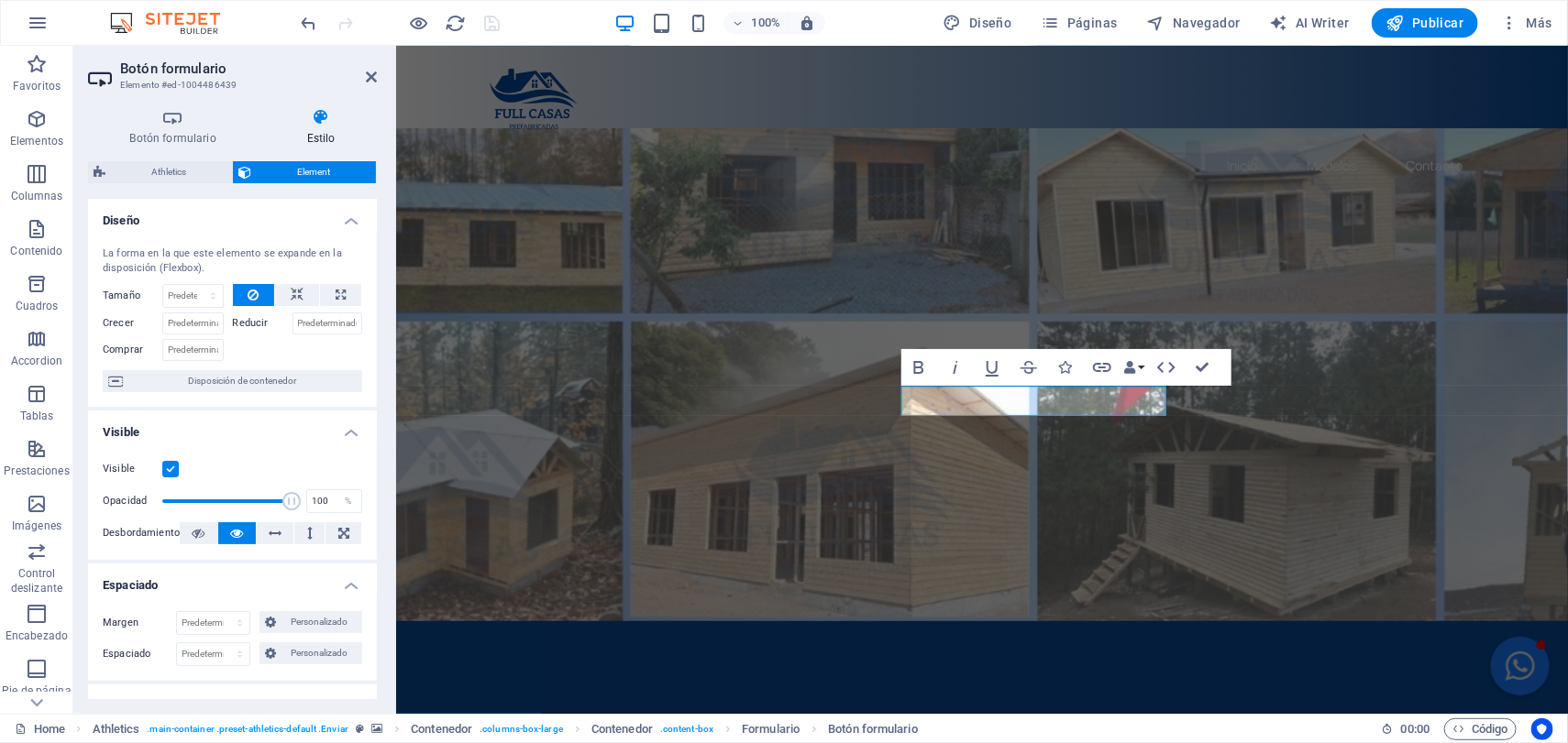
click at [348, 440] on h4 "Visible" at bounding box center [232, 427] width 289 height 33
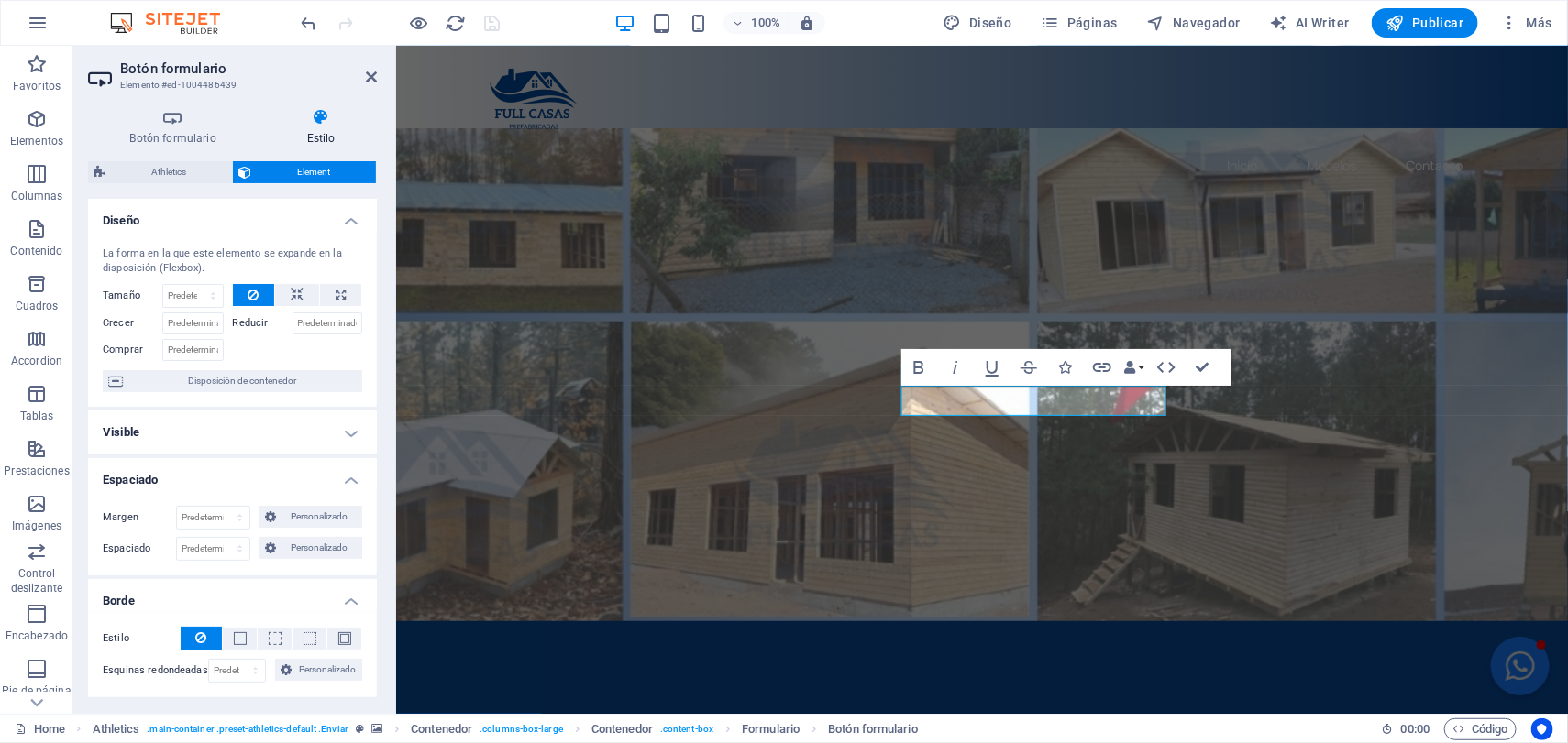
click at [350, 217] on h4 "Diseño" at bounding box center [232, 215] width 289 height 33
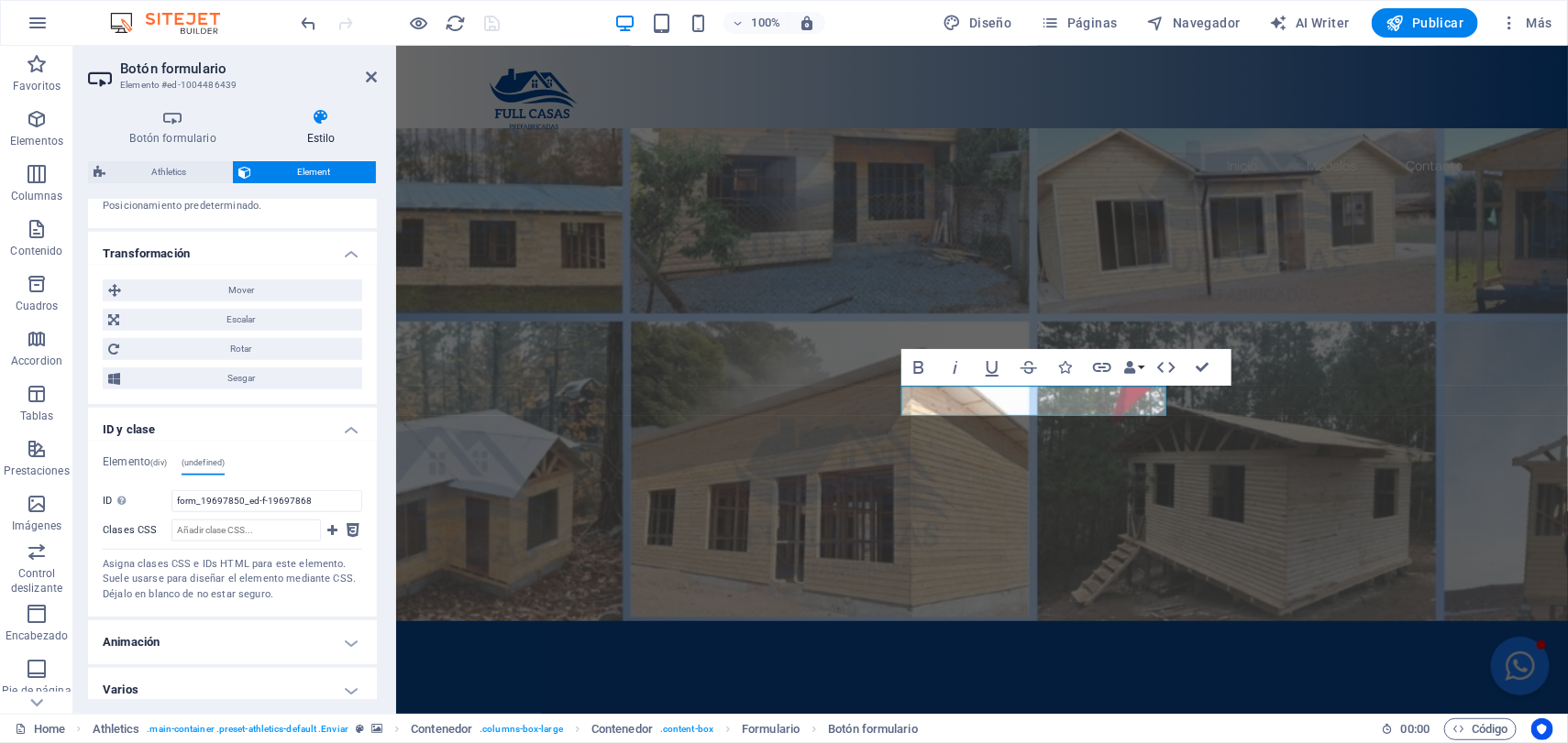
scroll to position [627, 0]
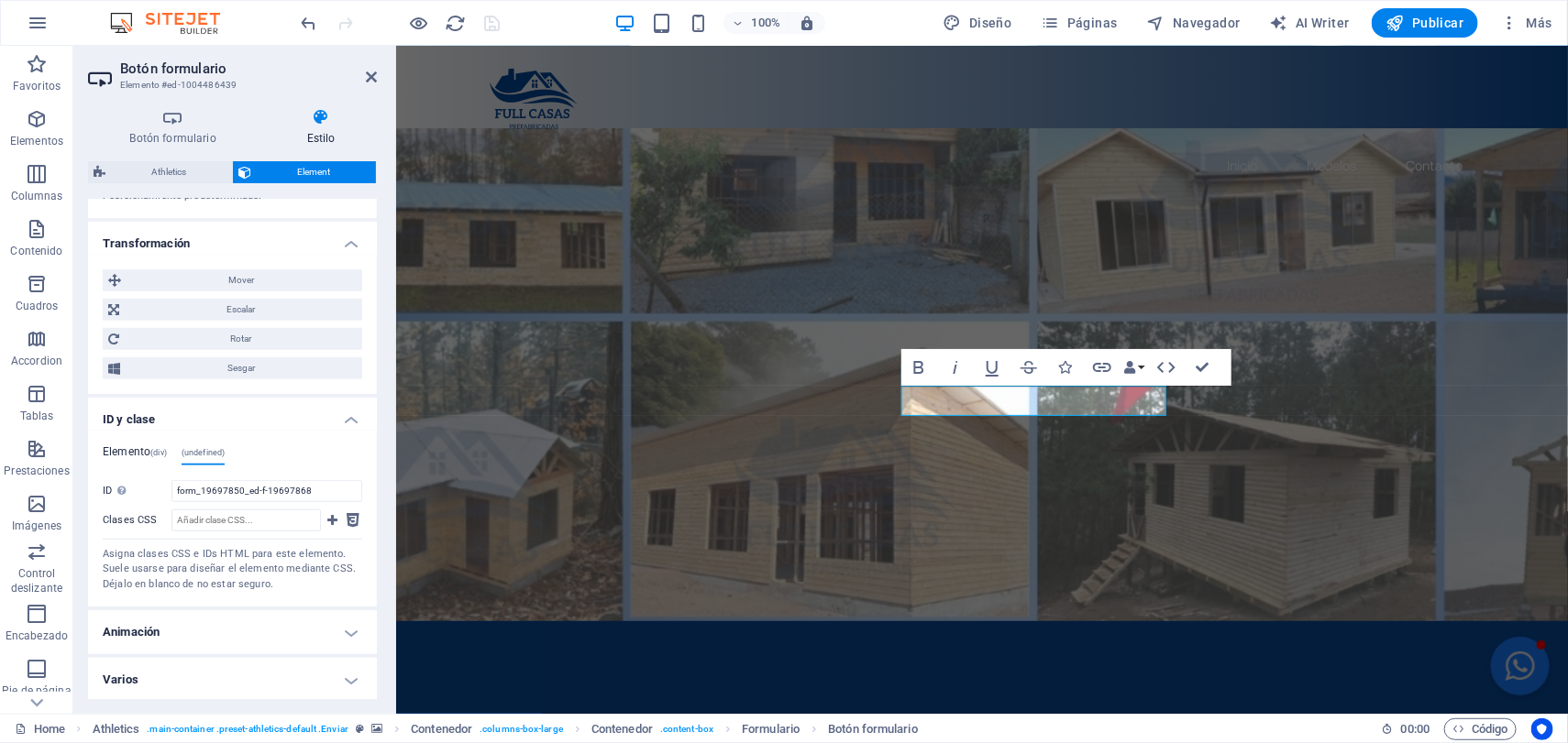
click at [127, 450] on h4 "Elemento (div)" at bounding box center [134, 455] width 64 height 20
click at [293, 486] on input "ed-1004486439" at bounding box center [267, 491] width 191 height 22
click at [277, 487] on input "ed-1004486439" at bounding box center [267, 491] width 191 height 22
click at [252, 491] on input "ed-1004486439" at bounding box center [267, 491] width 191 height 22
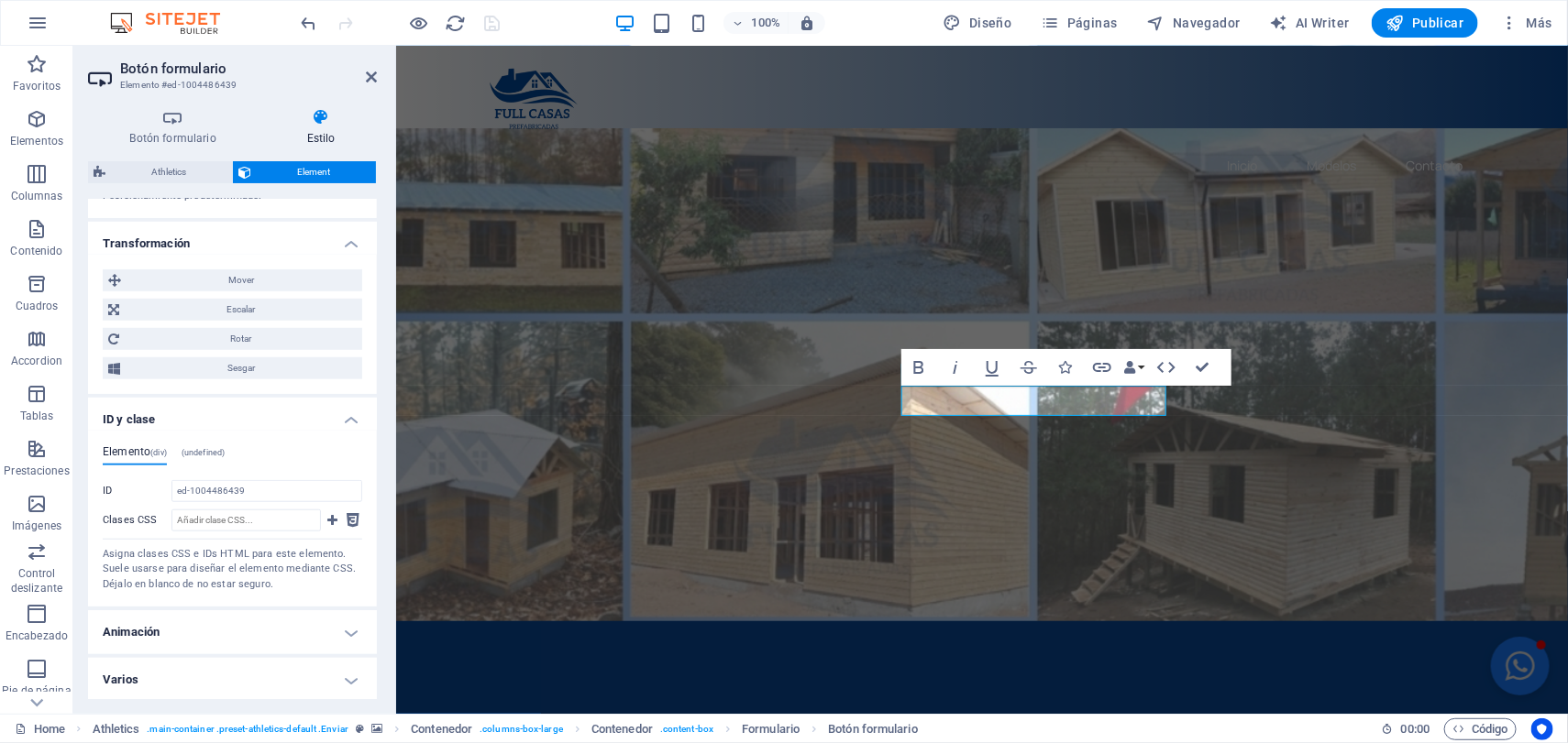
click at [196, 456] on span "(undefined)" at bounding box center [204, 453] width 44 height 10
click at [334, 482] on input "form_19697850_ed-f-19697868" at bounding box center [267, 491] width 191 height 22
drag, startPoint x: 256, startPoint y: 482, endPoint x: 155, endPoint y: 482, distance: 101.0
click at [156, 482] on div "ID No se aceptan espacios ni caracteres especiales (excepto "-" o "_") form_196…" at bounding box center [232, 491] width 259 height 22
